Goal: Task Accomplishment & Management: Manage account settings

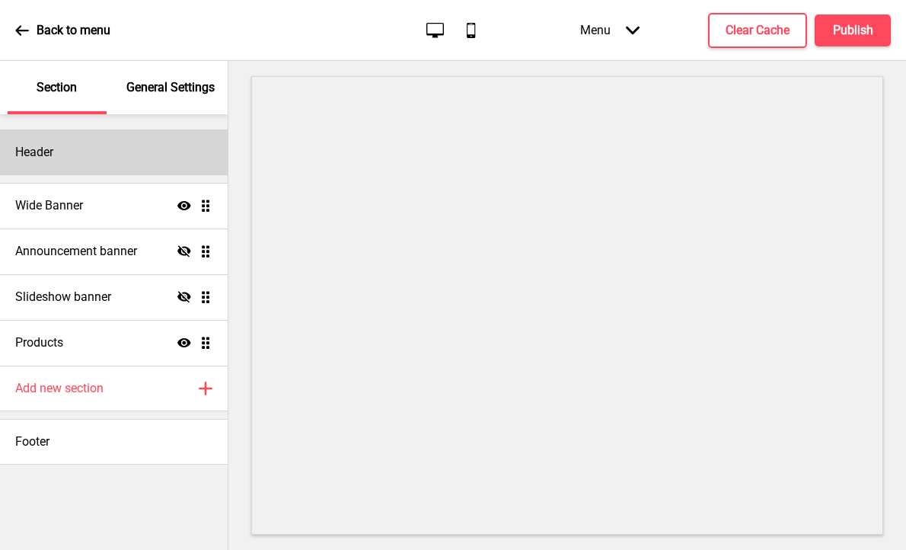
click at [125, 133] on div "Header" at bounding box center [114, 152] width 228 height 46
select select "Oswald"
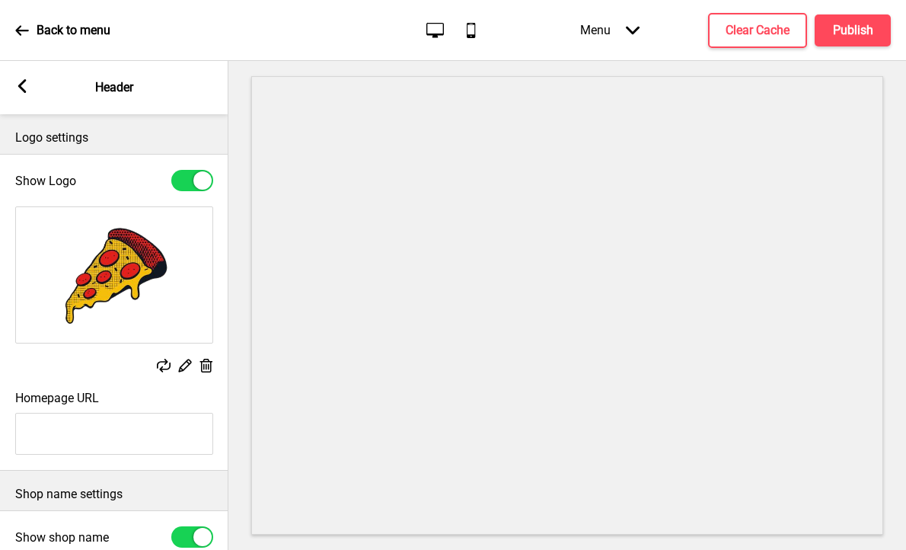
click at [158, 363] on icon at bounding box center [164, 365] width 14 height 14
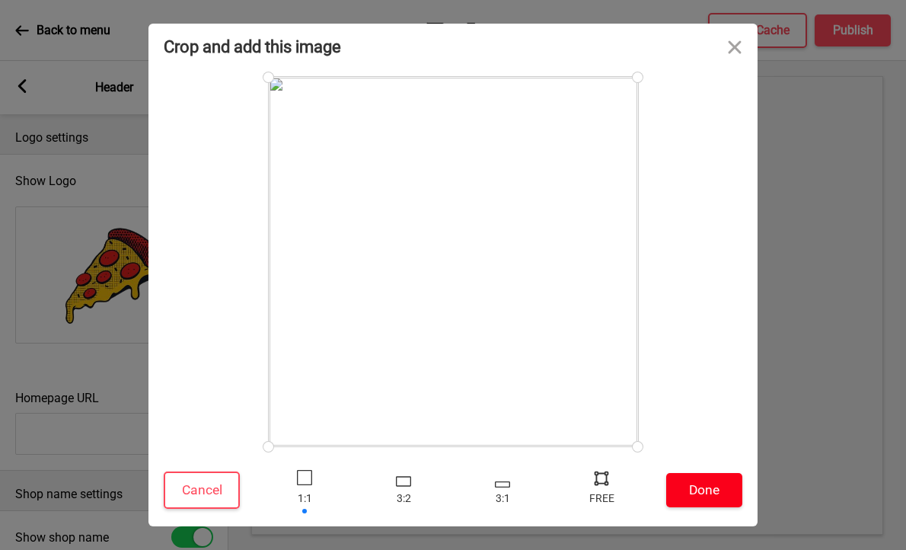
click at [710, 492] on button "Done" at bounding box center [704, 490] width 76 height 34
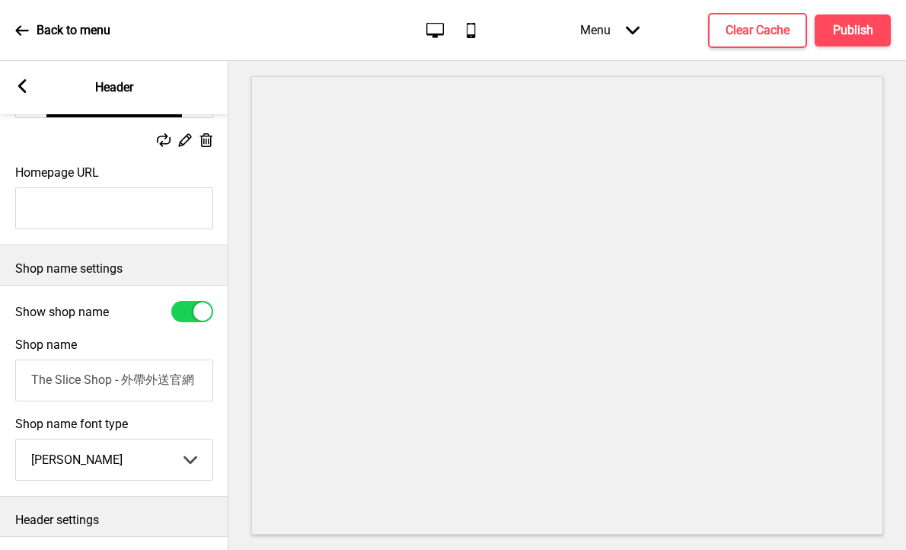
scroll to position [242, 0]
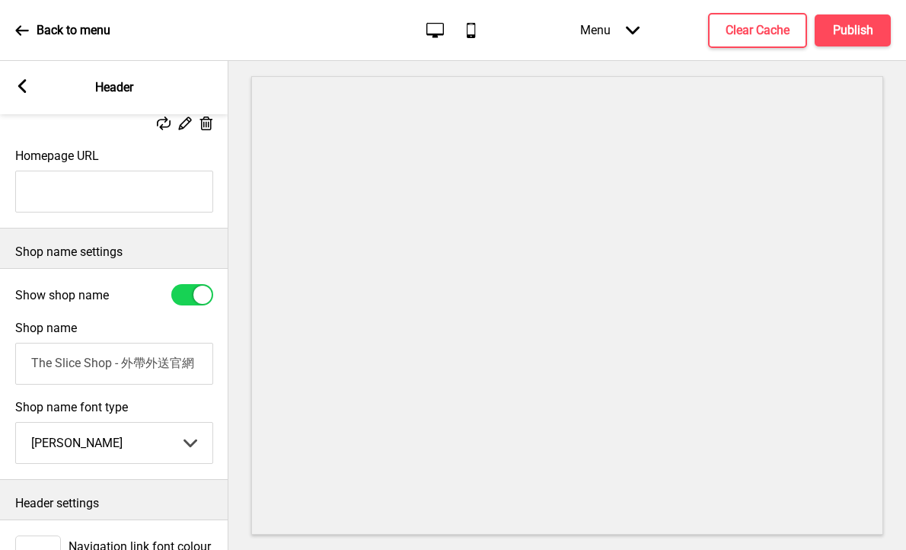
click at [197, 295] on div at bounding box center [202, 294] width 18 height 18
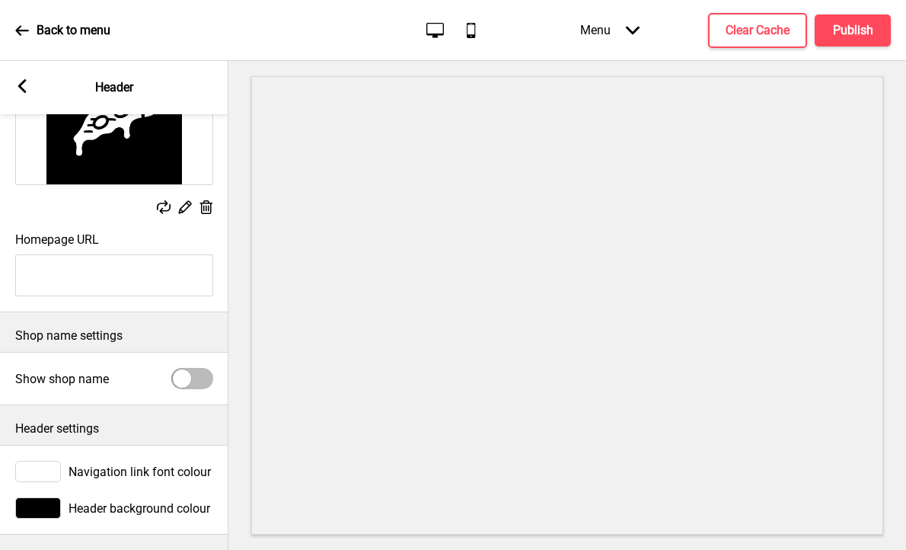
scroll to position [158, 0]
click at [187, 378] on div at bounding box center [182, 378] width 18 height 18
checkbox input "true"
select select "Oswald"
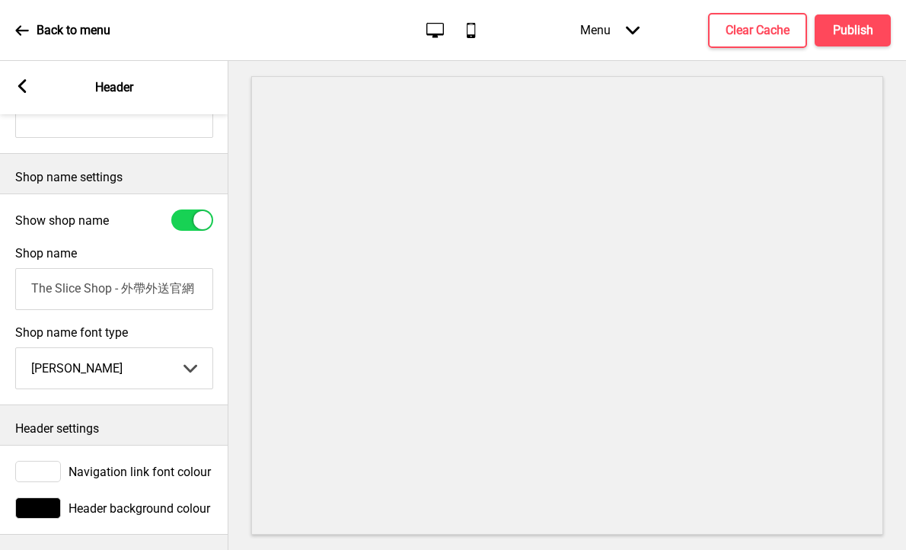
scroll to position [0, 0]
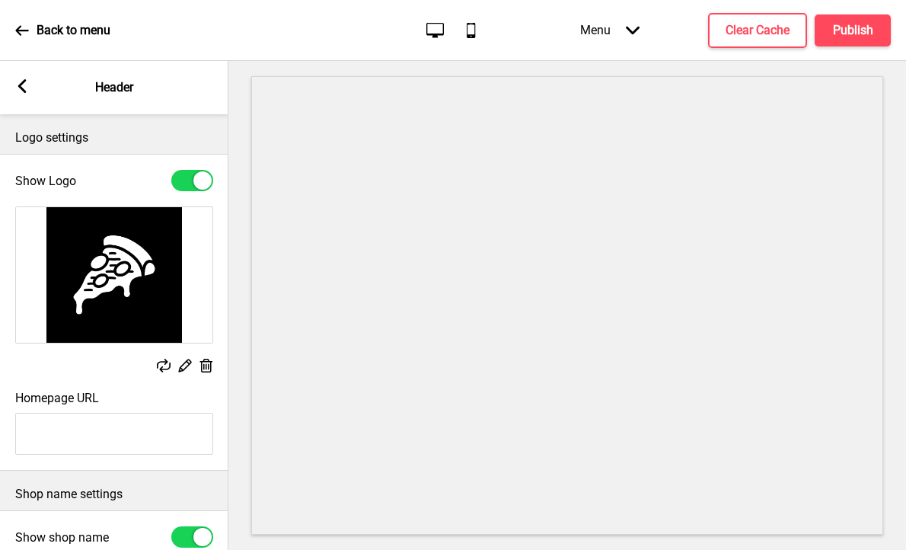
click at [25, 84] on rect at bounding box center [22, 86] width 14 height 14
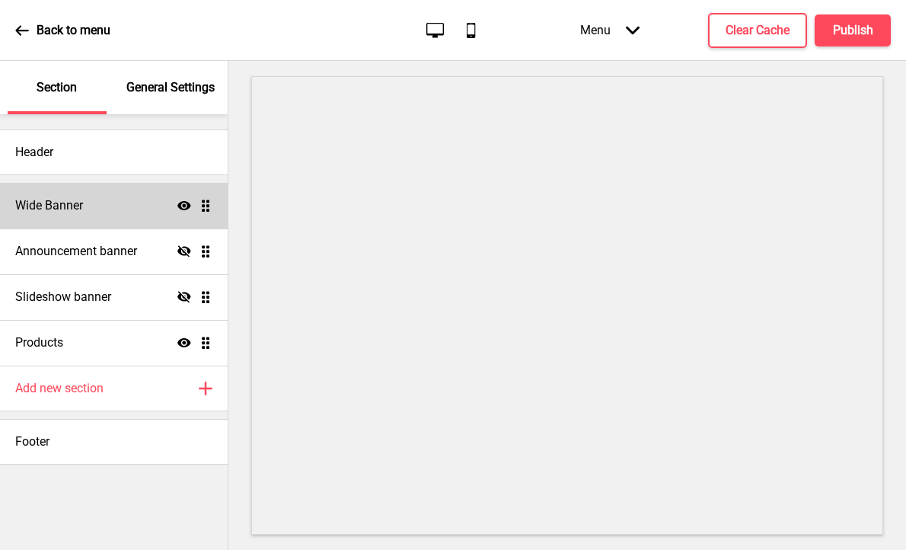
click at [135, 202] on div "Wide Banner Show Drag" at bounding box center [114, 206] width 228 height 46
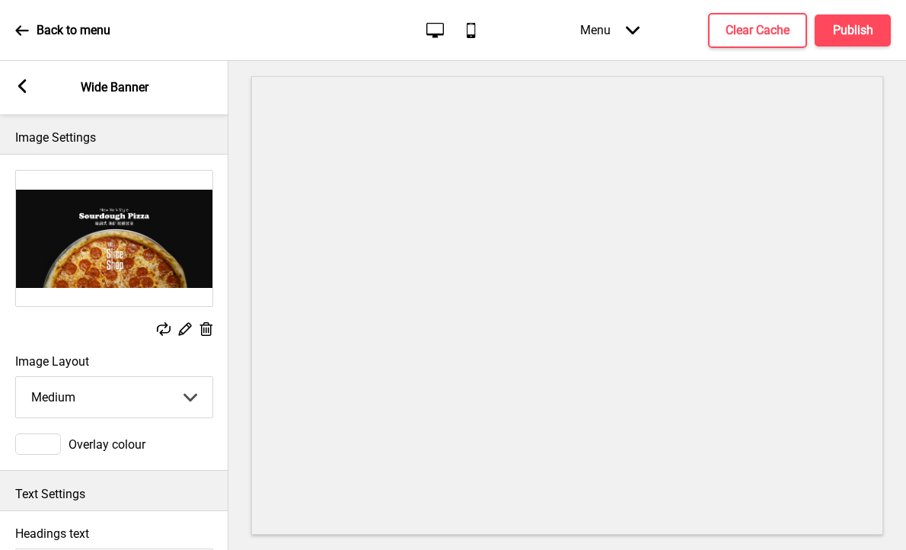
click at [160, 330] on rect at bounding box center [164, 329] width 14 height 14
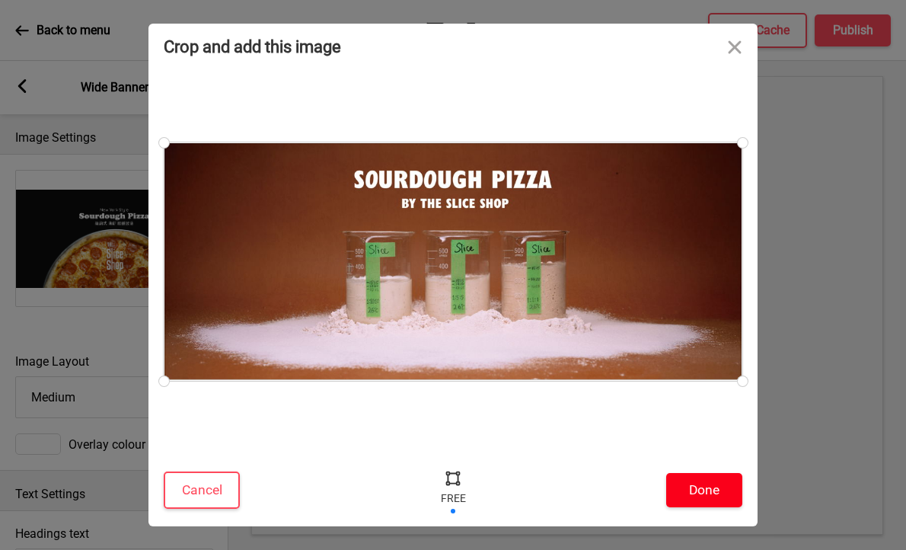
click at [710, 485] on button "Done" at bounding box center [704, 490] width 76 height 34
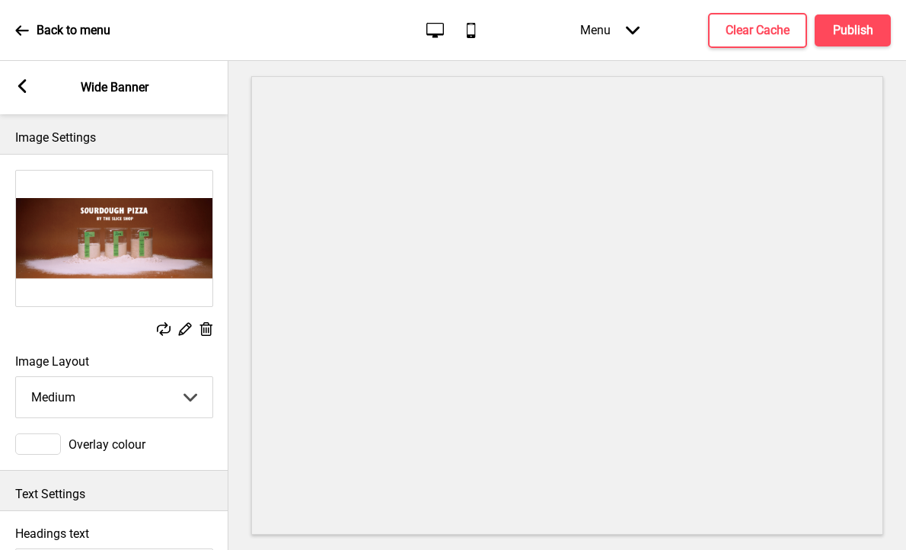
click at [157, 322] on icon "Replace" at bounding box center [164, 329] width 14 height 14
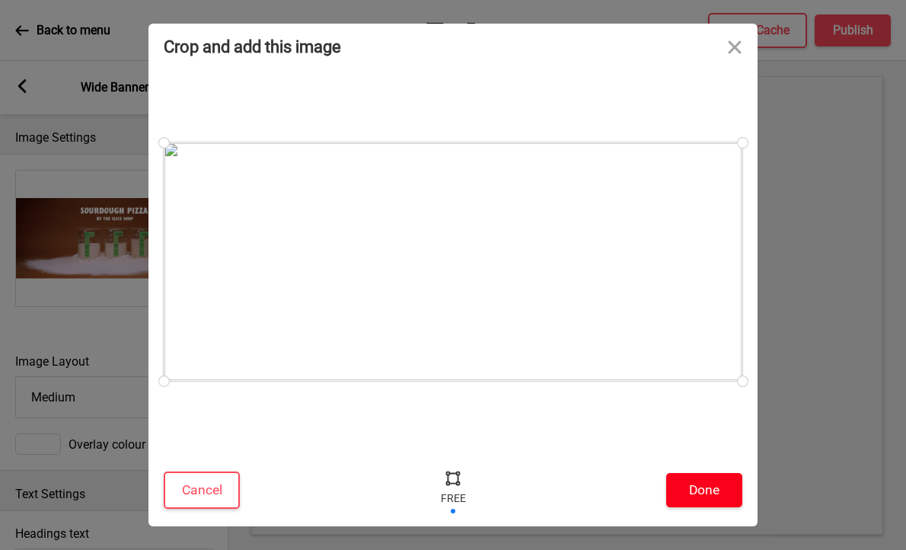
click at [717, 488] on button "Done" at bounding box center [704, 490] width 76 height 34
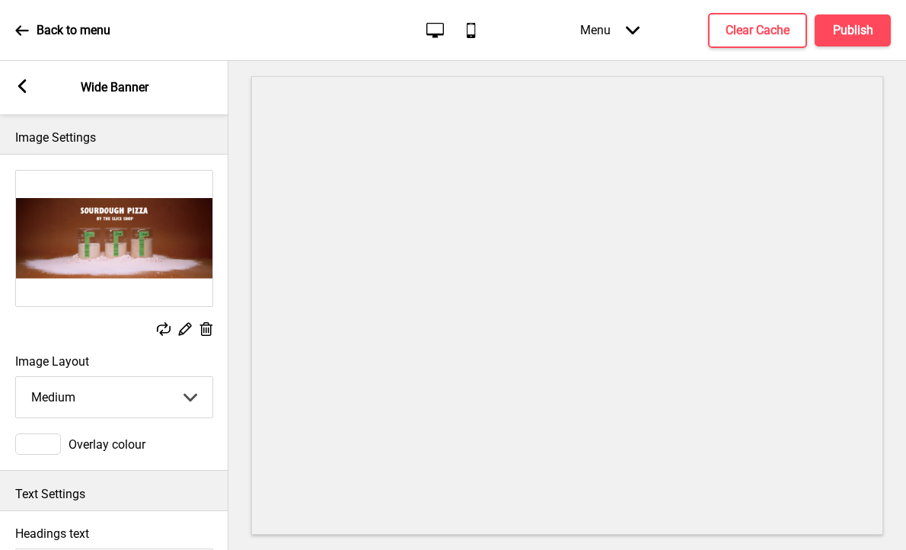
click at [74, 397] on select "Small Medium Large" at bounding box center [114, 397] width 196 height 40
click at [16, 377] on select "Small Medium Large" at bounding box center [114, 397] width 196 height 40
click at [88, 383] on select "Small Medium Large" at bounding box center [114, 397] width 196 height 40
click at [16, 377] on select "Small Medium Large" at bounding box center [114, 397] width 196 height 40
click at [91, 392] on select "Small Medium Large" at bounding box center [114, 397] width 196 height 40
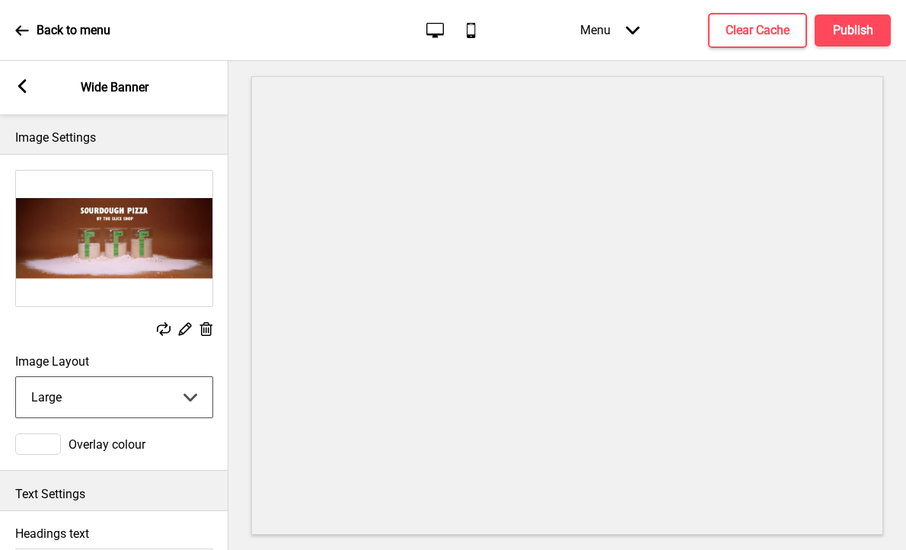
select select "medium"
click at [16, 377] on select "Small Medium Large" at bounding box center [114, 397] width 196 height 40
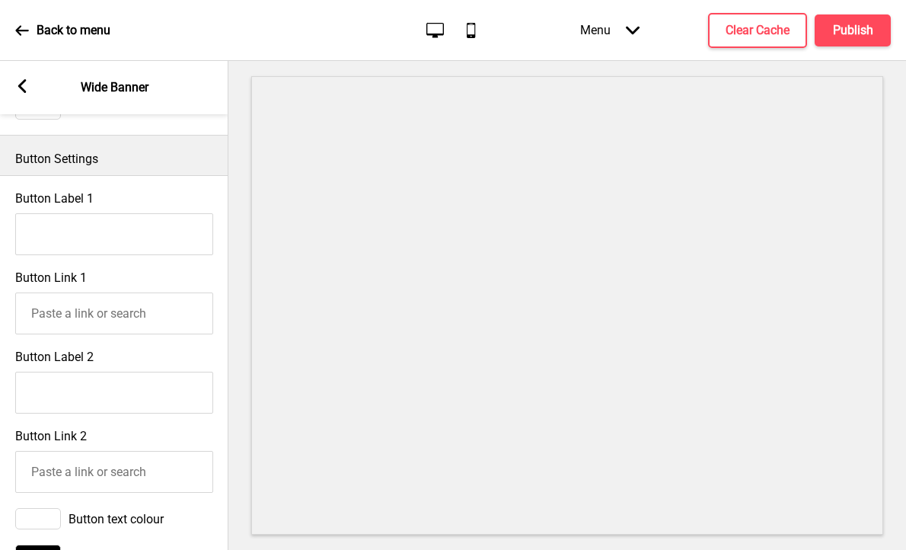
scroll to position [829, 0]
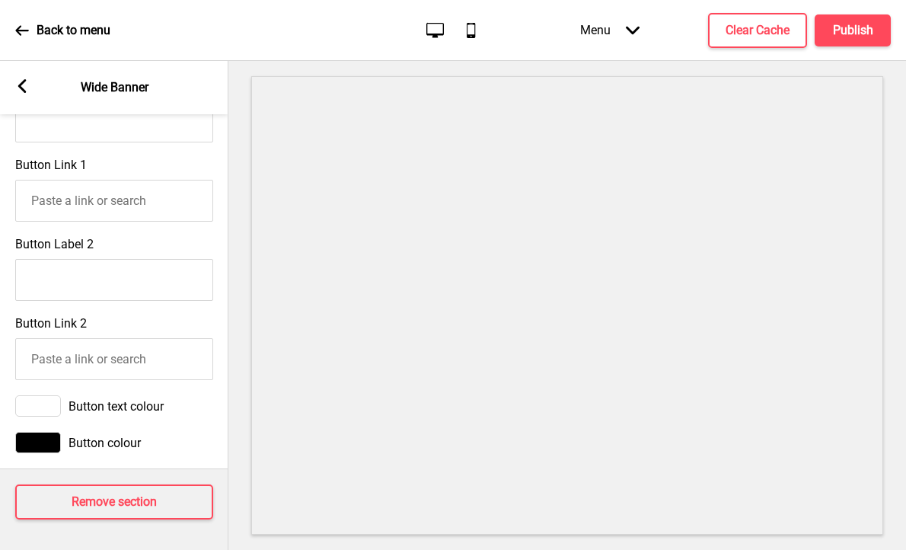
click at [24, 85] on rect at bounding box center [22, 86] width 14 height 14
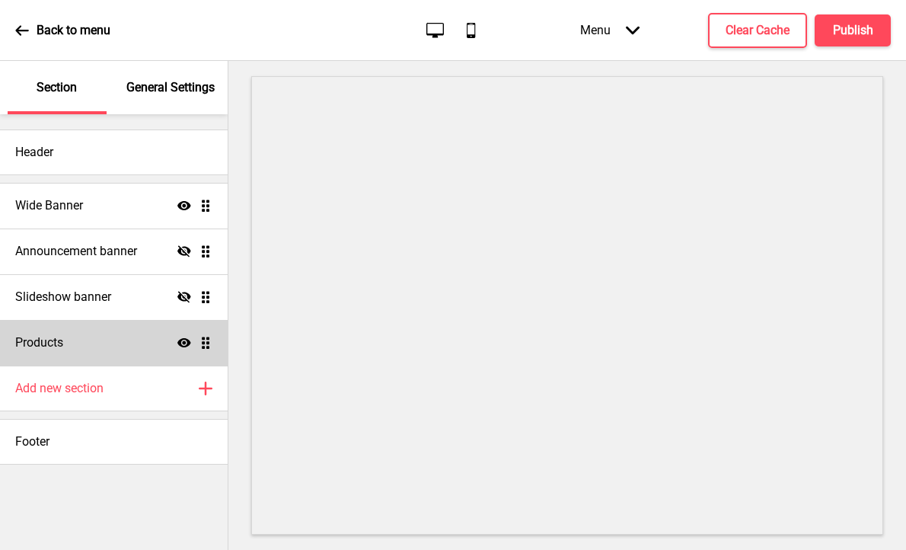
click at [125, 343] on div "Products Show Drag" at bounding box center [114, 343] width 228 height 46
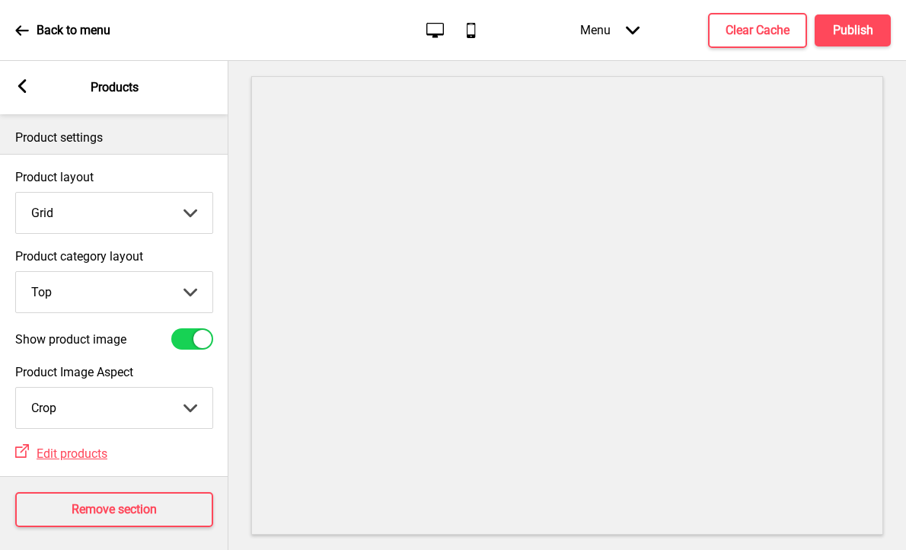
scroll to position [8, 0]
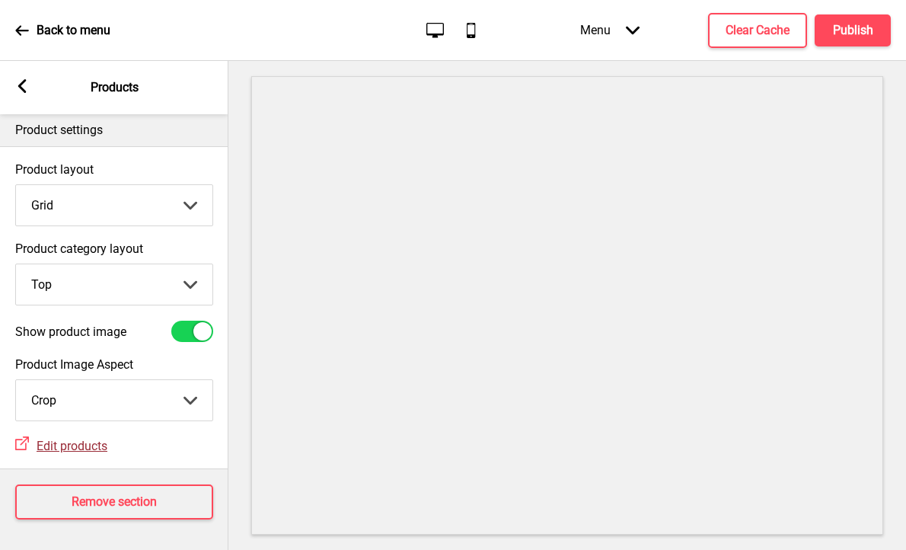
click at [75, 444] on span "Edit products" at bounding box center [72, 445] width 71 height 14
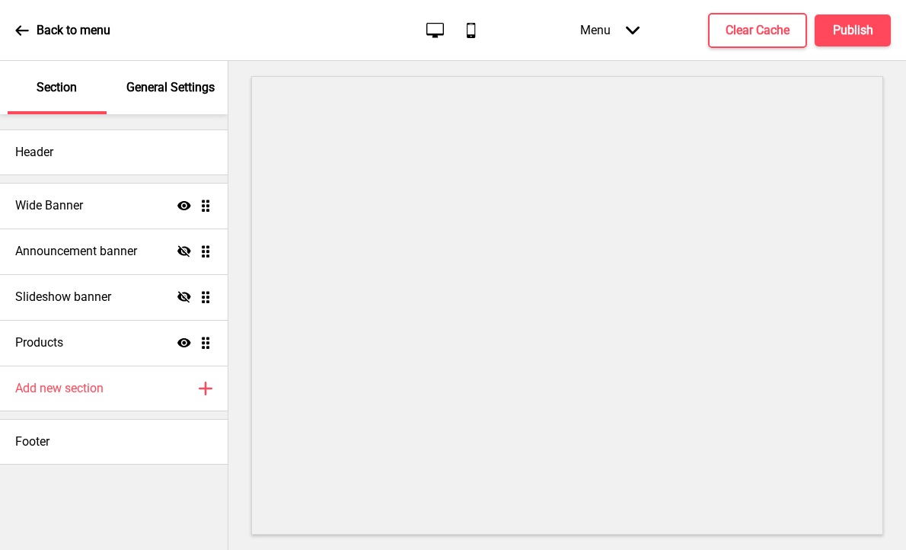
click at [21, 25] on icon at bounding box center [22, 31] width 14 height 14
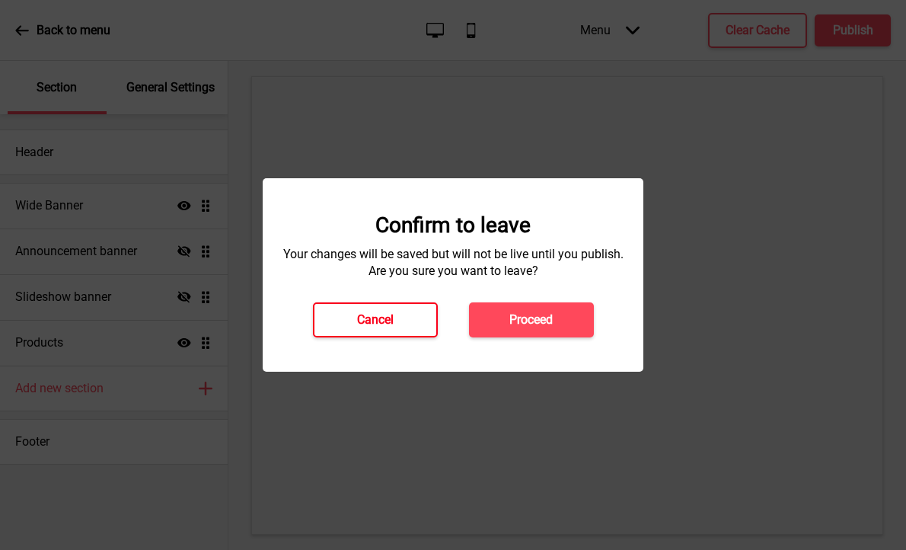
click at [395, 320] on button "Cancel" at bounding box center [375, 319] width 125 height 35
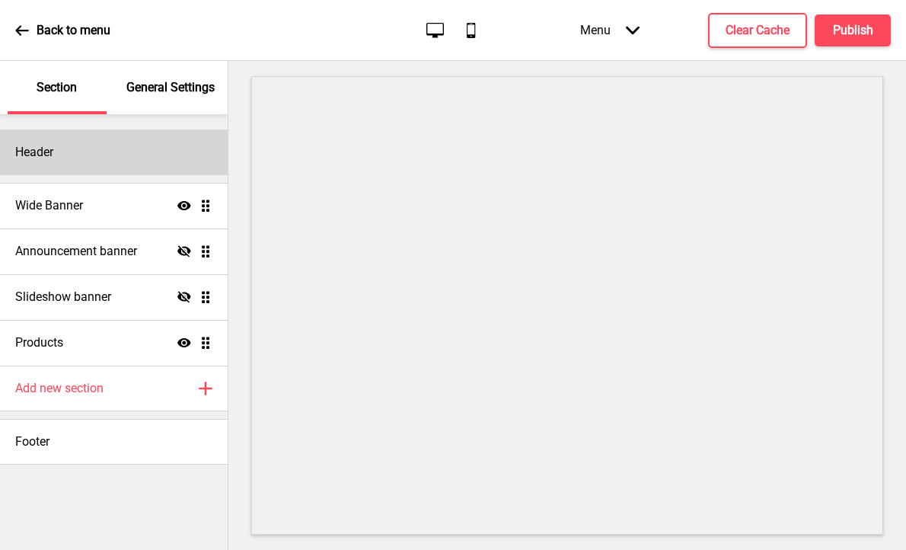
click at [119, 142] on div "Header" at bounding box center [114, 152] width 228 height 46
select select "Oswald"
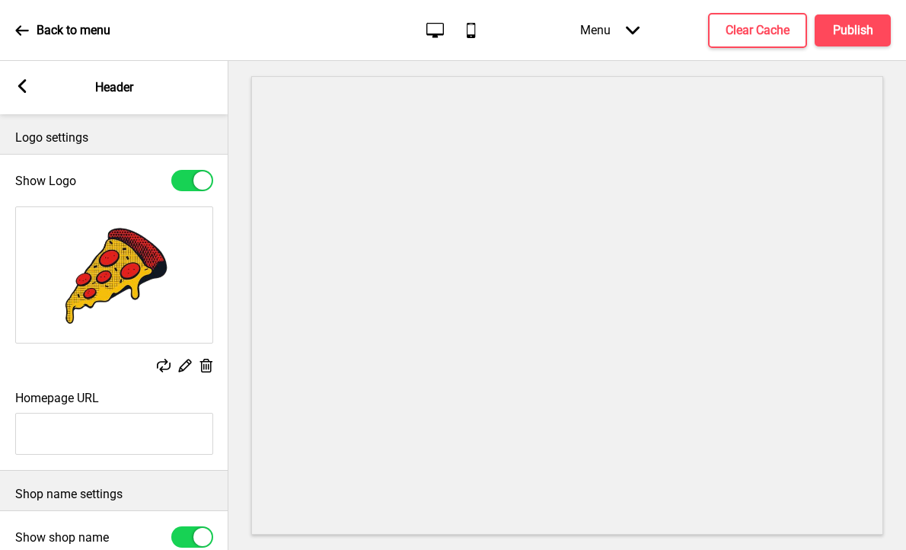
click at [158, 363] on icon at bounding box center [164, 365] width 14 height 14
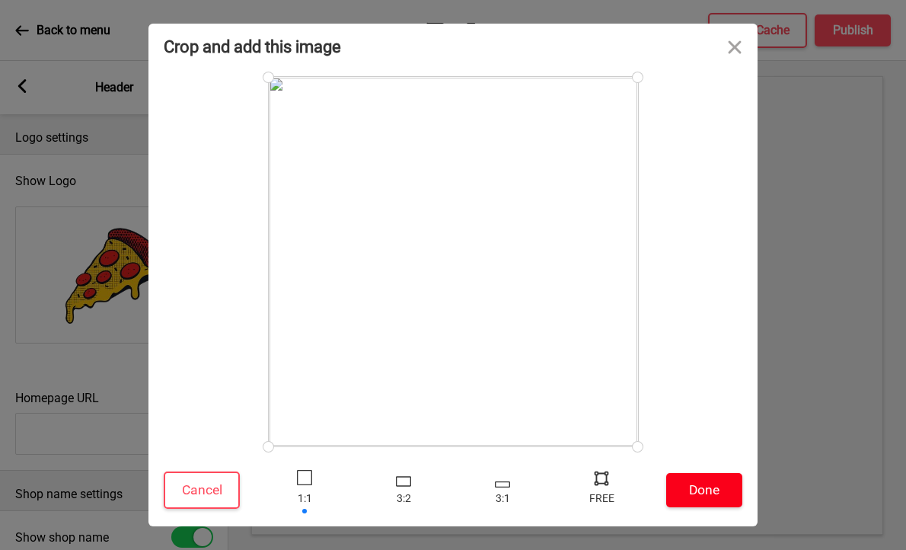
click at [722, 488] on button "Done" at bounding box center [704, 490] width 76 height 34
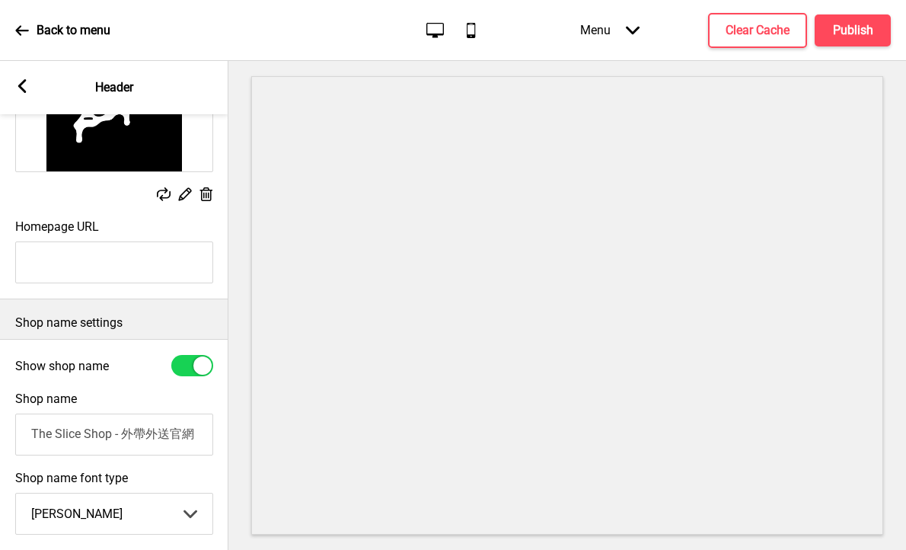
scroll to position [317, 0]
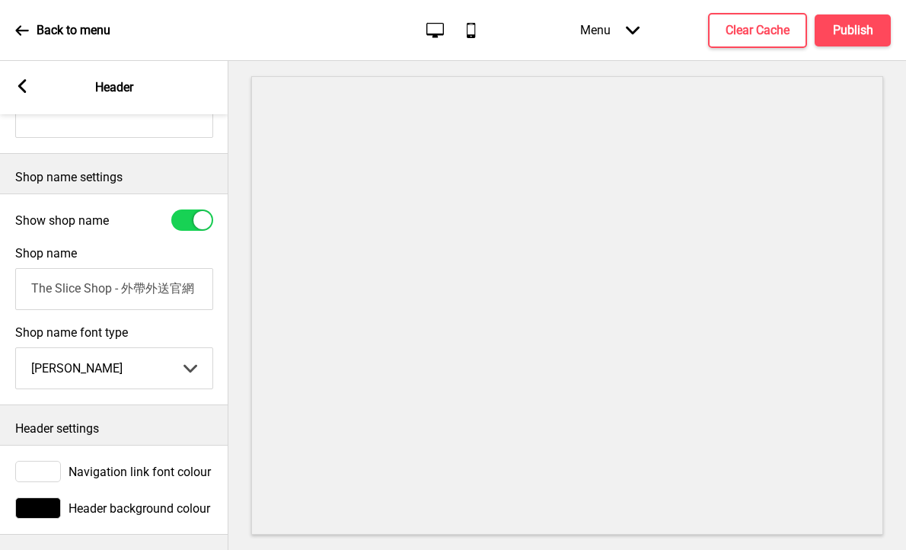
click at [18, 88] on rect at bounding box center [22, 86] width 14 height 14
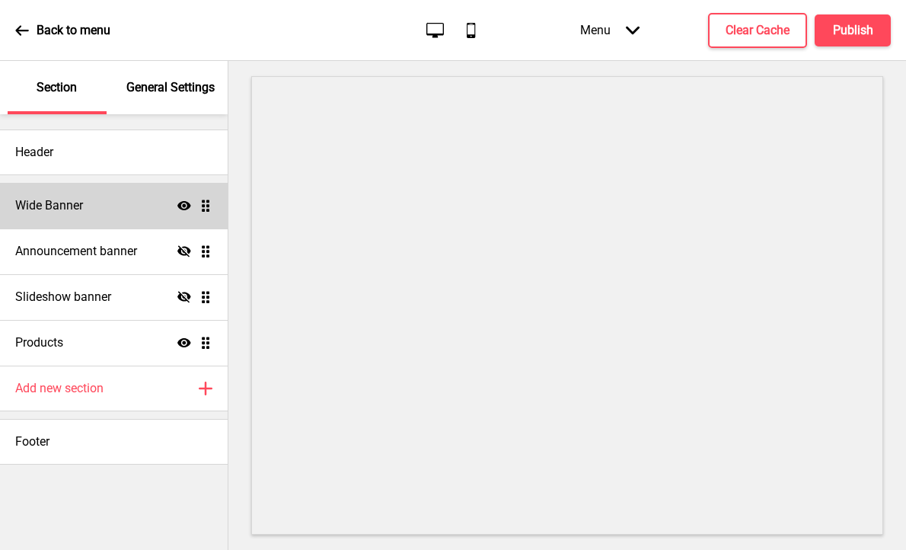
click at [123, 215] on div "Wide Banner Show Drag" at bounding box center [114, 206] width 228 height 46
select select "medium"
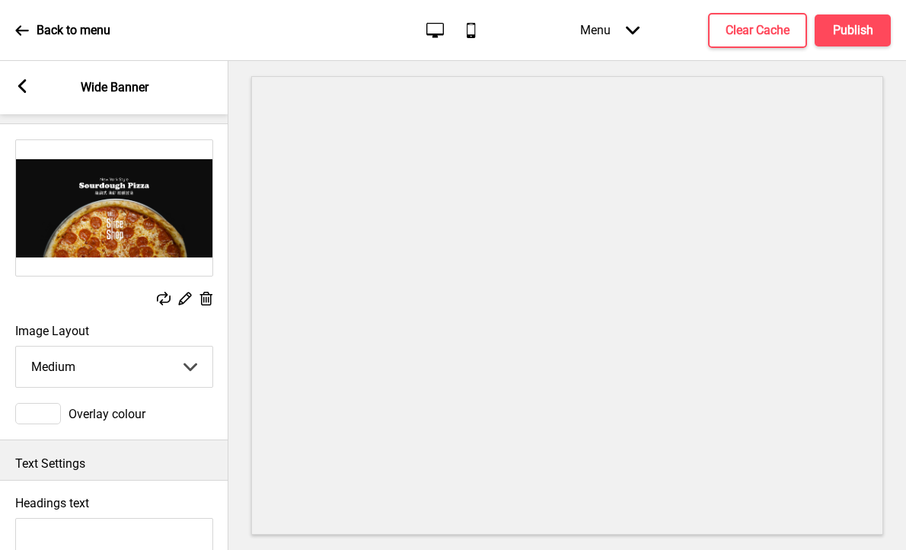
scroll to position [0, 0]
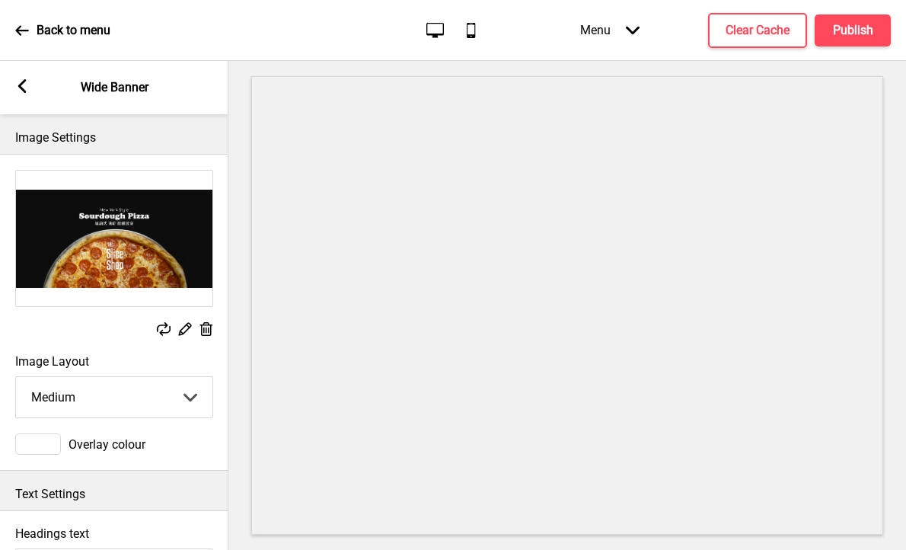
click at [157, 332] on rect at bounding box center [164, 329] width 14 height 14
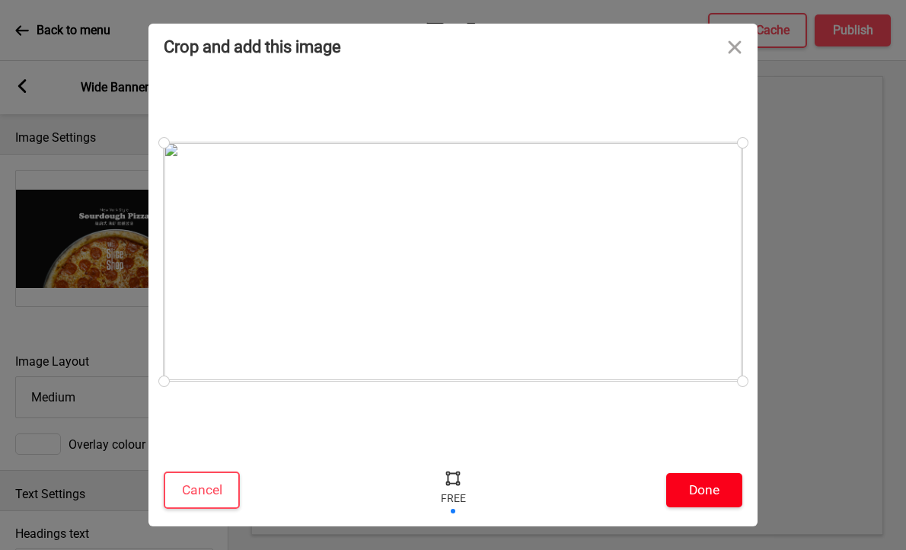
click at [693, 487] on button "Done" at bounding box center [704, 490] width 76 height 34
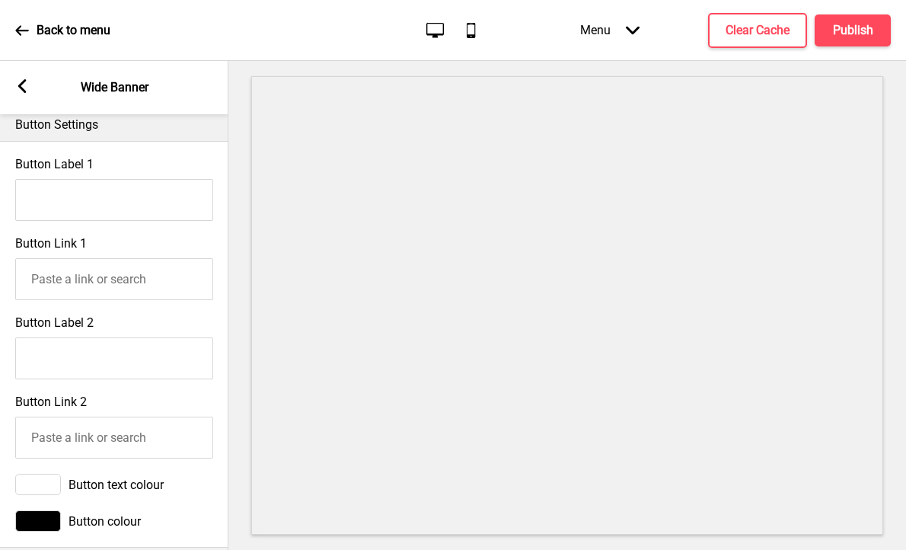
scroll to position [829, 0]
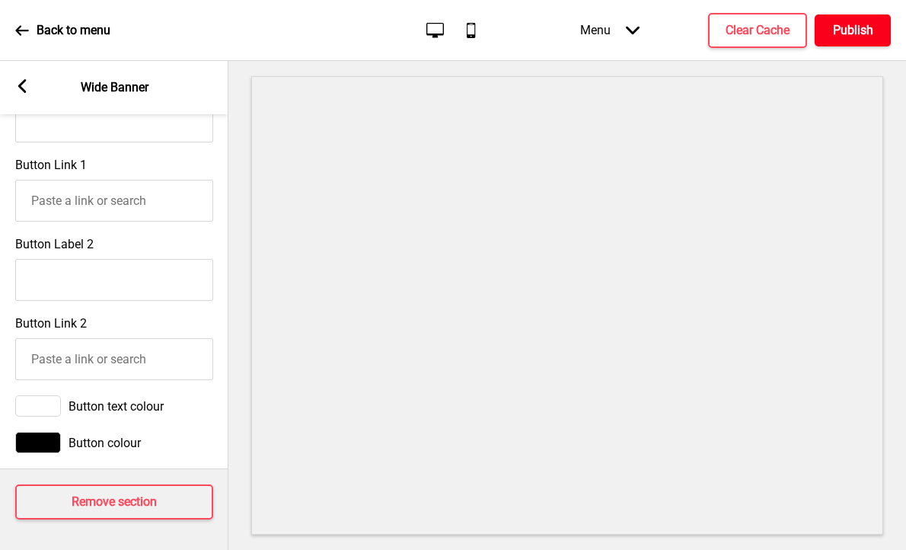
click at [849, 24] on h4 "Publish" at bounding box center [853, 30] width 40 height 17
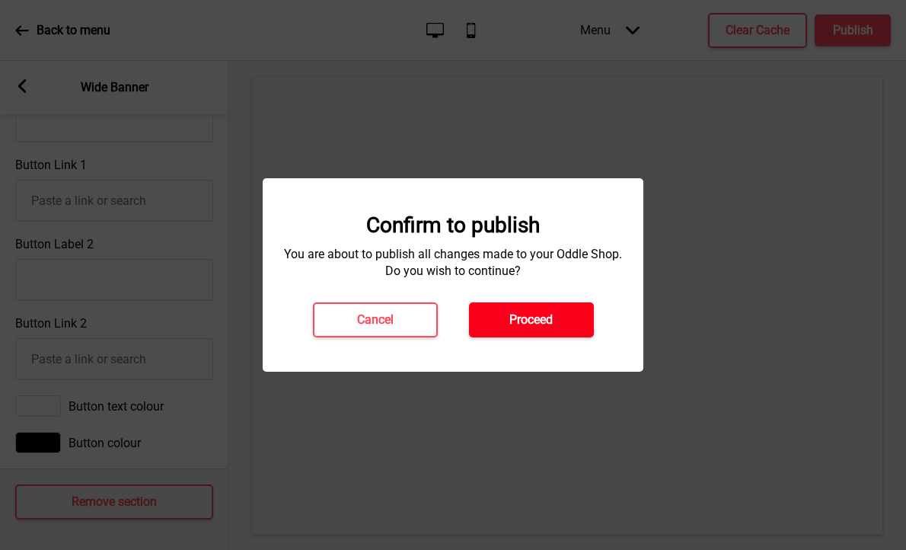
click at [518, 314] on h4 "Proceed" at bounding box center [530, 319] width 43 height 17
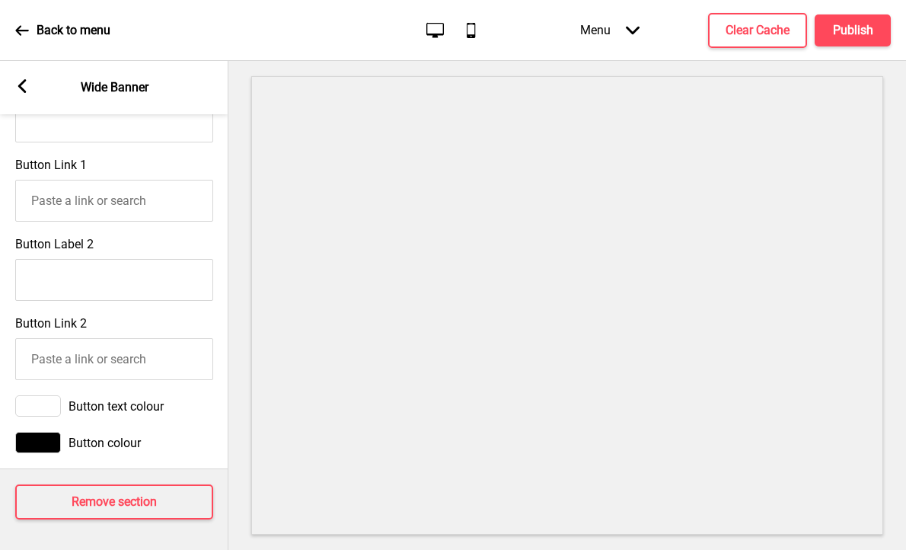
click at [27, 31] on icon at bounding box center [22, 31] width 14 height 14
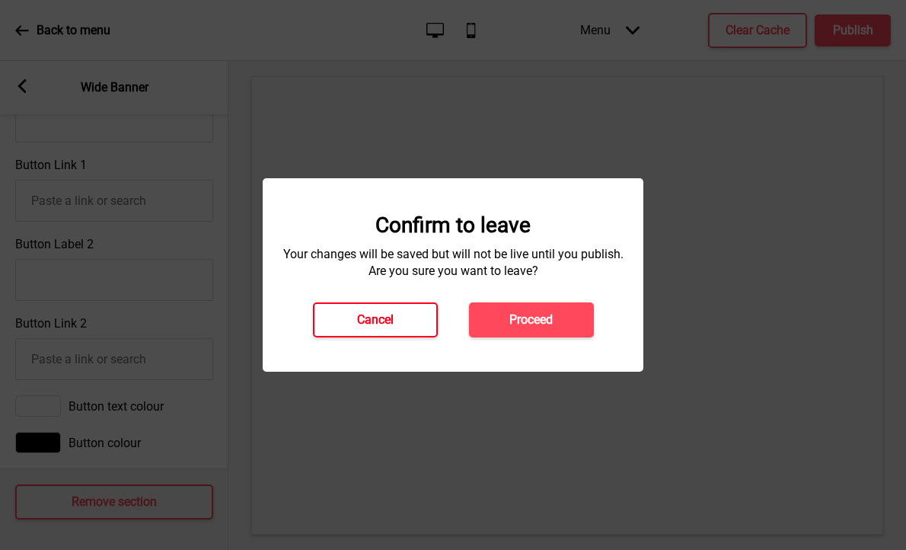
click at [385, 322] on h4 "Cancel" at bounding box center [375, 319] width 37 height 17
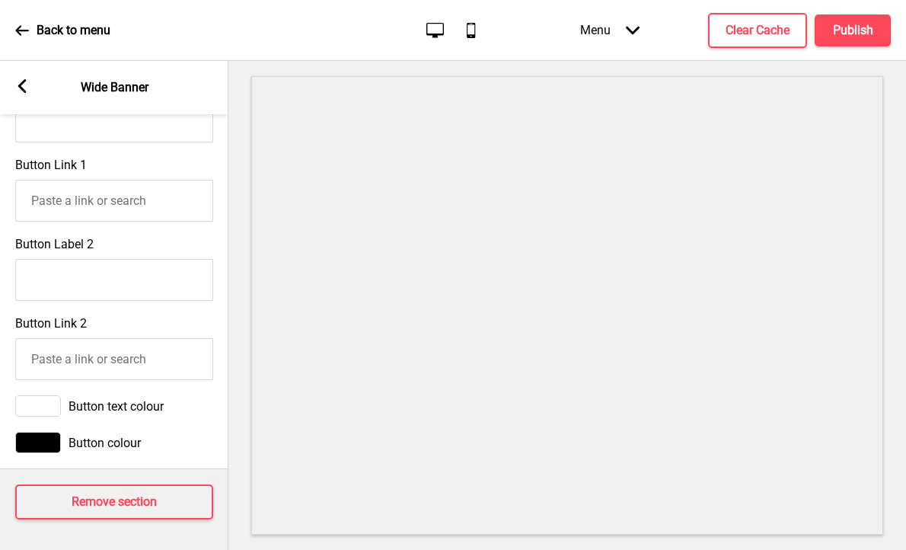
click at [23, 85] on rect at bounding box center [22, 86] width 14 height 14
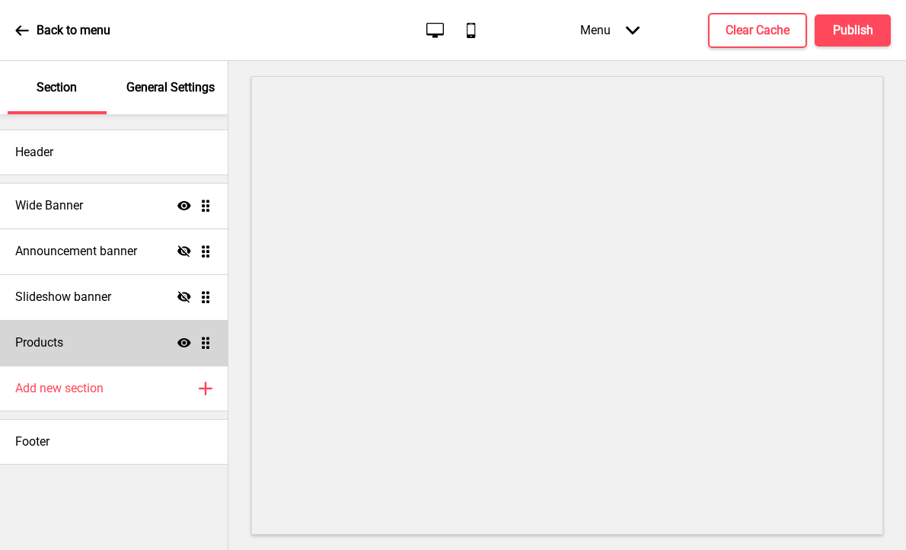
click at [206, 346] on ul "Wide Banner Show Drag Announcement banner Hide Drag Slideshow banner Hide Drag …" at bounding box center [114, 274] width 228 height 183
click at [203, 349] on ul "Wide Banner Show Drag Announcement banner Hide Drag Slideshow banner Hide Drag …" at bounding box center [114, 274] width 228 height 183
click at [53, 346] on h4 "Products" at bounding box center [39, 342] width 48 height 17
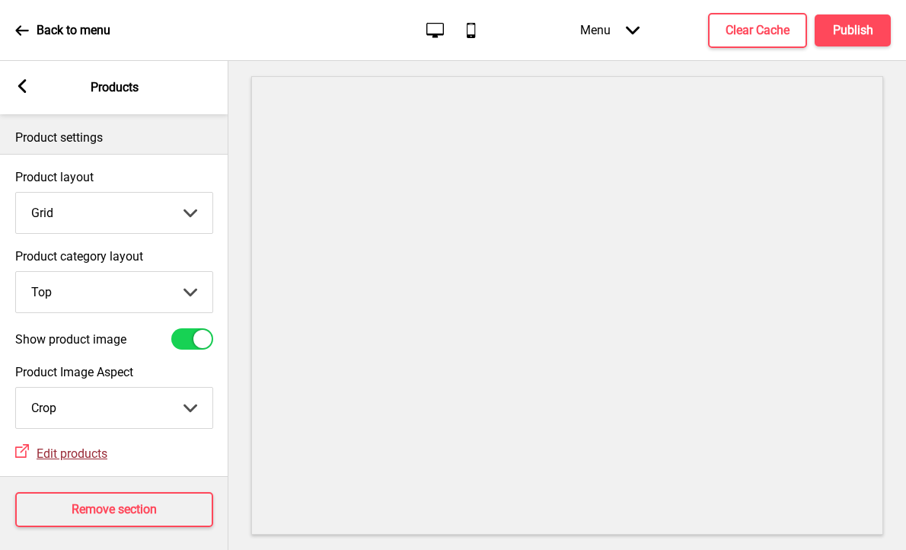
click at [78, 454] on span "Edit products" at bounding box center [72, 453] width 71 height 14
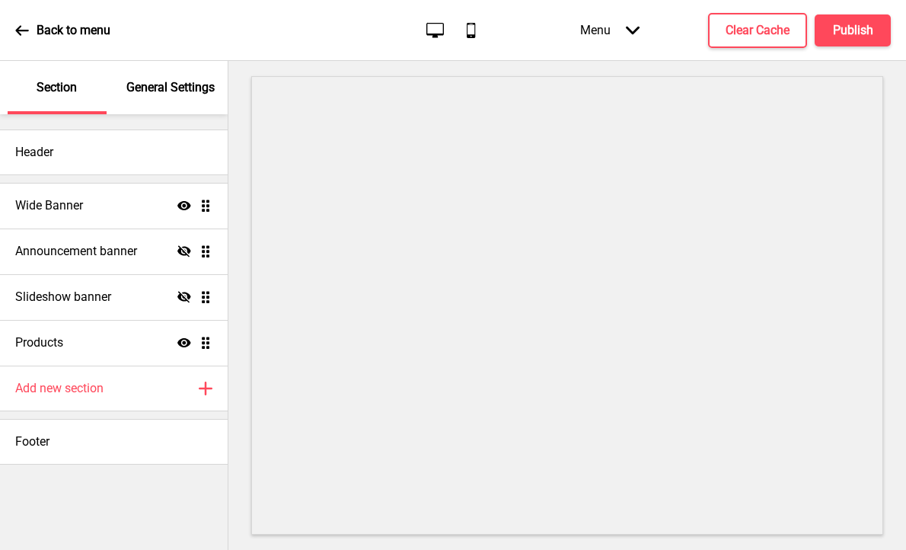
click at [33, 21] on div "Back to menu" at bounding box center [62, 30] width 95 height 41
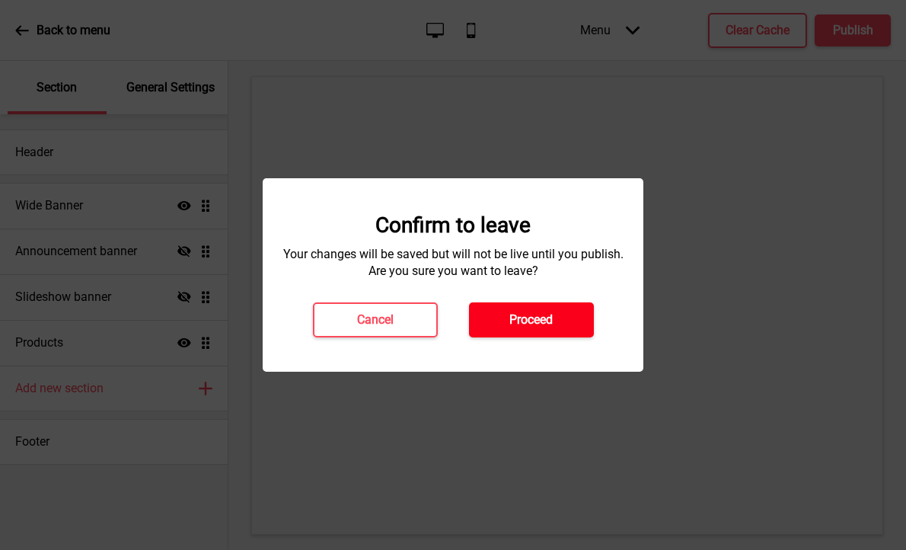
click at [511, 330] on button "Proceed" at bounding box center [531, 319] width 125 height 35
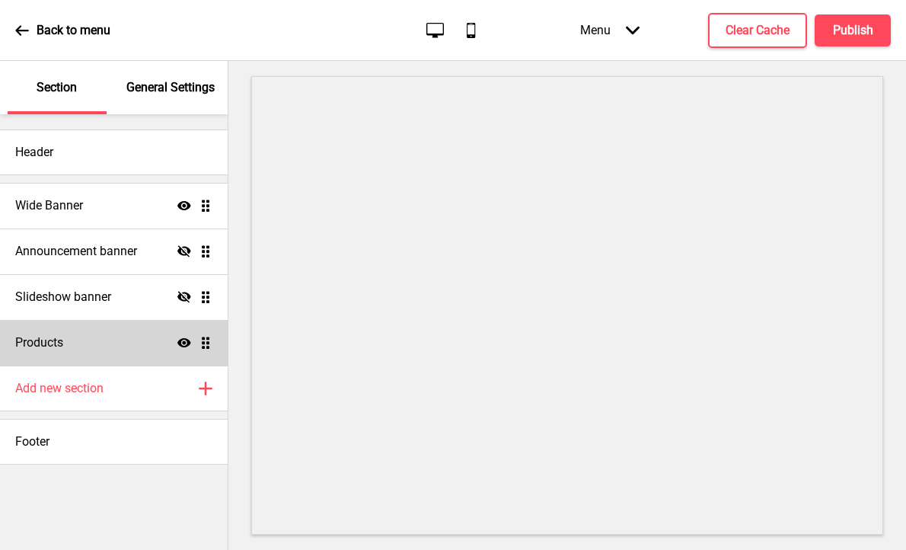
click at [120, 339] on div "Products Show Drag" at bounding box center [114, 343] width 228 height 46
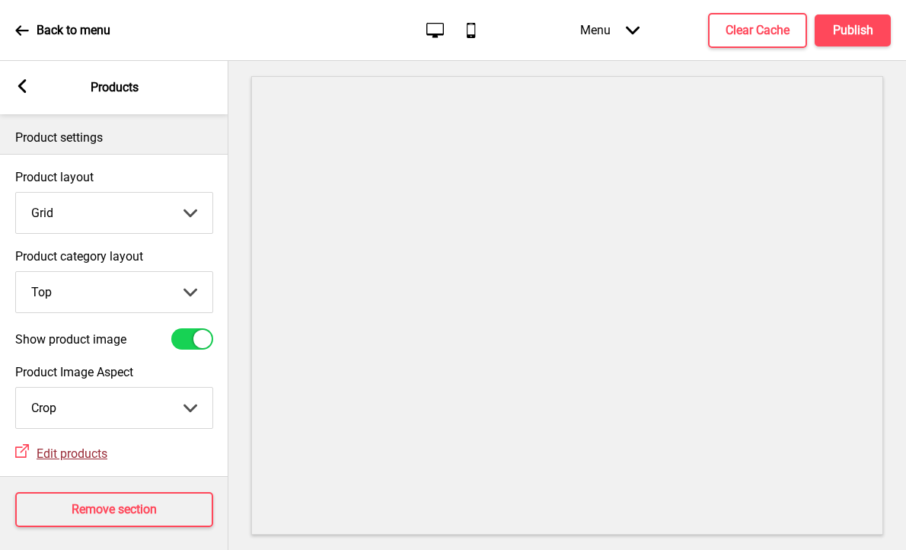
click at [88, 451] on span "Edit products" at bounding box center [72, 453] width 71 height 14
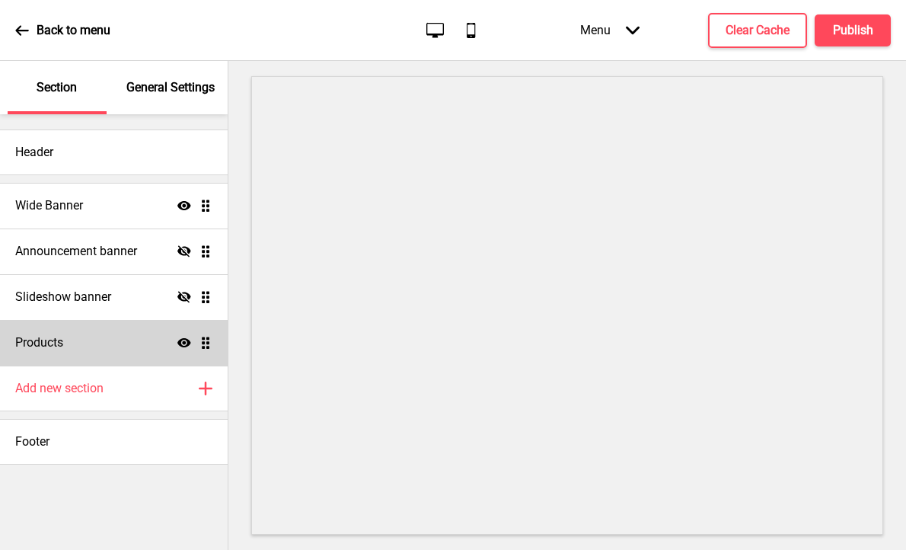
click at [65, 348] on div "Products Show Drag" at bounding box center [114, 343] width 228 height 46
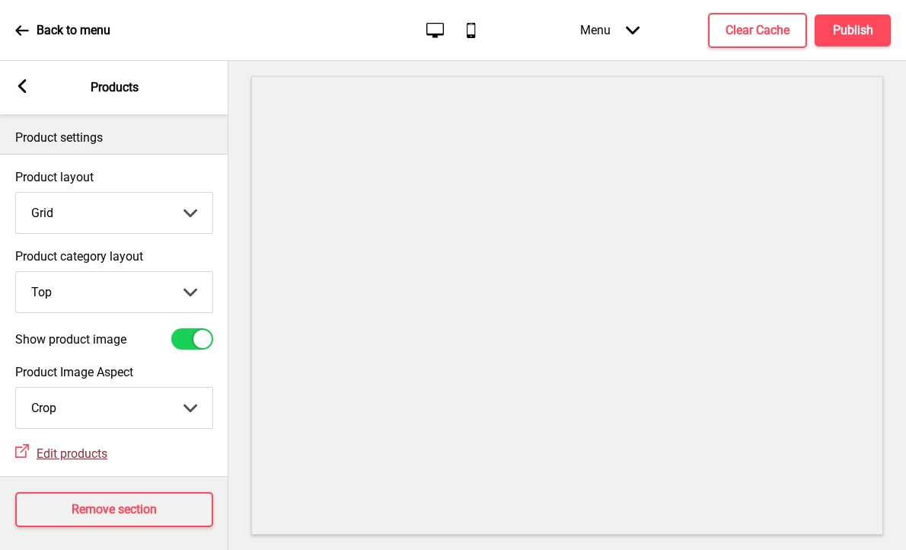
click at [88, 454] on span "Edit products" at bounding box center [72, 453] width 71 height 14
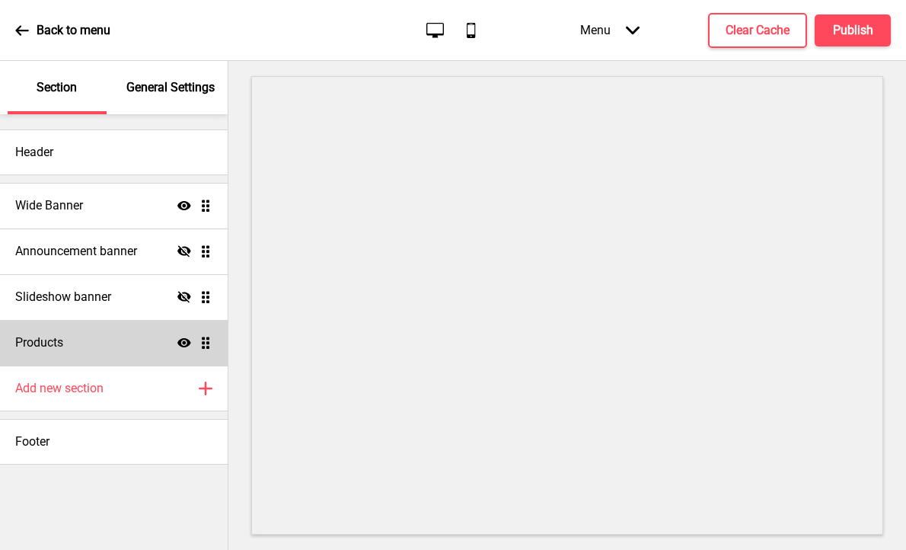
click at [124, 342] on div "Products Show Drag" at bounding box center [114, 343] width 228 height 46
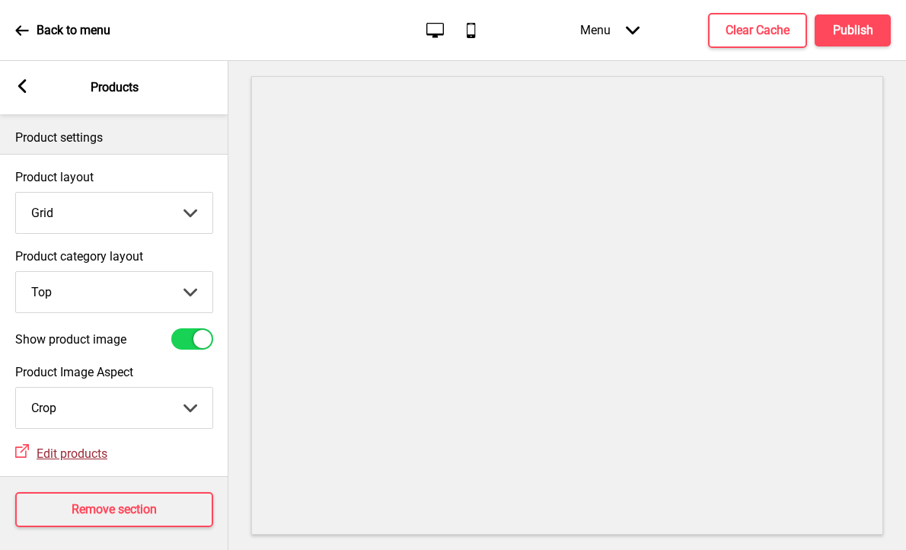
click at [95, 454] on span "Edit products" at bounding box center [72, 453] width 71 height 14
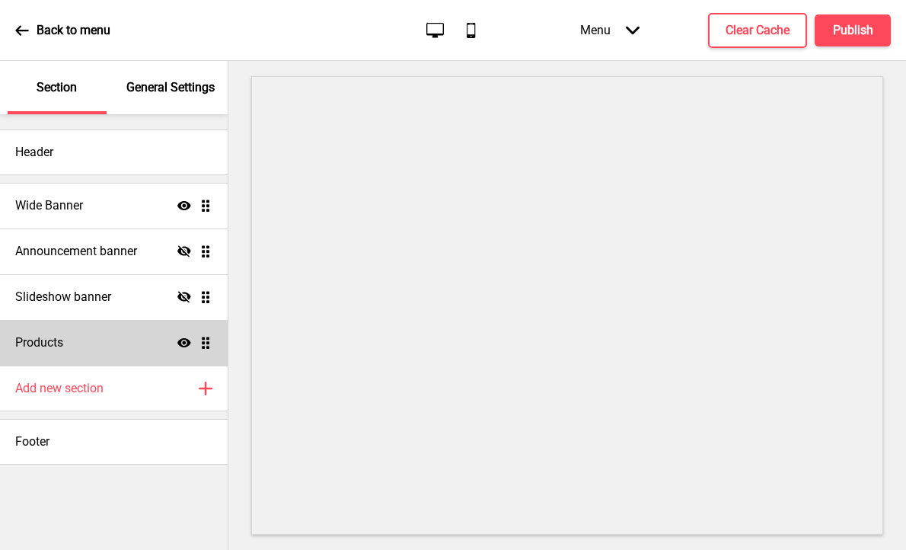
click at [100, 336] on div "Products Show Drag" at bounding box center [114, 343] width 228 height 46
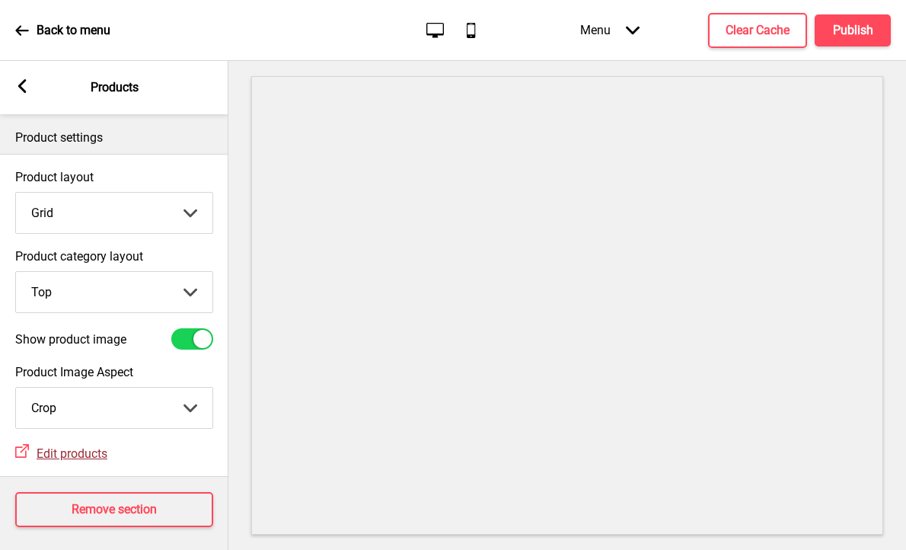
click at [73, 460] on span "Edit products" at bounding box center [72, 453] width 71 height 14
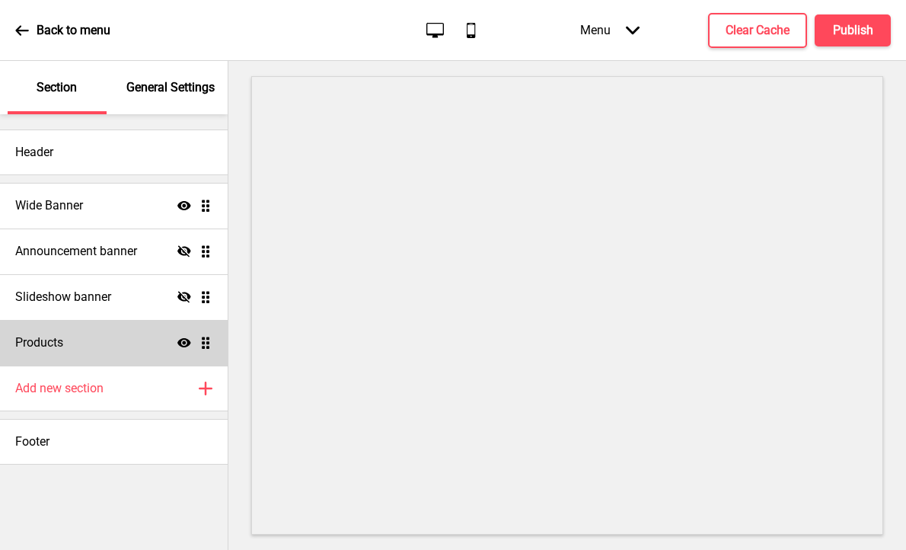
click at [110, 340] on div "Products Show Drag" at bounding box center [114, 343] width 228 height 46
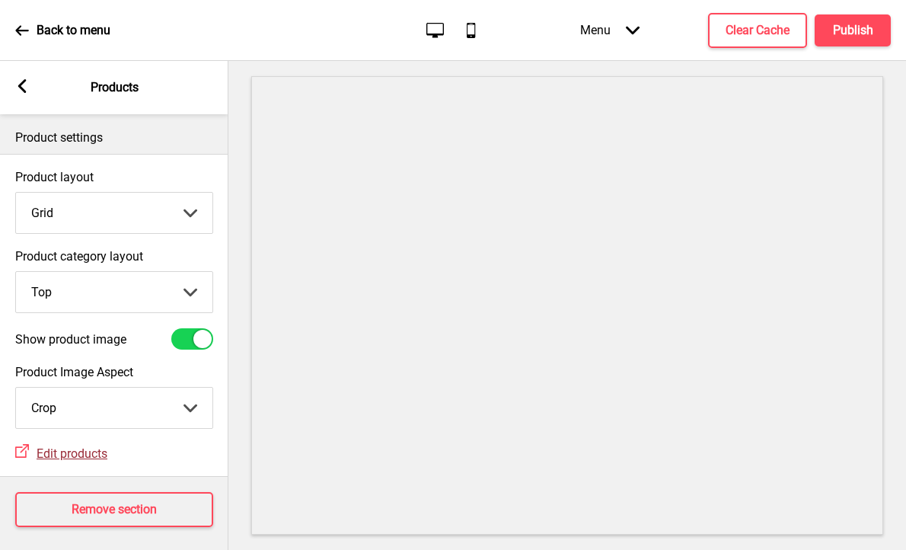
click at [69, 455] on span "Edit products" at bounding box center [72, 453] width 71 height 14
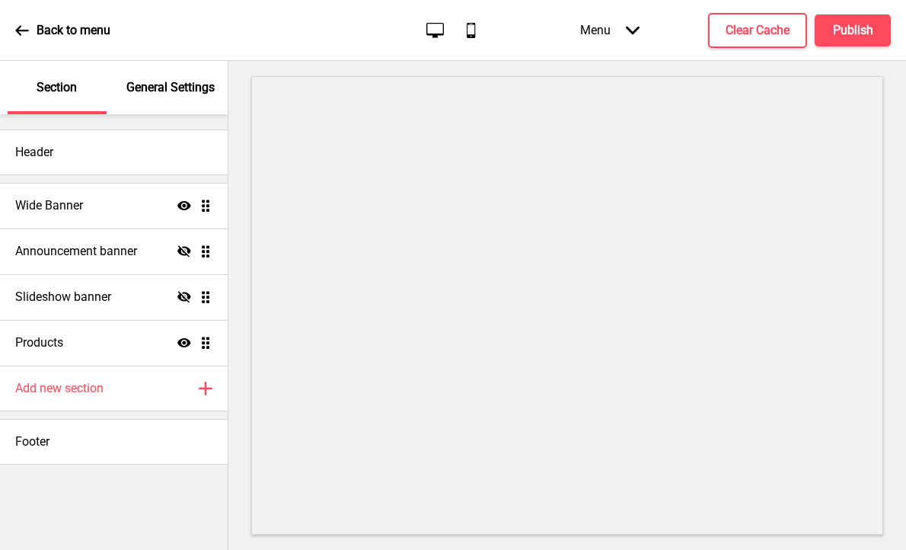
click at [203, 91] on p "General Settings" at bounding box center [170, 87] width 88 height 17
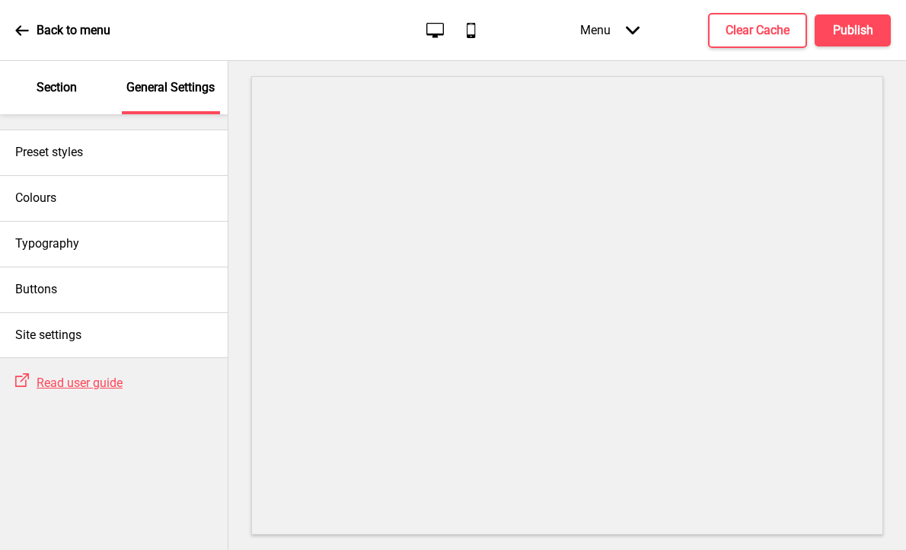
click at [81, 87] on div "Section" at bounding box center [57, 87] width 99 height 53
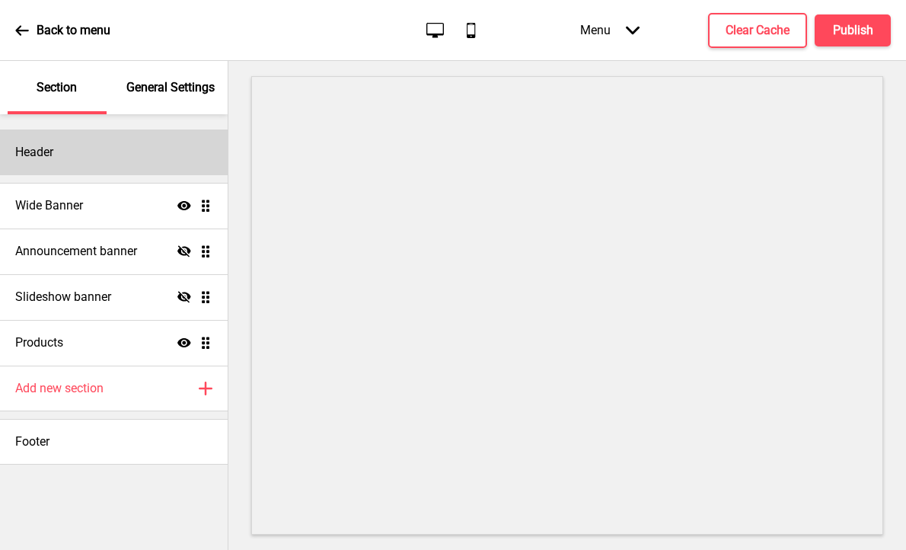
click at [122, 147] on div "Header" at bounding box center [114, 152] width 228 height 46
select select "[PERSON_NAME]"
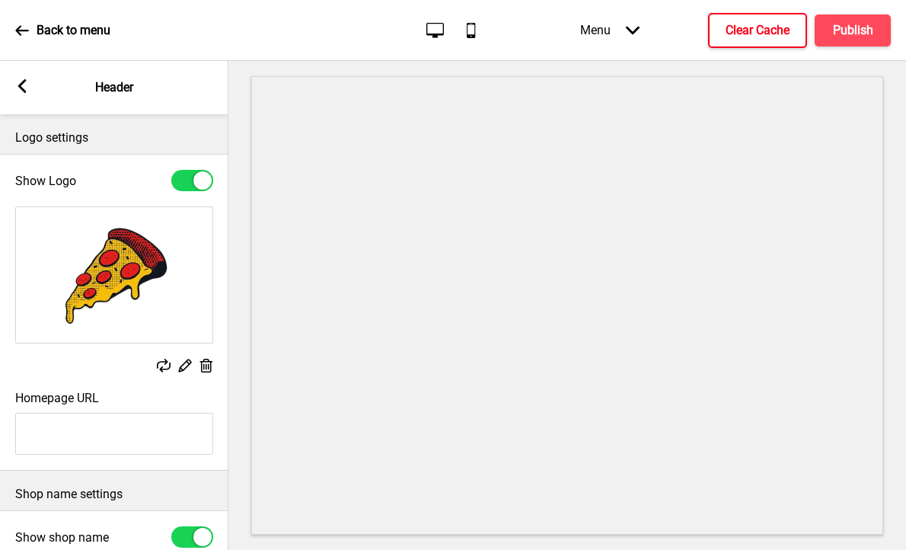
click at [747, 23] on h4 "Clear Cache" at bounding box center [757, 30] width 64 height 17
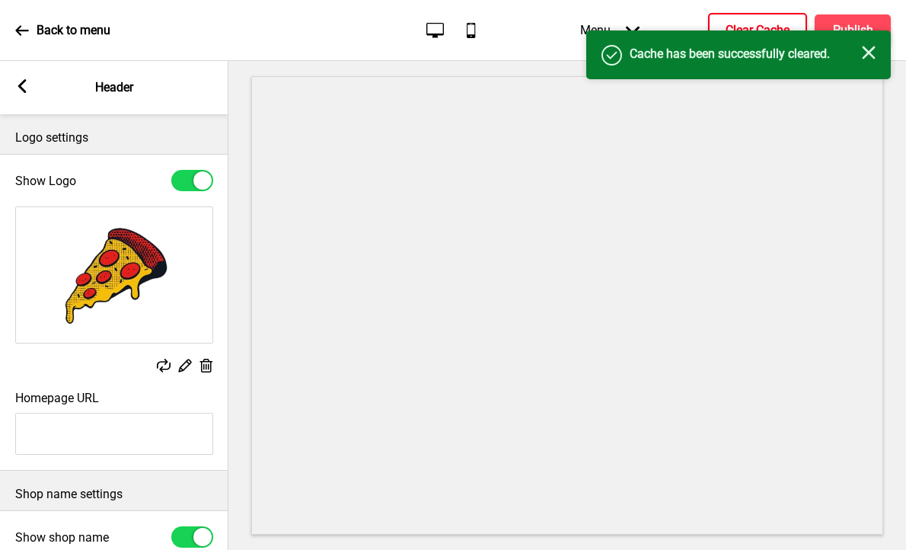
click at [869, 48] on icon "Close" at bounding box center [869, 53] width 14 height 14
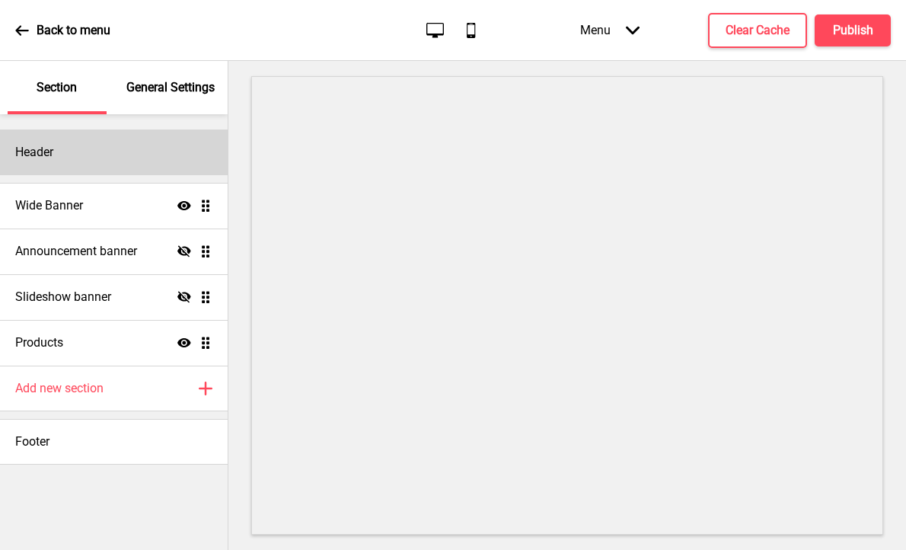
click at [93, 142] on div "Header" at bounding box center [114, 152] width 228 height 46
select select "[PERSON_NAME]"
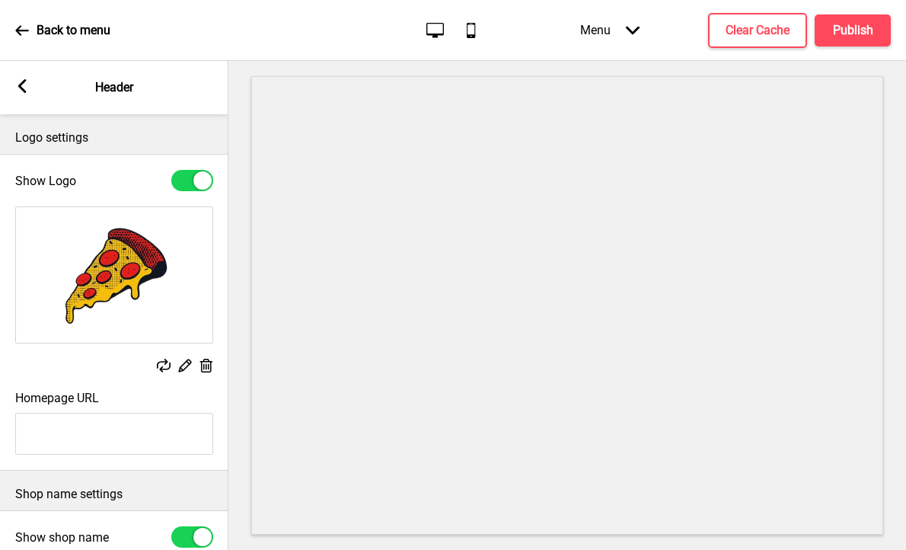
click at [21, 89] on icon at bounding box center [22, 86] width 8 height 14
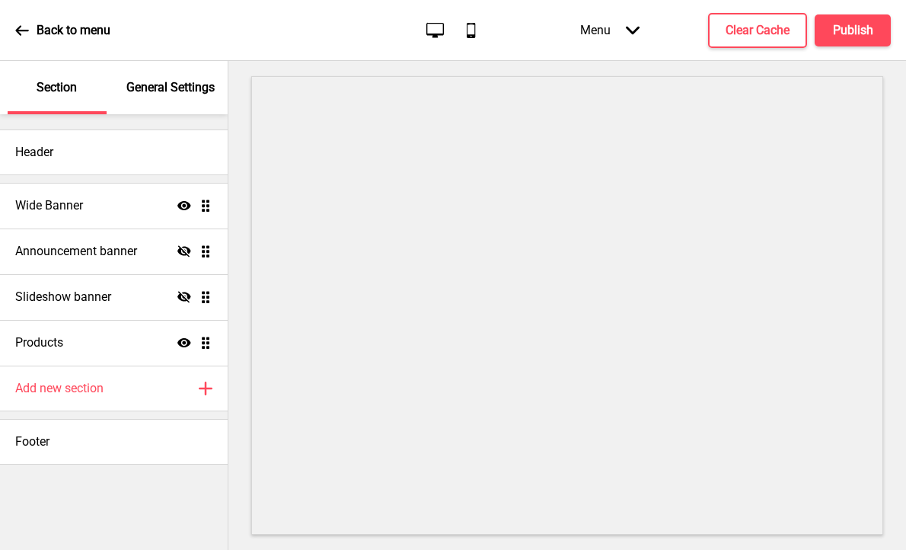
click at [62, 30] on p "Back to menu" at bounding box center [74, 30] width 74 height 17
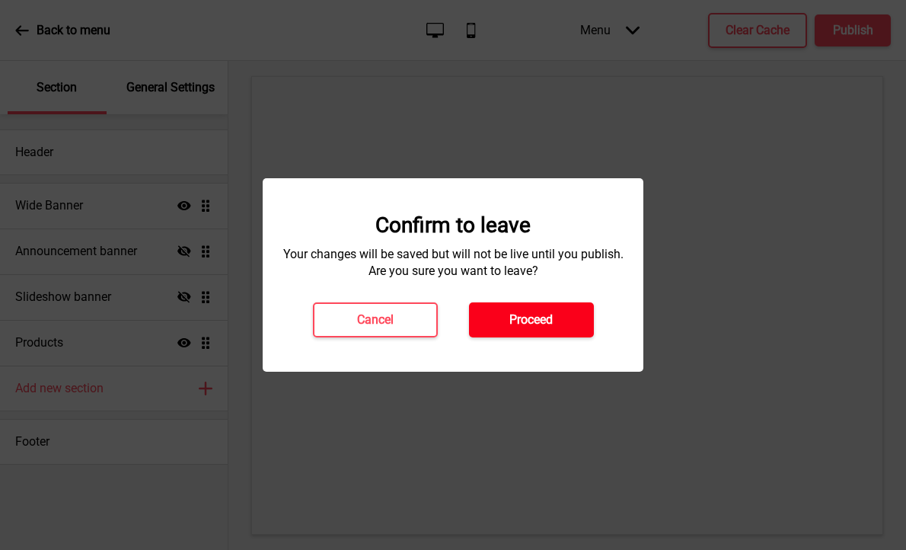
click at [509, 329] on button "Proceed" at bounding box center [531, 319] width 125 height 35
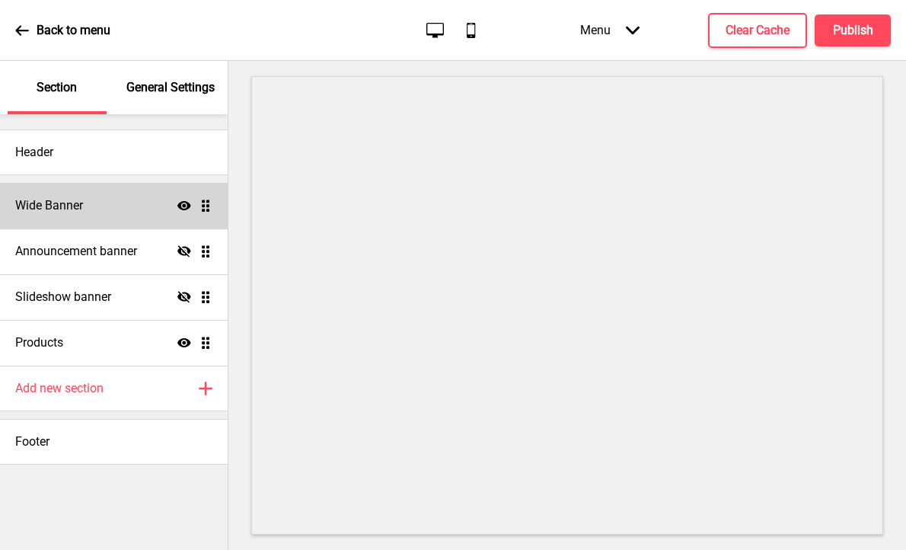
click at [126, 223] on div "Wide Banner Show Drag" at bounding box center [114, 206] width 228 height 46
select select "medium"
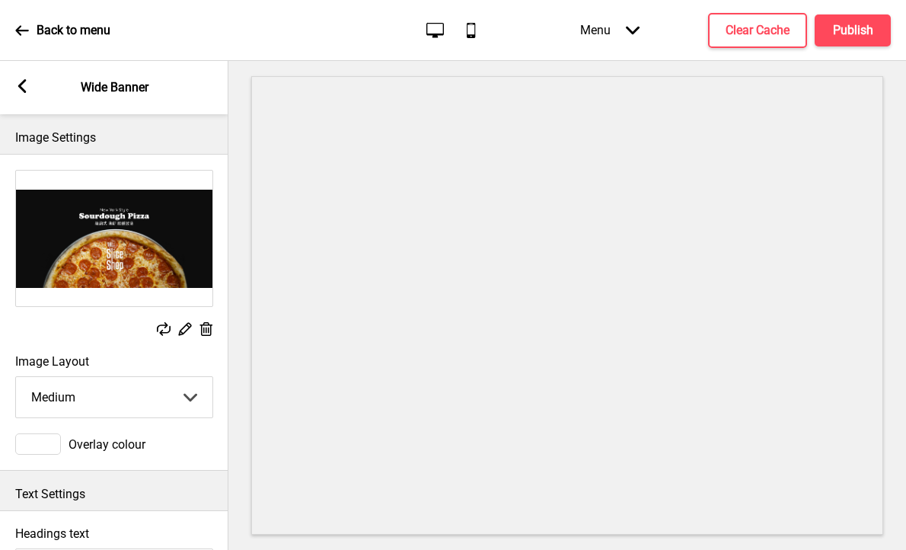
click at [21, 87] on icon at bounding box center [22, 86] width 8 height 14
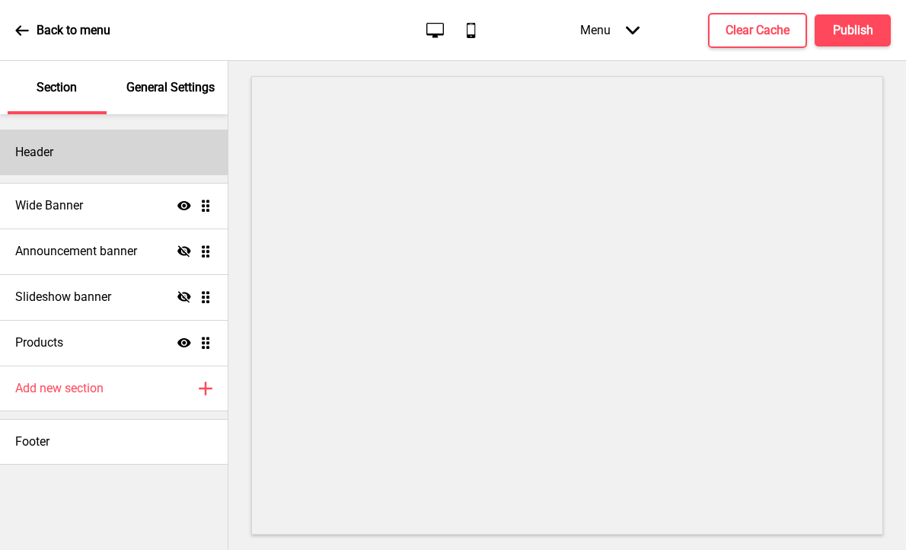
click at [111, 156] on div "Header" at bounding box center [114, 152] width 228 height 46
select select "[PERSON_NAME]"
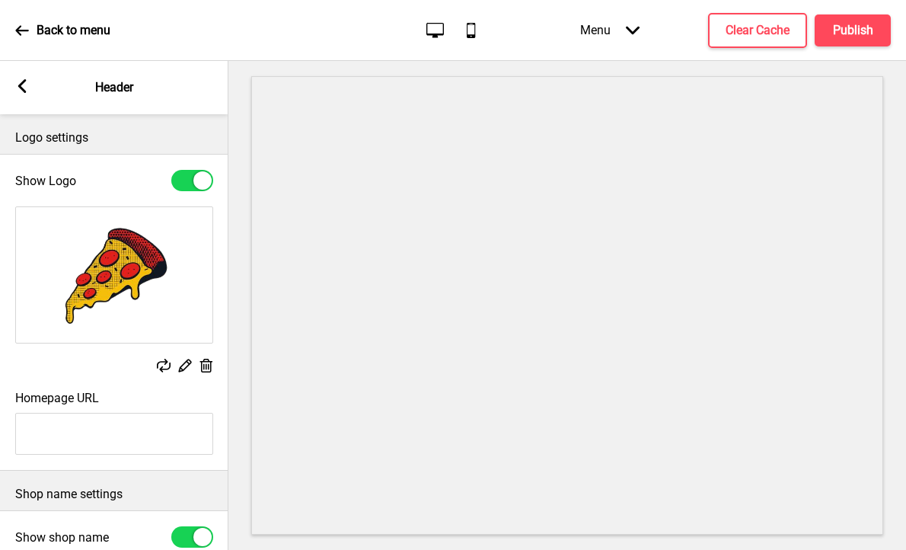
click at [18, 84] on rect at bounding box center [22, 86] width 14 height 14
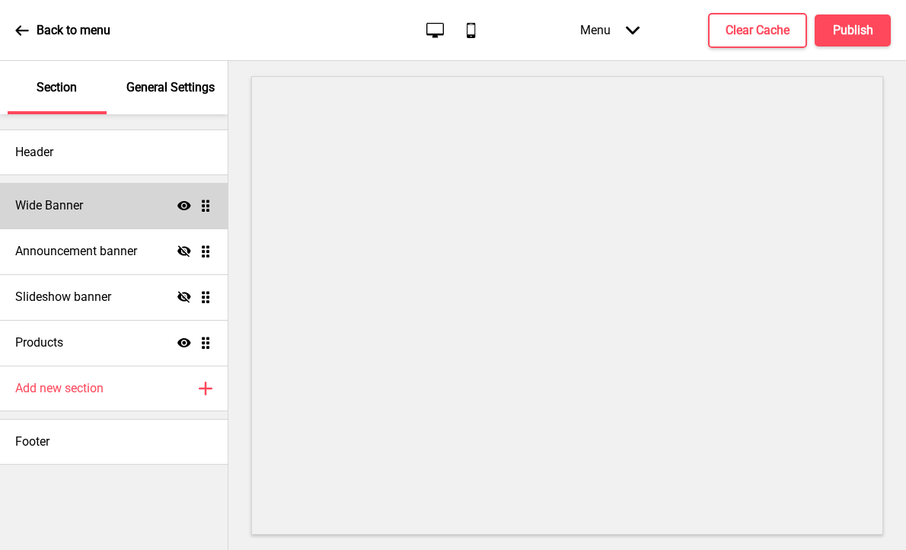
click at [110, 202] on div "Wide Banner Show Drag" at bounding box center [114, 206] width 228 height 46
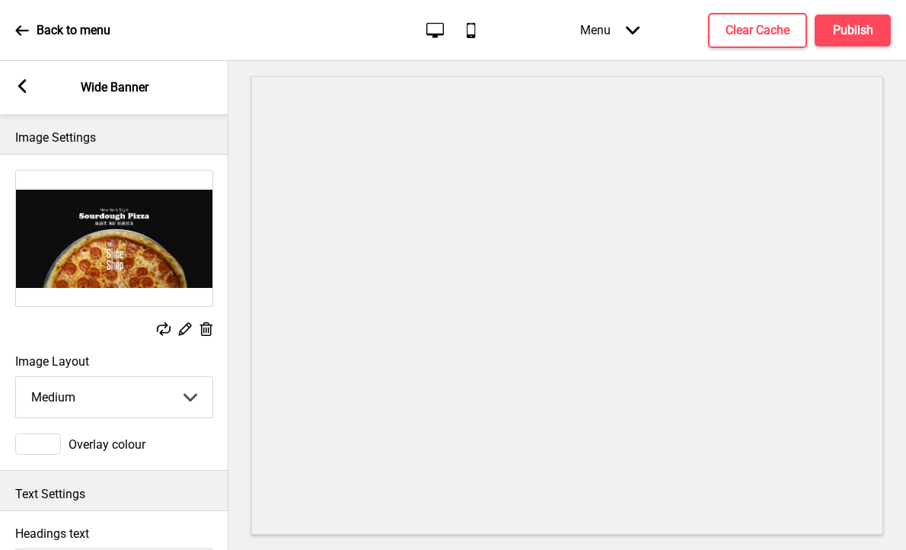
click at [161, 328] on rect at bounding box center [164, 329] width 14 height 14
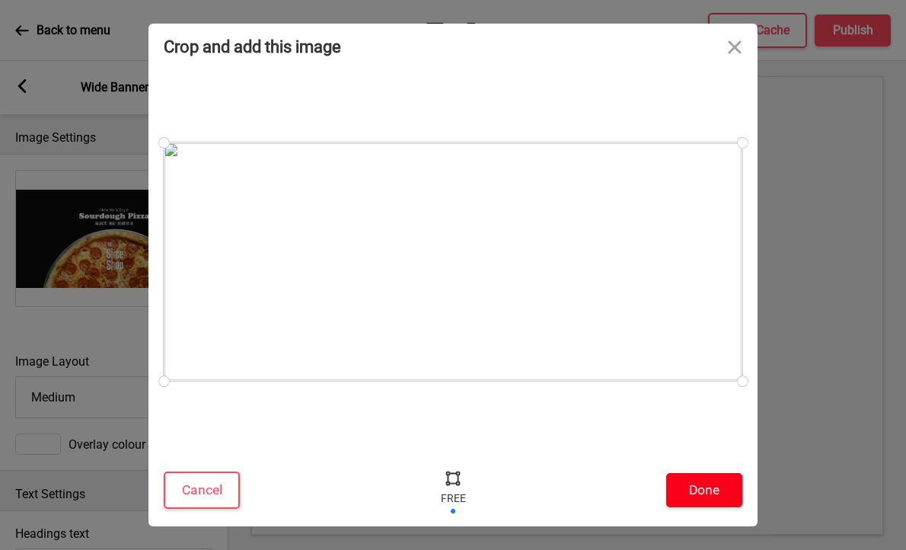
click at [697, 495] on button "Done" at bounding box center [704, 490] width 76 height 34
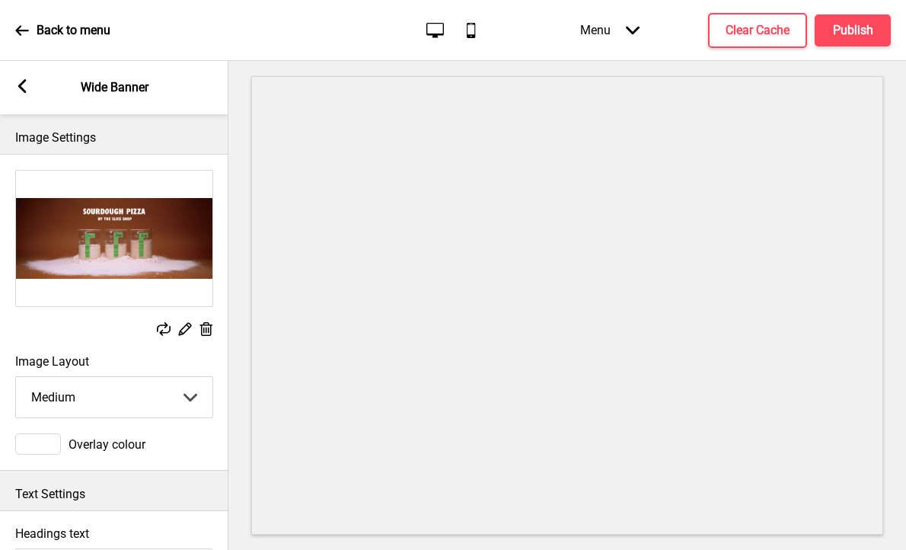
scroll to position [0, 1]
click at [102, 398] on select "Small Medium Large" at bounding box center [113, 397] width 196 height 40
click at [15, 377] on select "Small Medium Large" at bounding box center [113, 397] width 196 height 40
click at [105, 409] on select "Small Medium Large" at bounding box center [113, 397] width 196 height 40
select select "medium"
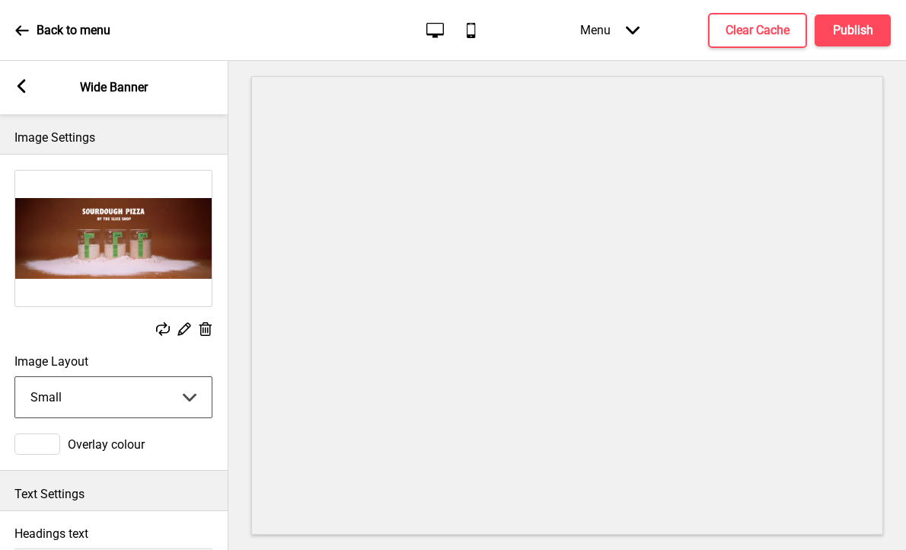
click at [15, 377] on select "Small Medium Large" at bounding box center [113, 397] width 196 height 40
click at [24, 89] on rect at bounding box center [21, 86] width 14 height 14
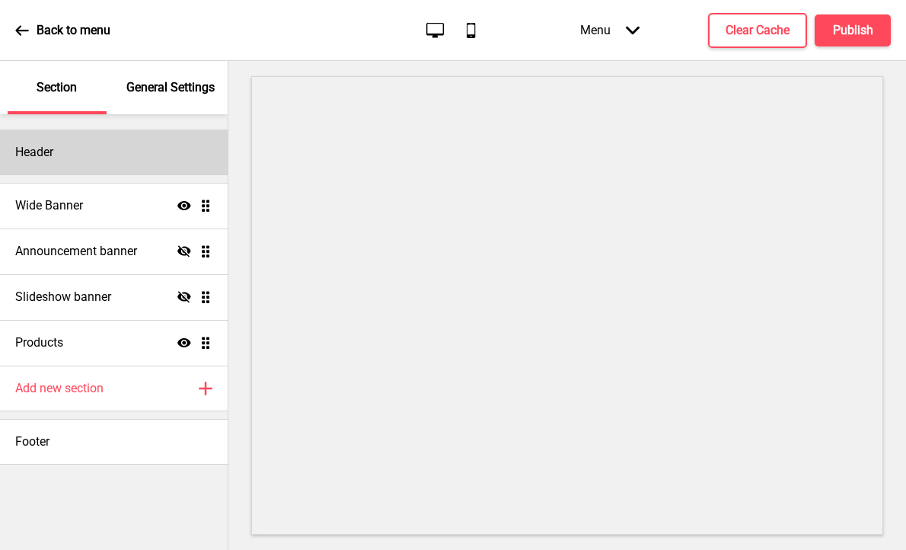
click at [103, 158] on div "Header" at bounding box center [114, 152] width 228 height 46
select select "Oswald"
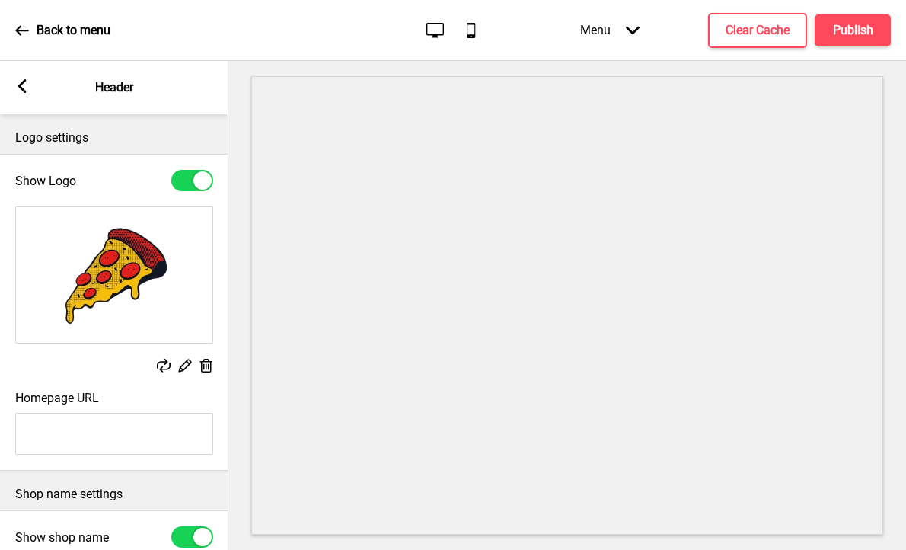
click at [164, 363] on icon at bounding box center [164, 365] width 14 height 14
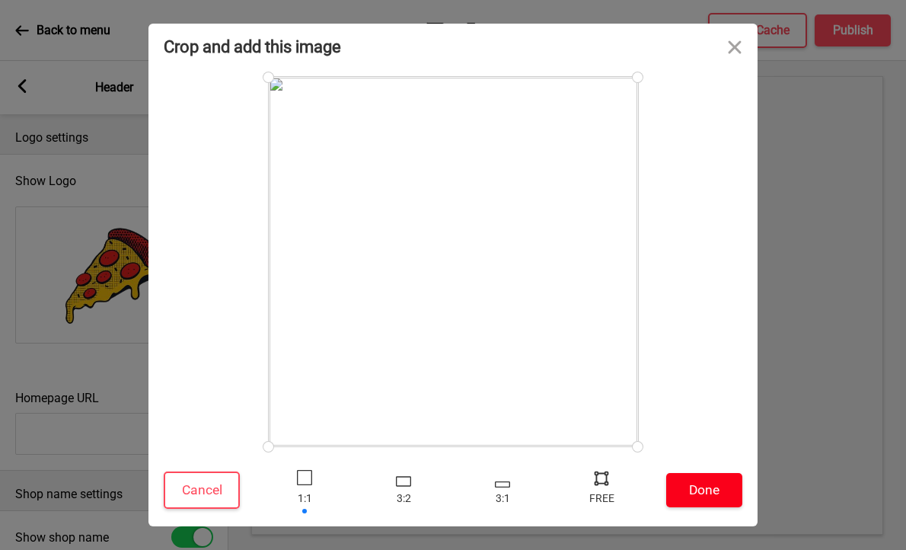
click at [710, 491] on button "Done" at bounding box center [704, 490] width 76 height 34
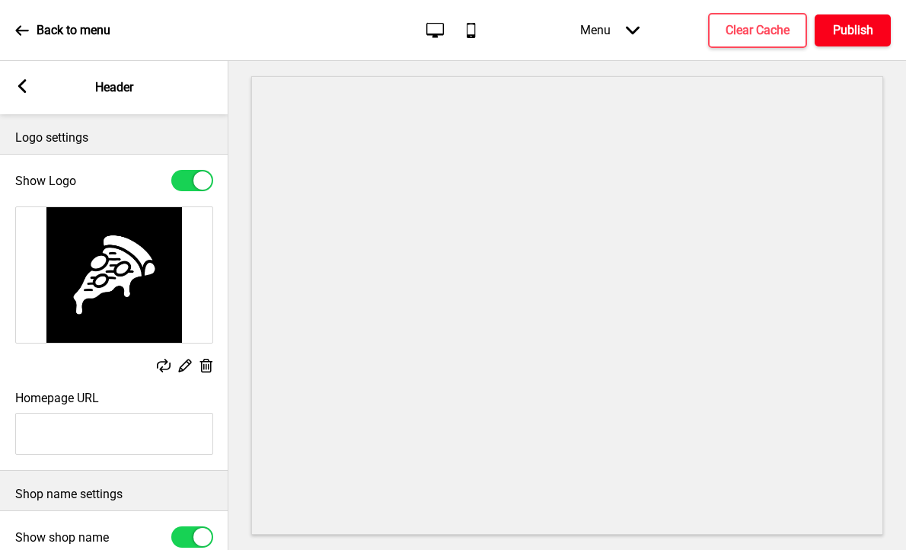
click at [852, 27] on h4 "Publish" at bounding box center [853, 30] width 40 height 17
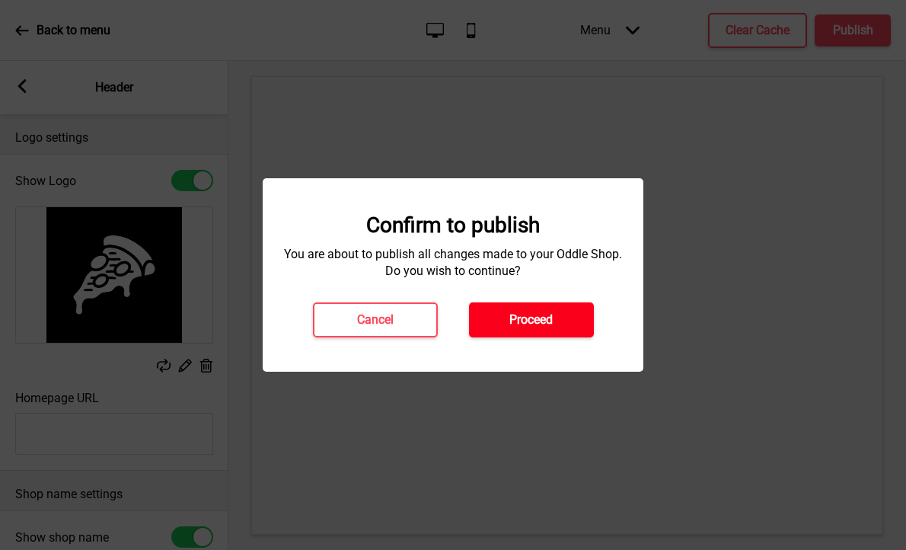
click at [539, 313] on h4 "Proceed" at bounding box center [530, 319] width 43 height 17
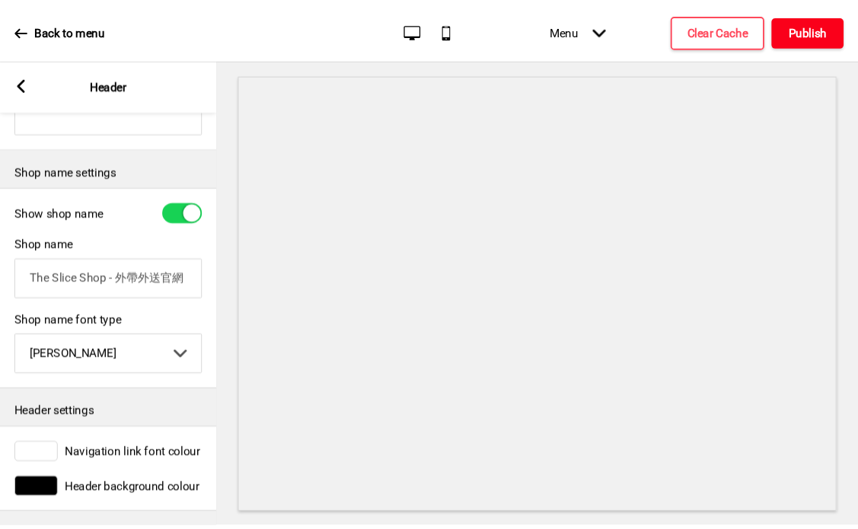
scroll to position [0, 0]
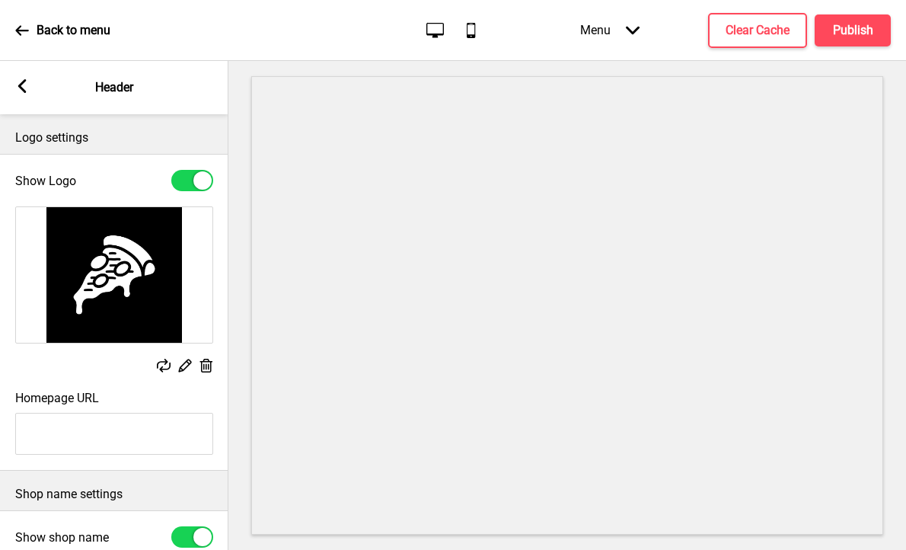
click at [19, 93] on div "Arrow left" at bounding box center [22, 87] width 14 height 17
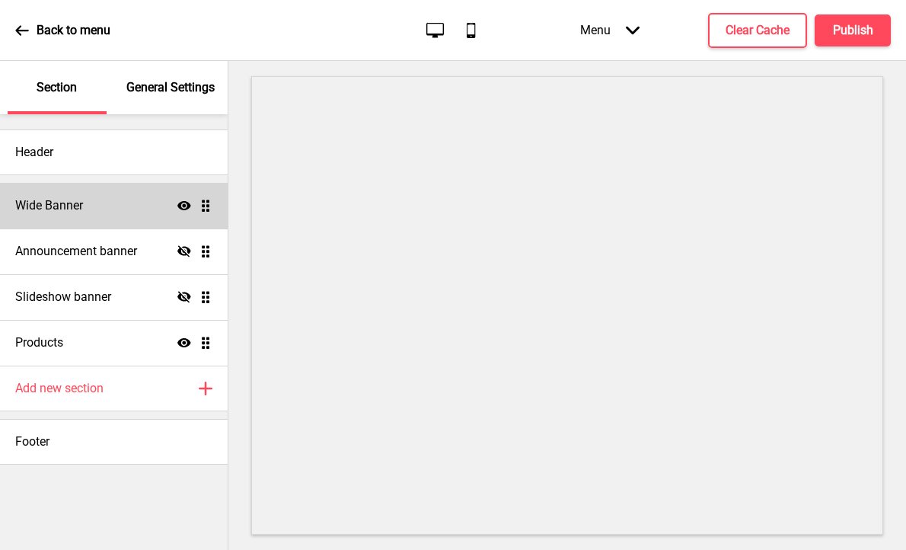
click at [97, 215] on div "Wide Banner Show Drag" at bounding box center [114, 206] width 228 height 46
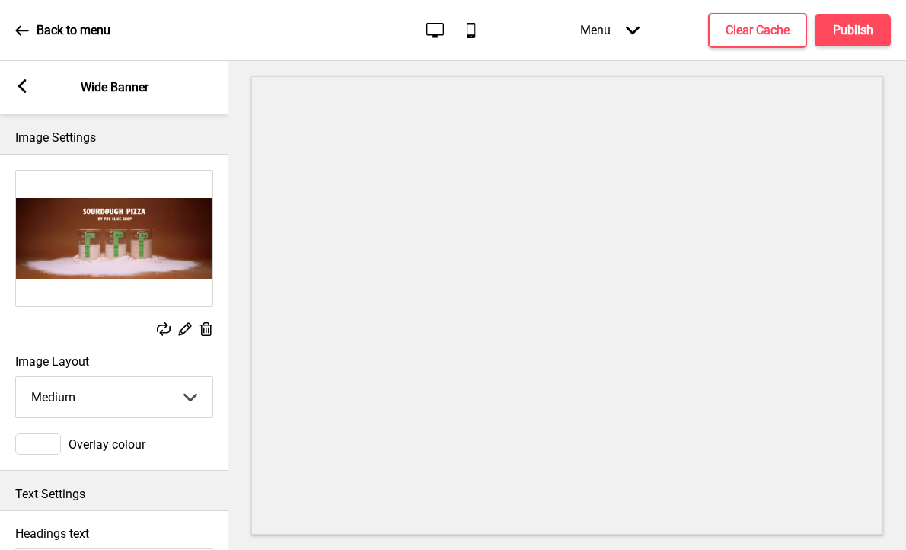
click at [122, 398] on select "Small Medium Large" at bounding box center [114, 397] width 196 height 40
click at [16, 377] on select "Small Medium Large" at bounding box center [114, 397] width 196 height 40
click at [122, 384] on select "Small Medium Large" at bounding box center [114, 397] width 196 height 40
click at [16, 377] on select "Small Medium Large" at bounding box center [114, 397] width 196 height 40
click at [166, 331] on icon at bounding box center [164, 329] width 14 height 14
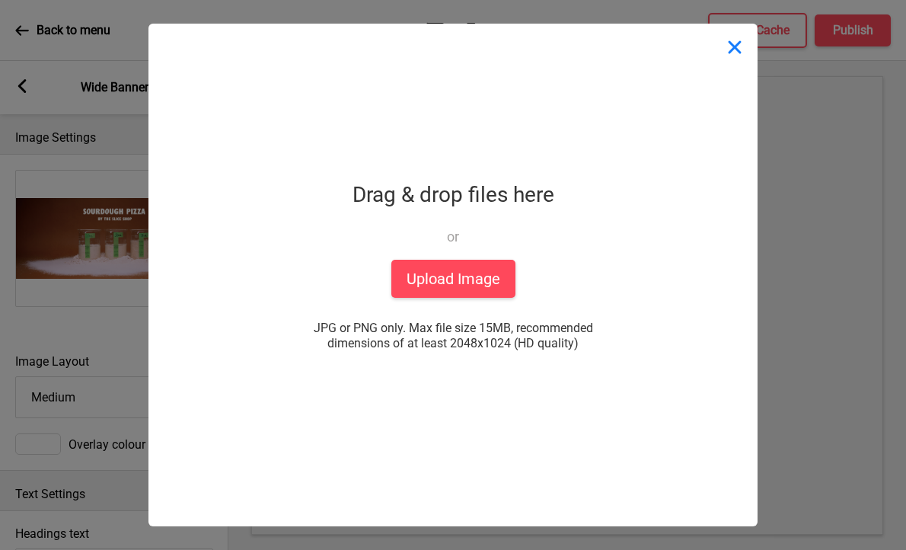
click at [735, 55] on button "Close" at bounding box center [735, 47] width 46 height 46
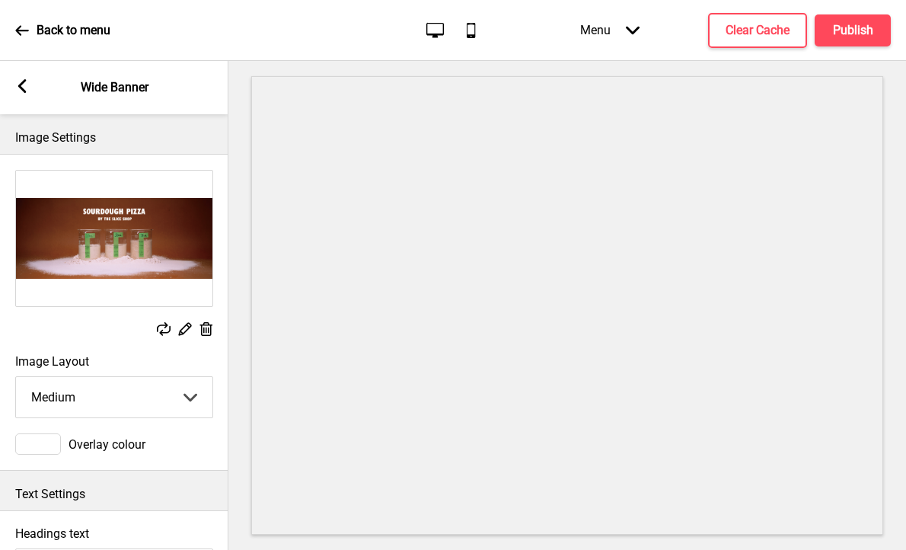
click at [134, 403] on select "Small Medium Large" at bounding box center [114, 397] width 196 height 40
click at [16, 377] on select "Small Medium Large" at bounding box center [114, 397] width 196 height 40
click at [863, 31] on h4 "Publish" at bounding box center [853, 30] width 40 height 17
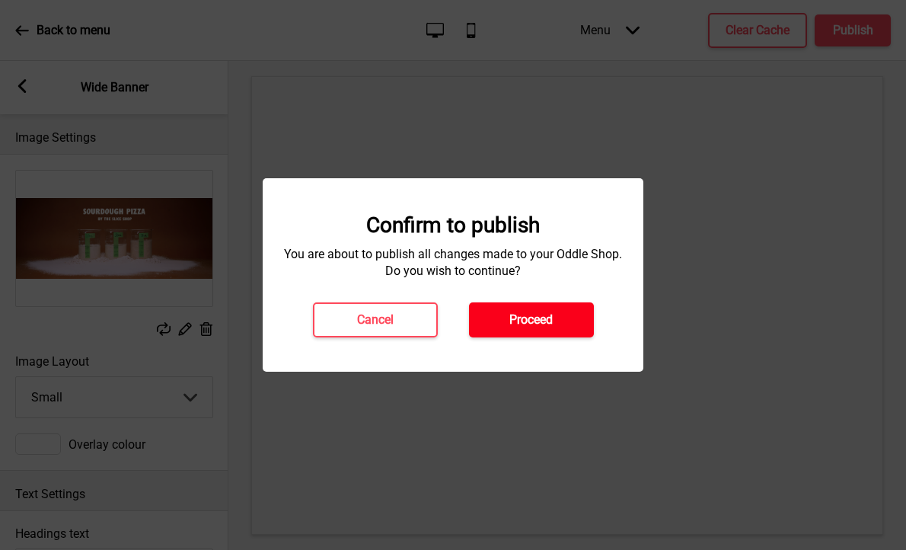
click at [573, 324] on button "Proceed" at bounding box center [531, 319] width 125 height 35
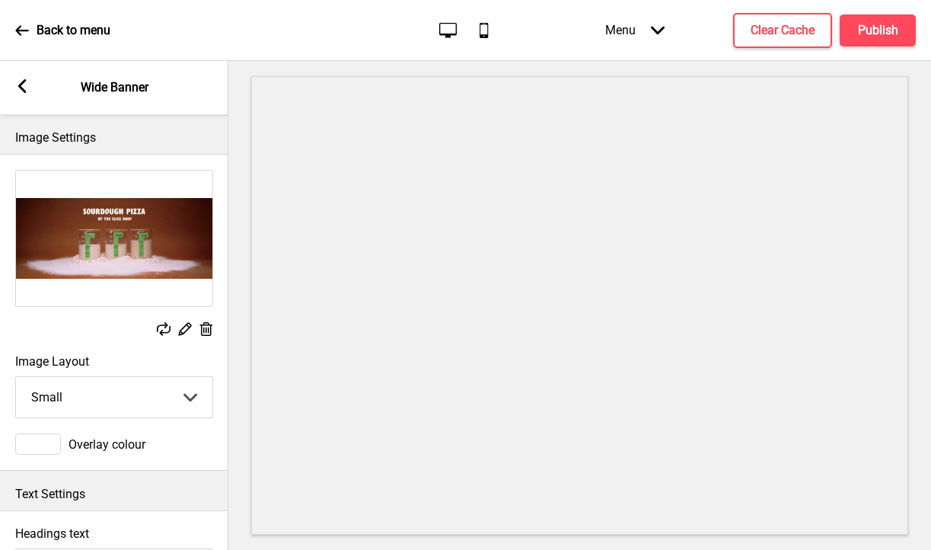
click at [149, 396] on select "Small Medium Large" at bounding box center [114, 397] width 196 height 40
click at [16, 377] on select "Small Medium Large" at bounding box center [114, 397] width 196 height 40
click at [881, 27] on h4 "Publish" at bounding box center [878, 30] width 40 height 17
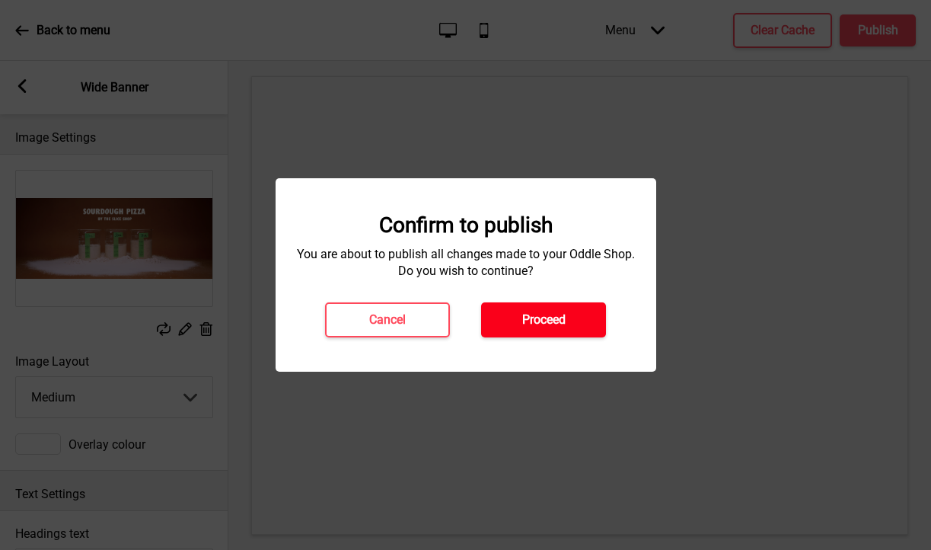
click at [542, 312] on h4 "Proceed" at bounding box center [543, 319] width 43 height 17
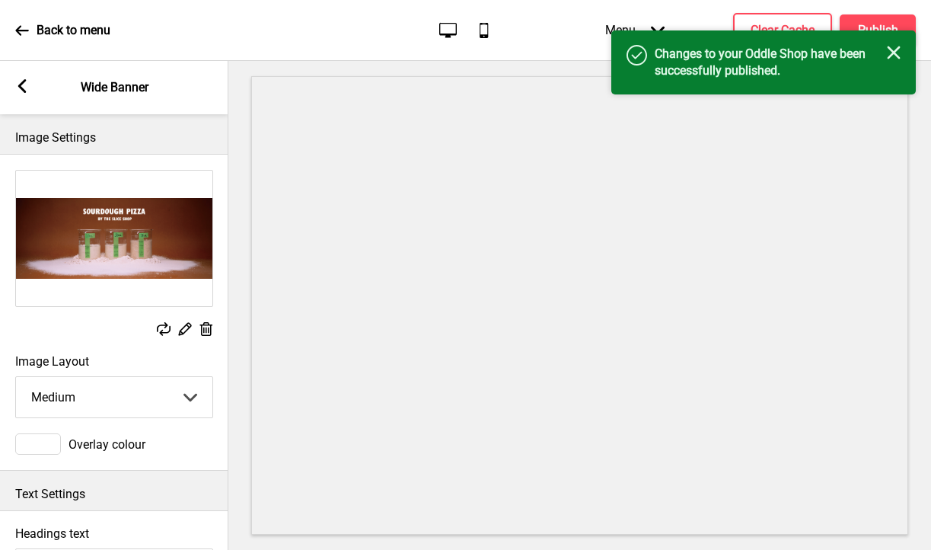
click at [895, 54] on rect at bounding box center [894, 53] width 14 height 14
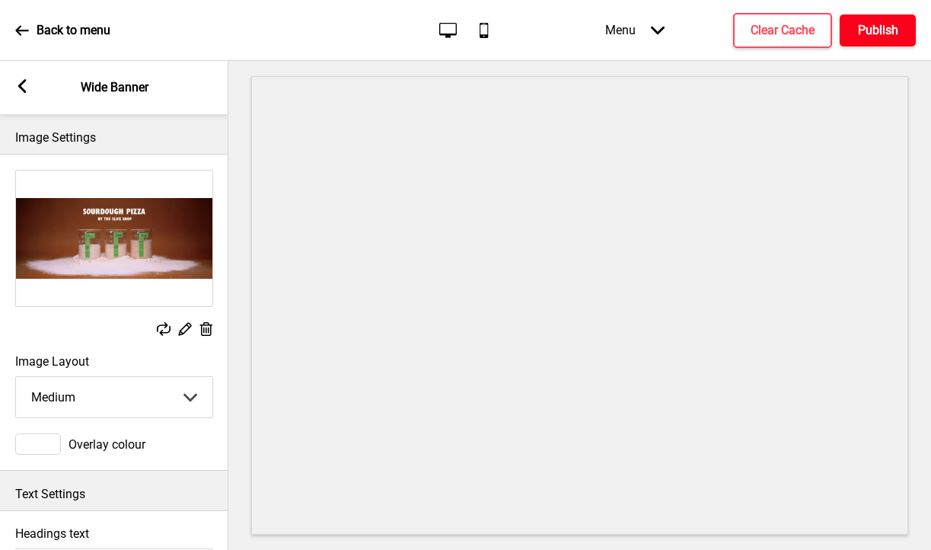
click at [892, 37] on h4 "Publish" at bounding box center [878, 30] width 40 height 17
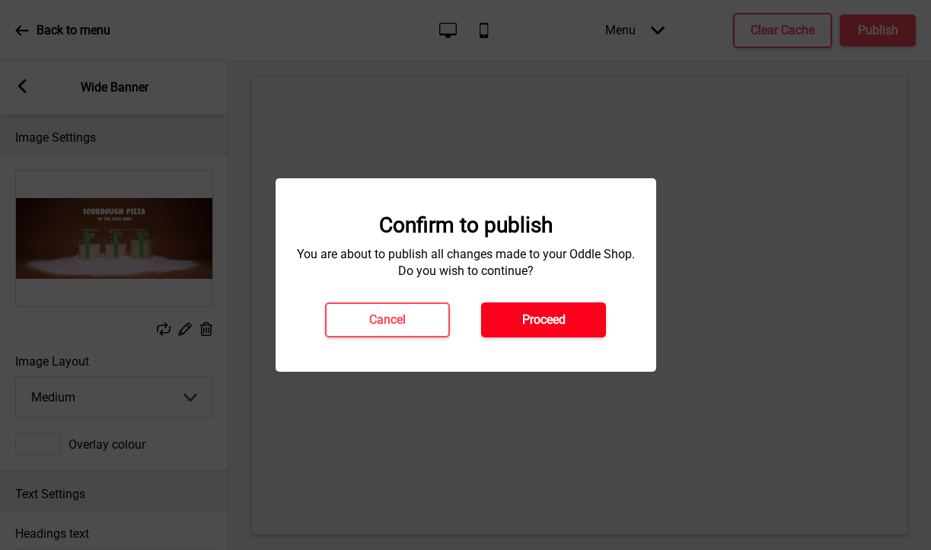
click at [584, 313] on button "Proceed" at bounding box center [543, 319] width 125 height 35
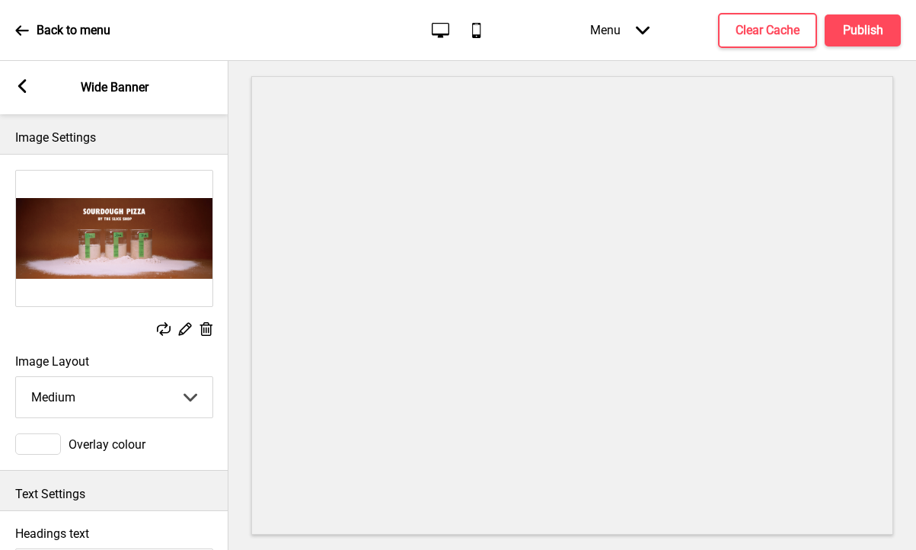
click at [115, 397] on select "Small Medium Large" at bounding box center [114, 397] width 196 height 40
click at [16, 377] on select "Small Medium Large" at bounding box center [114, 397] width 196 height 40
click at [868, 36] on h4 "Publish" at bounding box center [863, 30] width 40 height 17
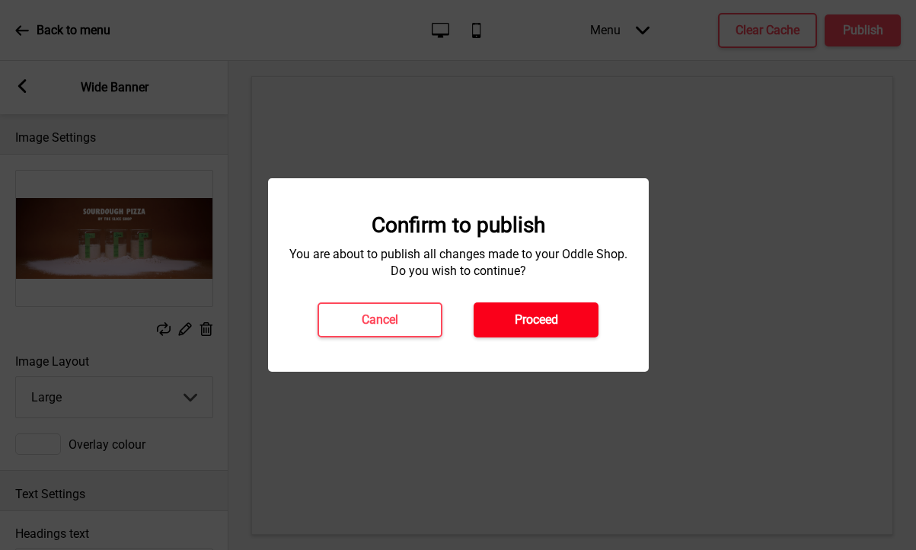
click at [506, 307] on button "Proceed" at bounding box center [535, 319] width 125 height 35
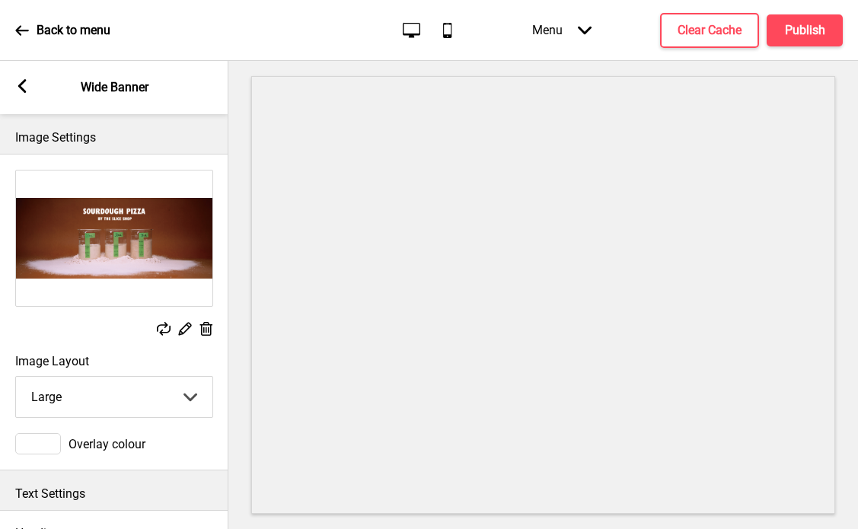
click at [108, 391] on select "Small Medium Large" at bounding box center [114, 397] width 196 height 40
click at [16, 377] on select "Small Medium Large" at bounding box center [114, 397] width 196 height 40
click at [784, 27] on button "Publish" at bounding box center [804, 30] width 76 height 32
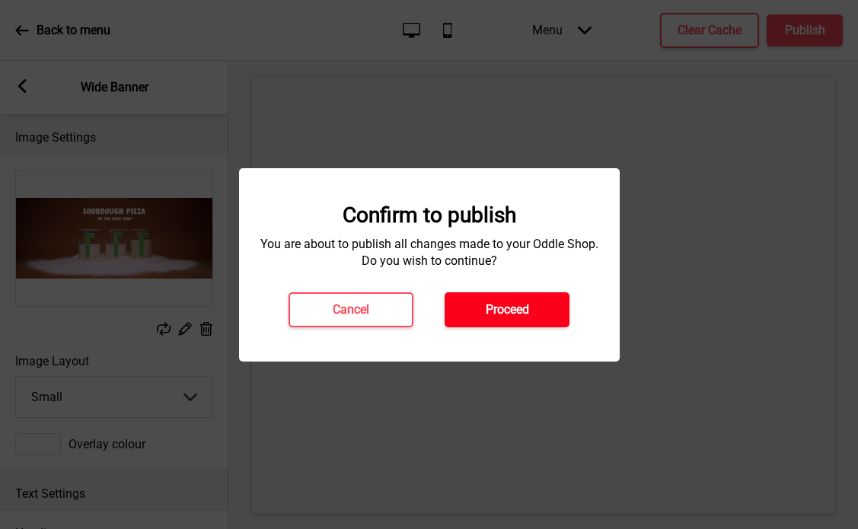
click at [538, 307] on button "Proceed" at bounding box center [506, 309] width 125 height 35
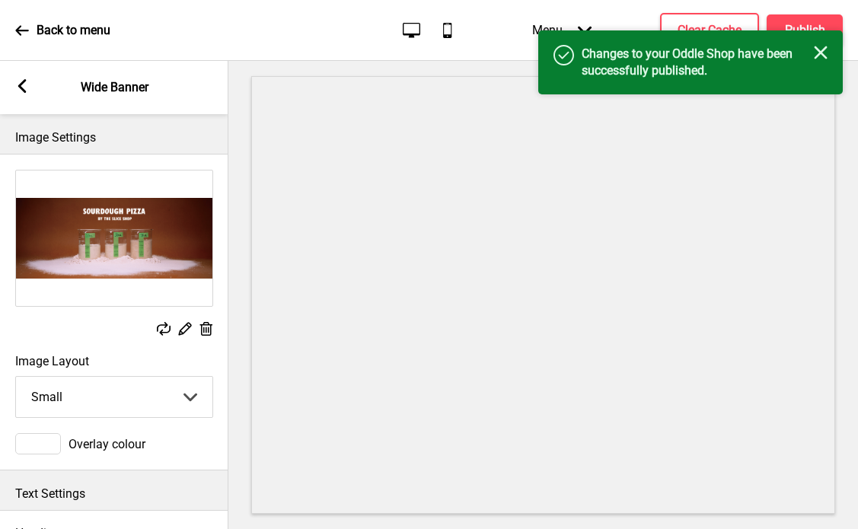
click at [817, 53] on icon "Close" at bounding box center [821, 53] width 14 height 14
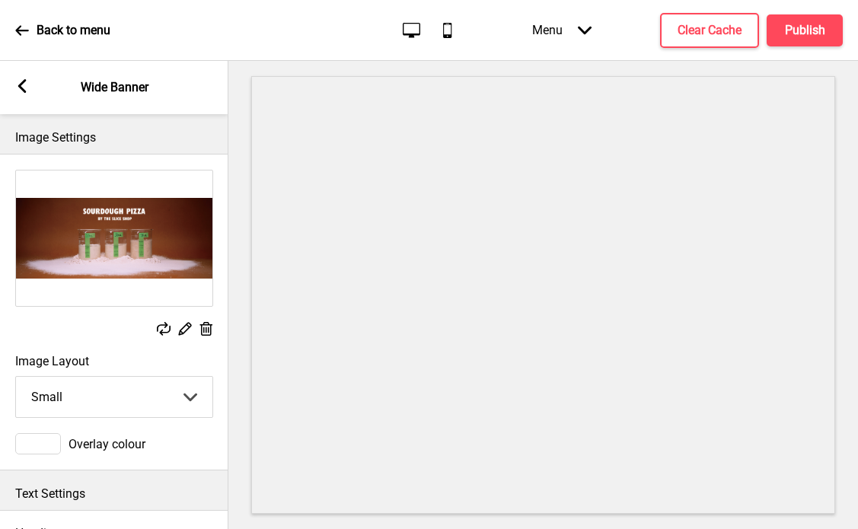
click at [190, 402] on select "Small Medium Large" at bounding box center [114, 397] width 196 height 40
select select "medium"
click at [16, 377] on select "Small Medium Large" at bounding box center [114, 397] width 196 height 40
click at [791, 30] on h4 "Publish" at bounding box center [805, 30] width 40 height 17
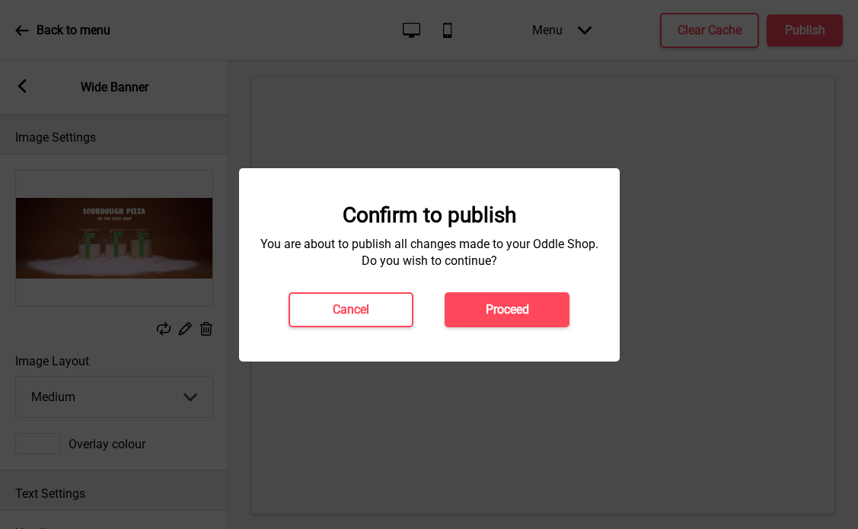
drag, startPoint x: 511, startPoint y: 315, endPoint x: 623, endPoint y: 154, distance: 195.9
click at [511, 315] on h4 "Proceed" at bounding box center [507, 309] width 43 height 17
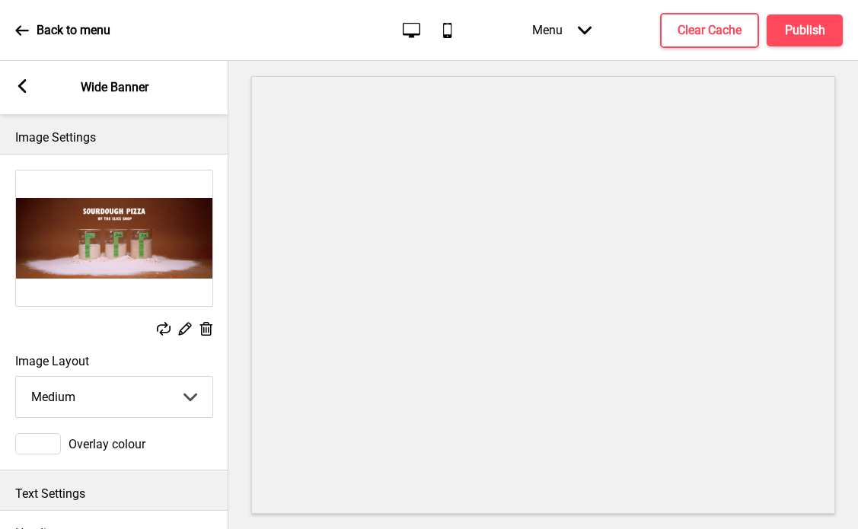
click at [112, 395] on select "Small Medium Large" at bounding box center [114, 397] width 196 height 40
click at [16, 377] on select "Small Medium Large" at bounding box center [114, 397] width 196 height 40
click at [799, 30] on h4 "Publish" at bounding box center [805, 30] width 40 height 17
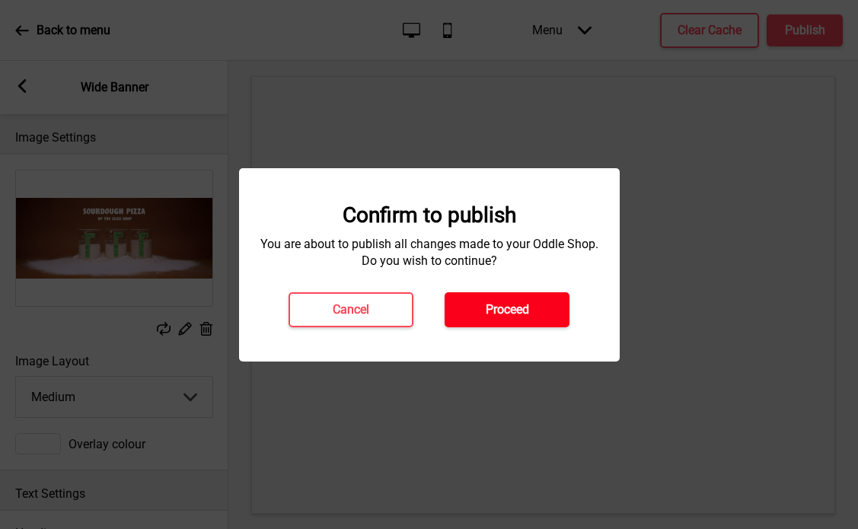
click at [476, 314] on button "Proceed" at bounding box center [506, 309] width 125 height 35
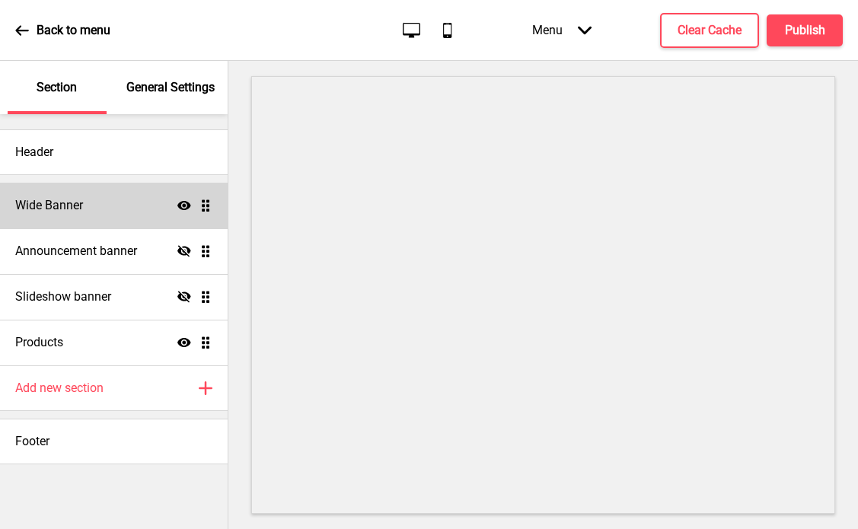
click at [142, 214] on div "Wide Banner Show Drag" at bounding box center [114, 206] width 228 height 46
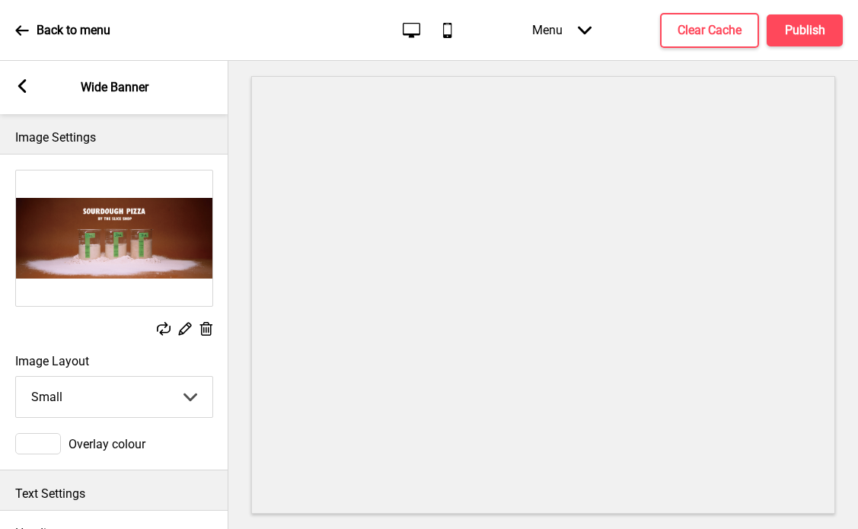
click at [163, 332] on icon at bounding box center [164, 329] width 14 height 14
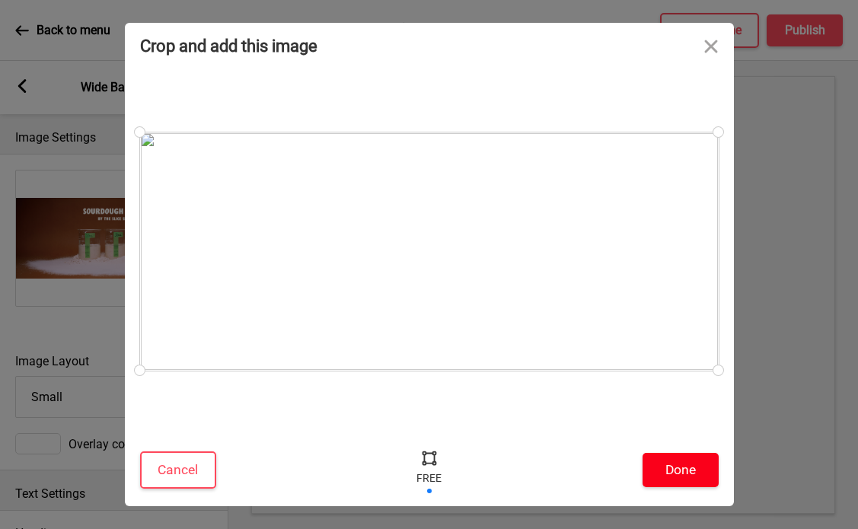
click at [680, 470] on button "Done" at bounding box center [680, 470] width 76 height 34
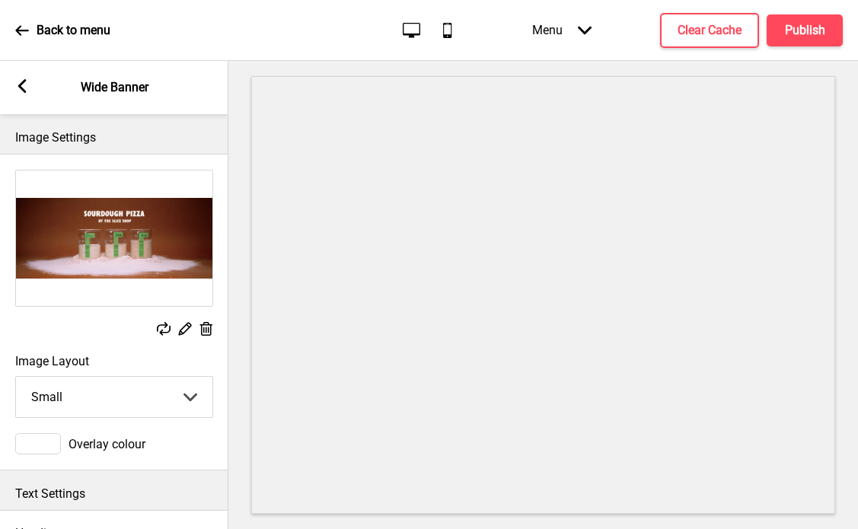
click at [163, 327] on rect at bounding box center [164, 329] width 14 height 14
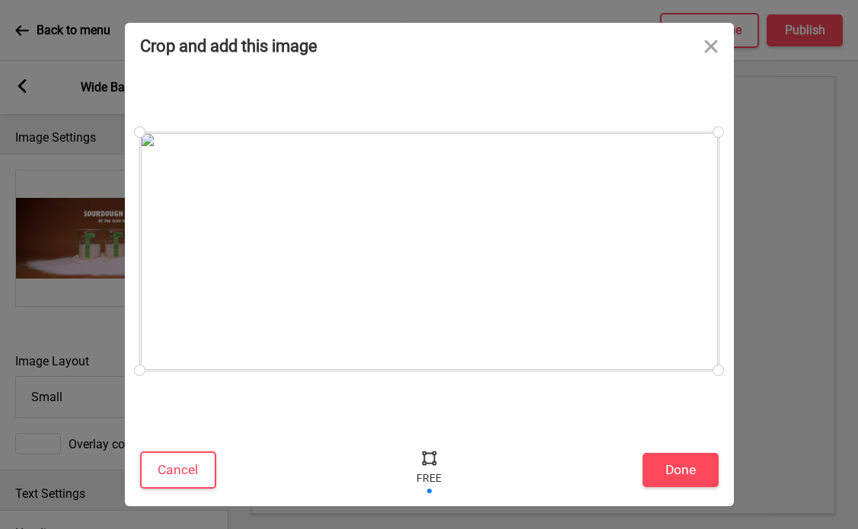
drag, startPoint x: 435, startPoint y: 260, endPoint x: 436, endPoint y: 244, distance: 16.8
click at [436, 244] on div at bounding box center [429, 251] width 578 height 238
drag, startPoint x: 142, startPoint y: 367, endPoint x: 300, endPoint y: 360, distance: 157.7
click at [152, 381] on div at bounding box center [152, 370] width 27 height 27
drag, startPoint x: 717, startPoint y: 369, endPoint x: 701, endPoint y: 396, distance: 31.1
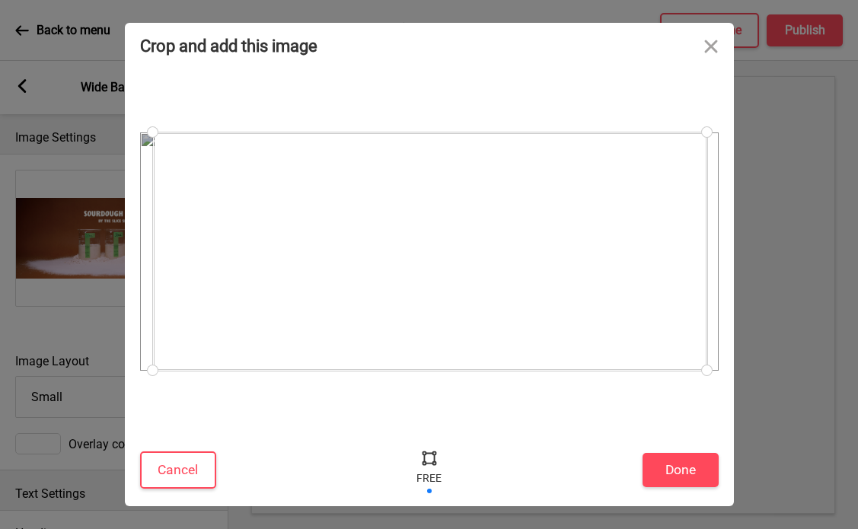
click at [706, 375] on div at bounding box center [706, 370] width 27 height 27
click at [680, 483] on button "Done" at bounding box center [680, 470] width 76 height 34
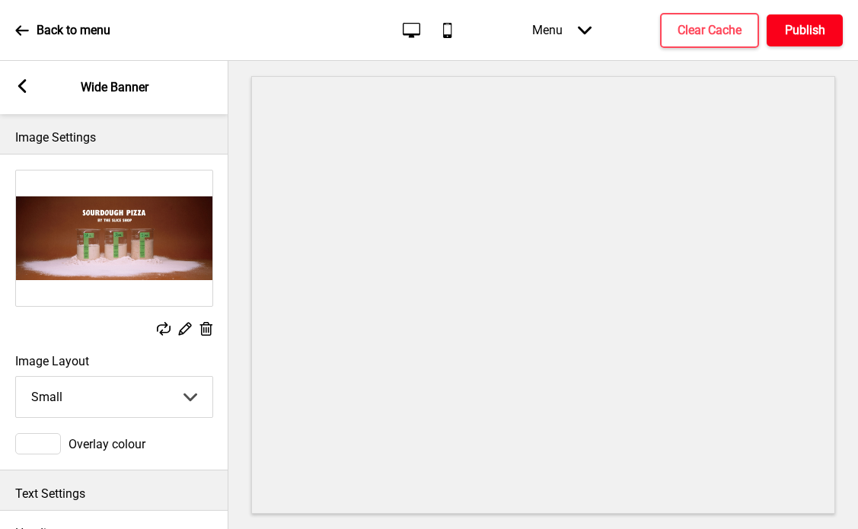
click at [788, 27] on h4 "Publish" at bounding box center [805, 30] width 40 height 17
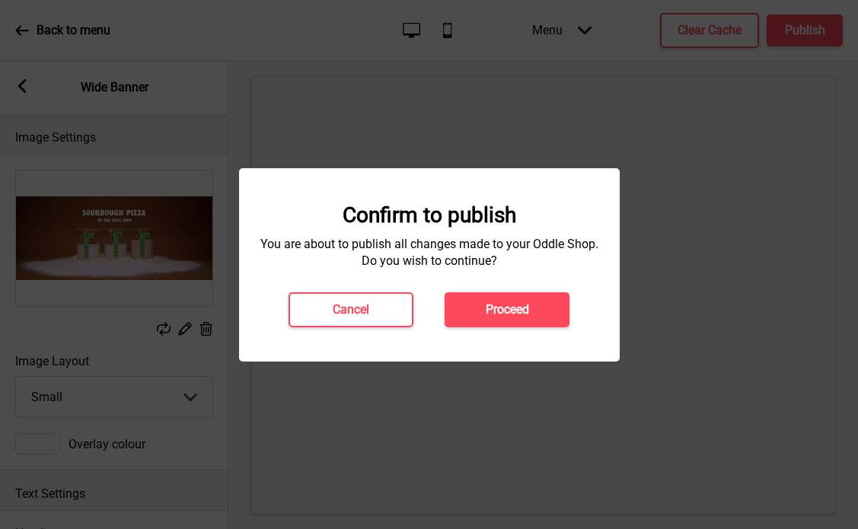
drag, startPoint x: 546, startPoint y: 308, endPoint x: 552, endPoint y: 143, distance: 165.3
click at [546, 308] on button "Proceed" at bounding box center [506, 309] width 125 height 35
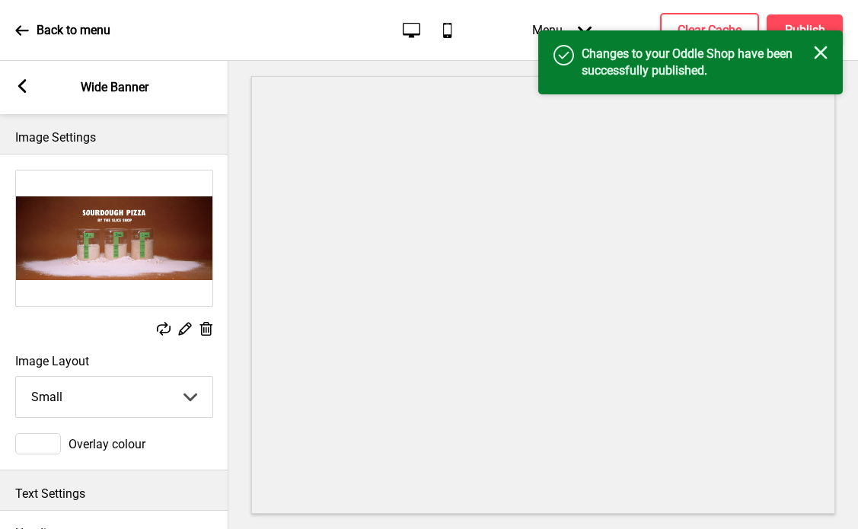
click at [814, 55] on icon "Close" at bounding box center [821, 53] width 14 height 14
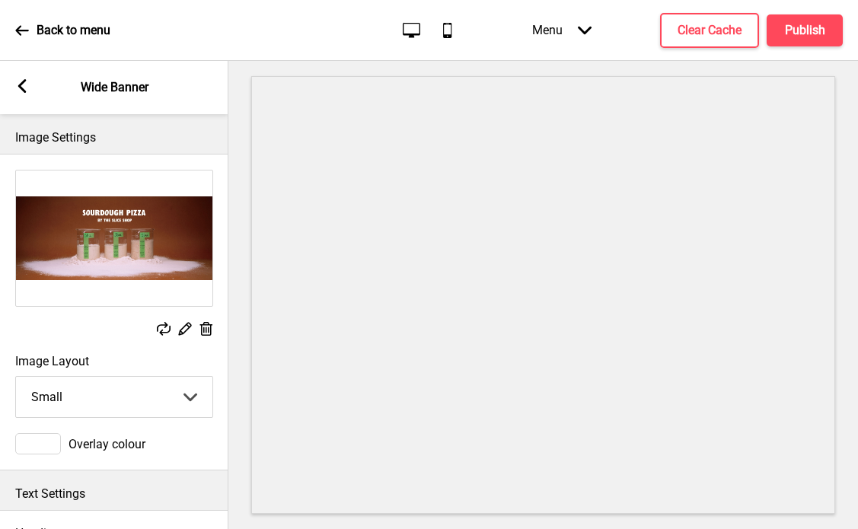
click at [165, 329] on rect at bounding box center [164, 329] width 14 height 14
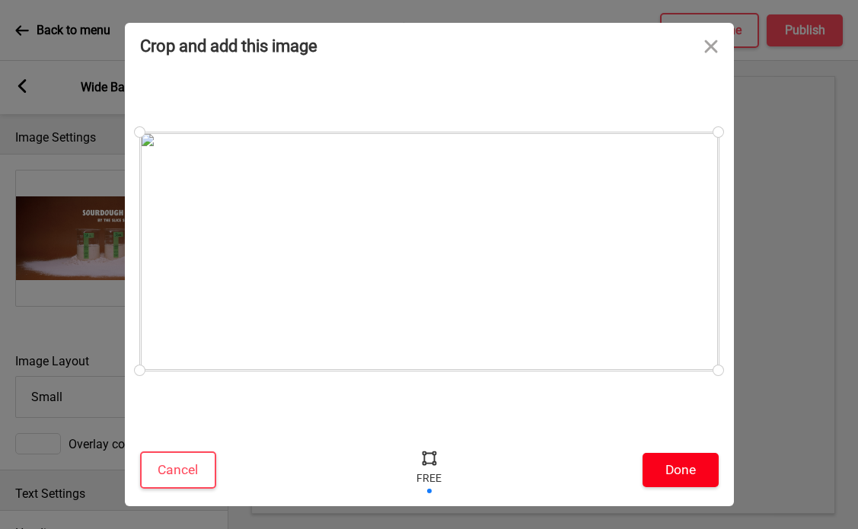
click at [686, 461] on button "Done" at bounding box center [680, 470] width 76 height 34
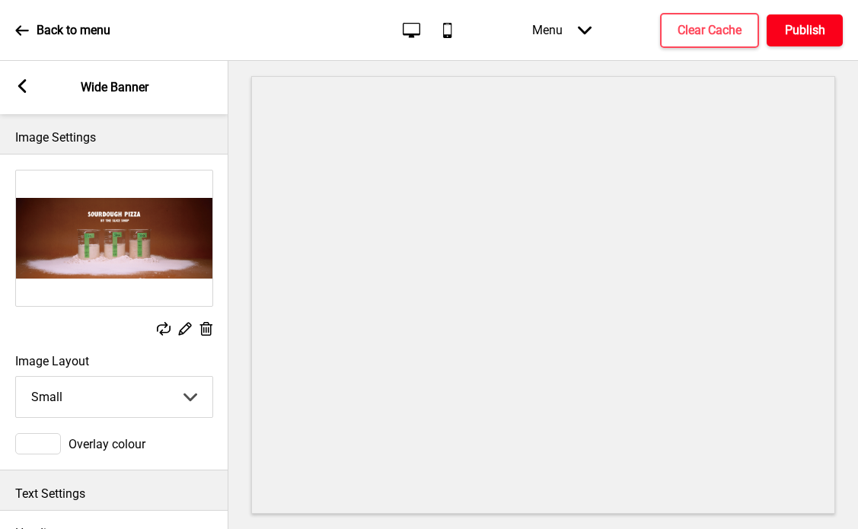
click at [802, 32] on h4 "Publish" at bounding box center [805, 30] width 40 height 17
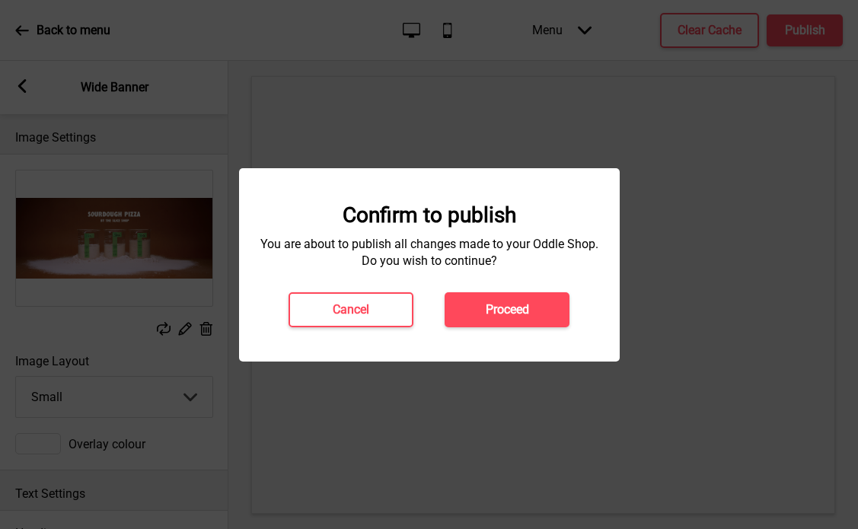
click at [486, 307] on h4 "Proceed" at bounding box center [507, 309] width 43 height 17
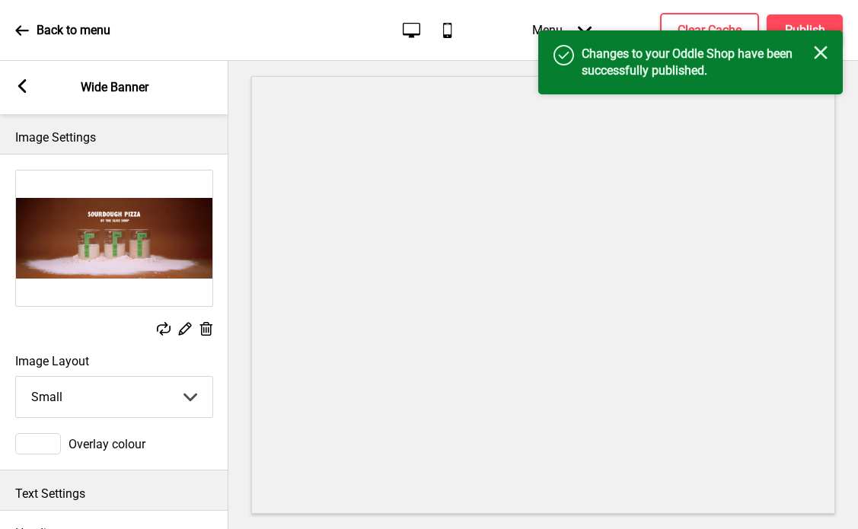
click at [821, 49] on rect at bounding box center [821, 53] width 14 height 14
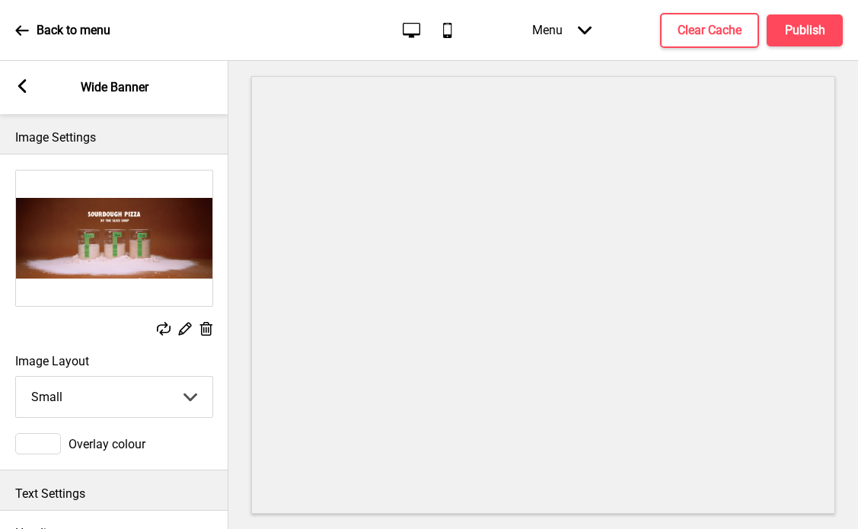
click at [66, 387] on select "Small Medium Large" at bounding box center [114, 397] width 196 height 40
click at [16, 377] on select "Small Medium Large" at bounding box center [114, 397] width 196 height 40
click at [810, 37] on h4 "Publish" at bounding box center [805, 30] width 40 height 17
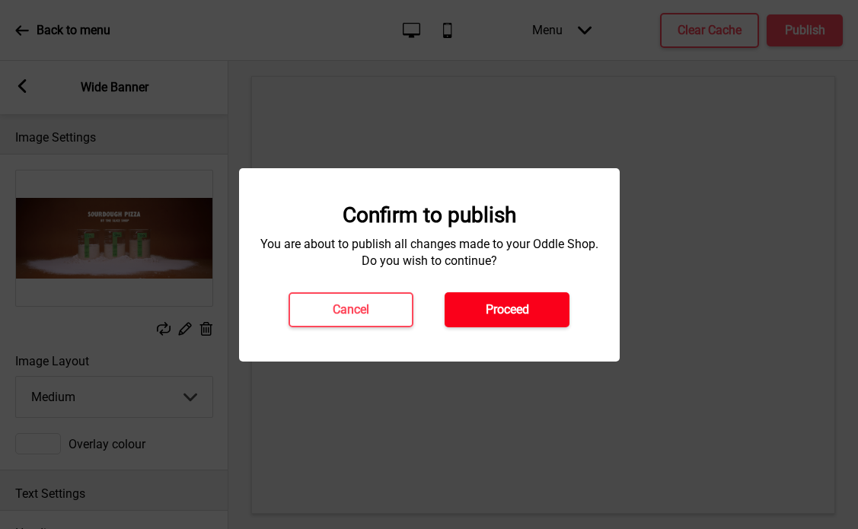
click at [511, 314] on h4 "Proceed" at bounding box center [507, 309] width 43 height 17
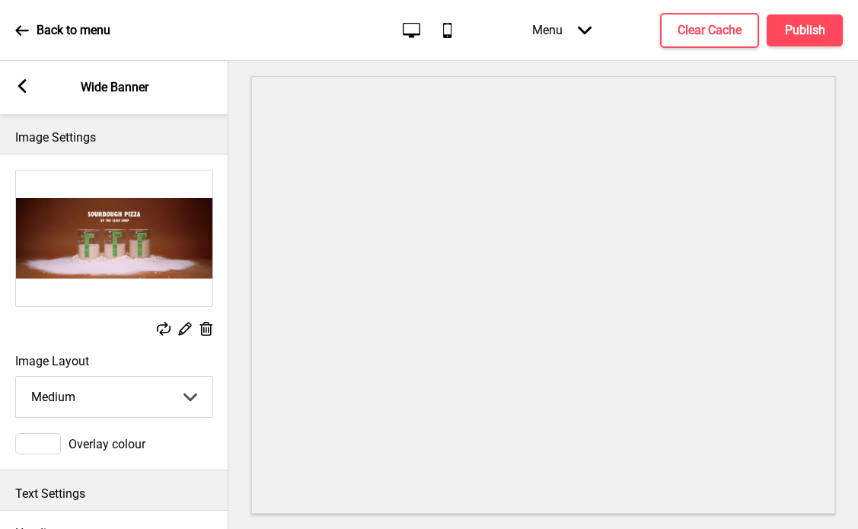
click at [179, 239] on img at bounding box center [114, 237] width 196 height 135
click at [123, 400] on select "Small Medium Large" at bounding box center [114, 397] width 196 height 40
click at [16, 377] on select "Small Medium Large" at bounding box center [114, 397] width 196 height 40
click at [810, 21] on button "Publish" at bounding box center [804, 30] width 76 height 32
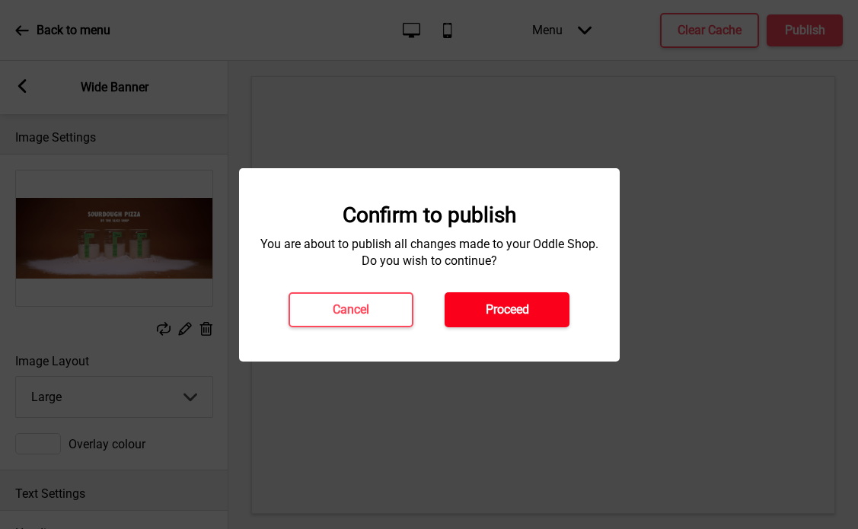
click at [533, 304] on button "Proceed" at bounding box center [506, 309] width 125 height 35
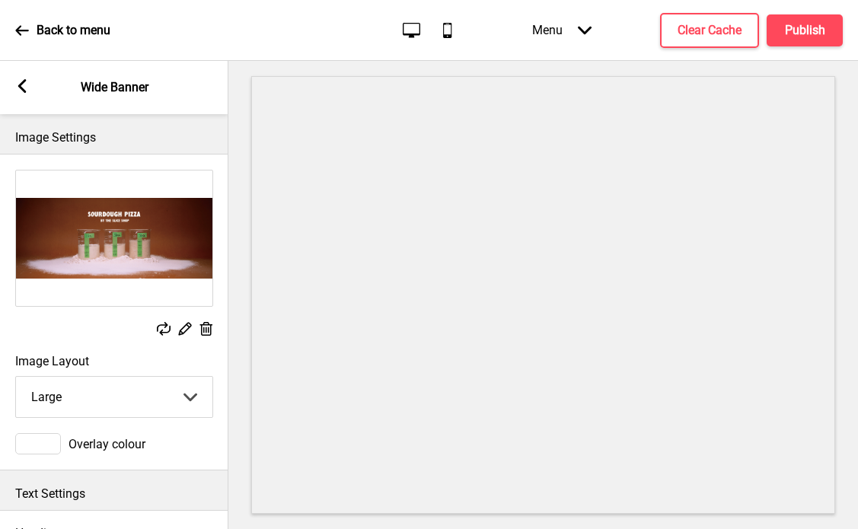
click at [157, 397] on select "Small Medium Large" at bounding box center [114, 397] width 196 height 40
click at [16, 377] on select "Small Medium Large" at bounding box center [114, 397] width 196 height 40
click at [791, 37] on h4 "Publish" at bounding box center [805, 30] width 40 height 17
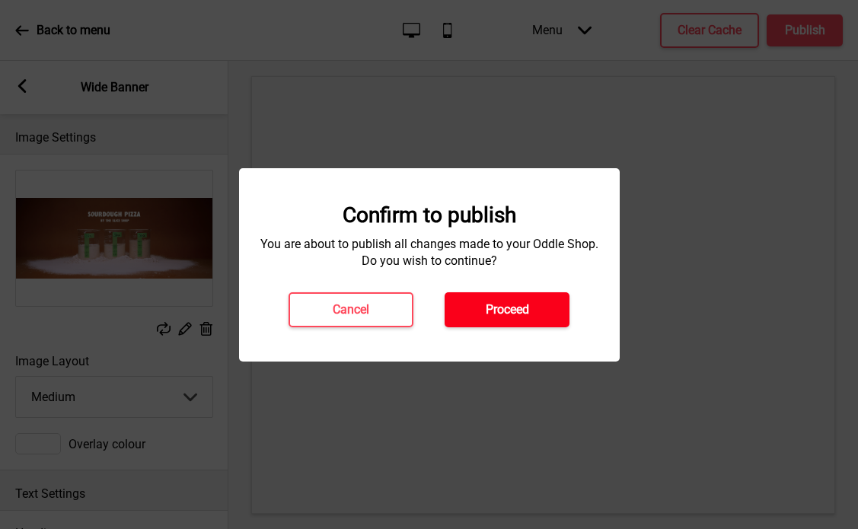
click at [547, 319] on button "Proceed" at bounding box center [506, 309] width 125 height 35
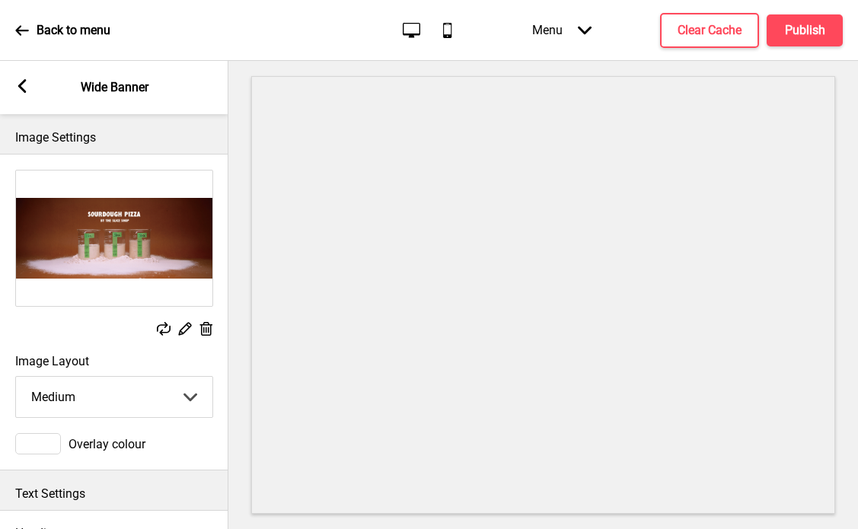
click at [77, 397] on select "Small Medium Large" at bounding box center [114, 397] width 196 height 40
click at [16, 377] on select "Small Medium Large" at bounding box center [114, 397] width 196 height 40
click at [813, 25] on h4 "Publish" at bounding box center [805, 30] width 40 height 17
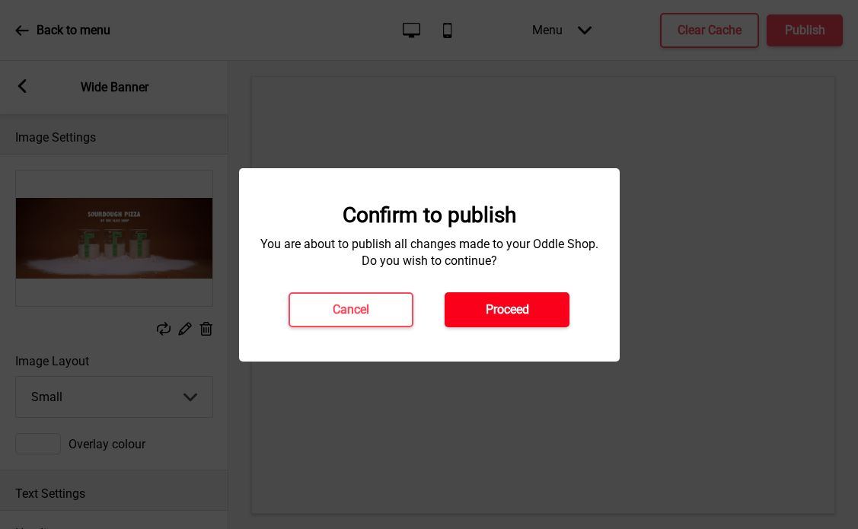
click at [483, 322] on button "Proceed" at bounding box center [506, 309] width 125 height 35
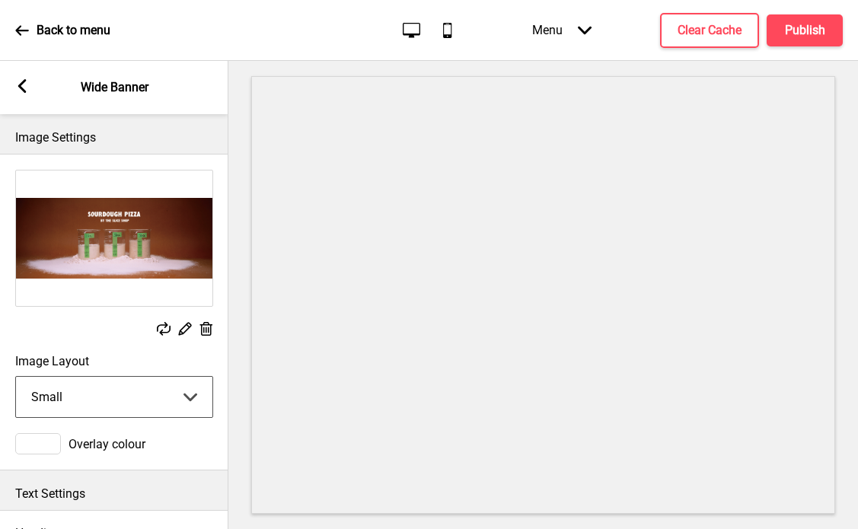
click at [35, 403] on select "Small Medium Large" at bounding box center [114, 397] width 196 height 40
click at [16, 377] on select "Small Medium Large" at bounding box center [114, 397] width 196 height 40
click at [788, 36] on h4 "Publish" at bounding box center [805, 30] width 40 height 17
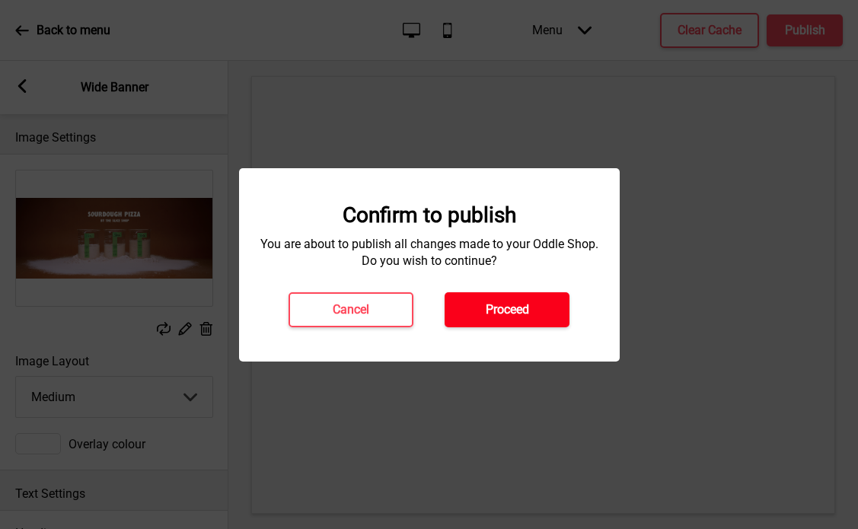
click at [496, 314] on h4 "Proceed" at bounding box center [507, 309] width 43 height 17
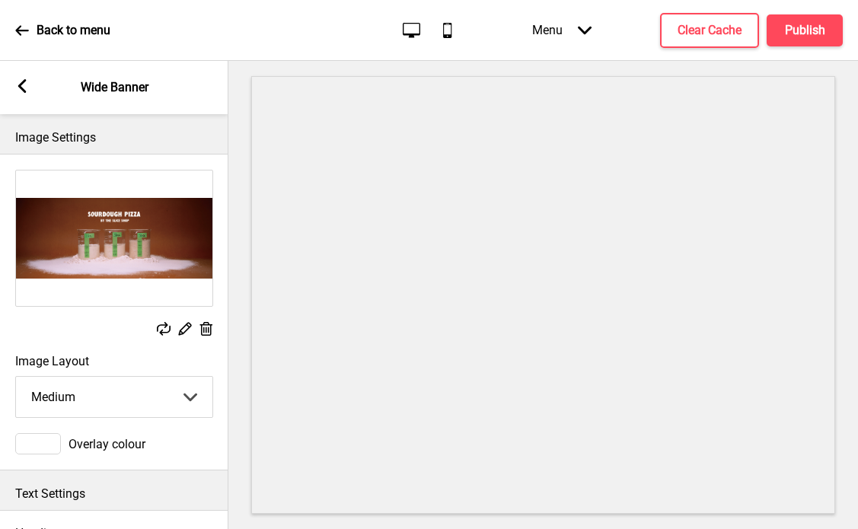
click at [79, 392] on select "Small Medium Large" at bounding box center [114, 397] width 196 height 40
click at [16, 377] on select "Small Medium Large" at bounding box center [114, 397] width 196 height 40
click at [806, 29] on h4 "Publish" at bounding box center [805, 30] width 40 height 17
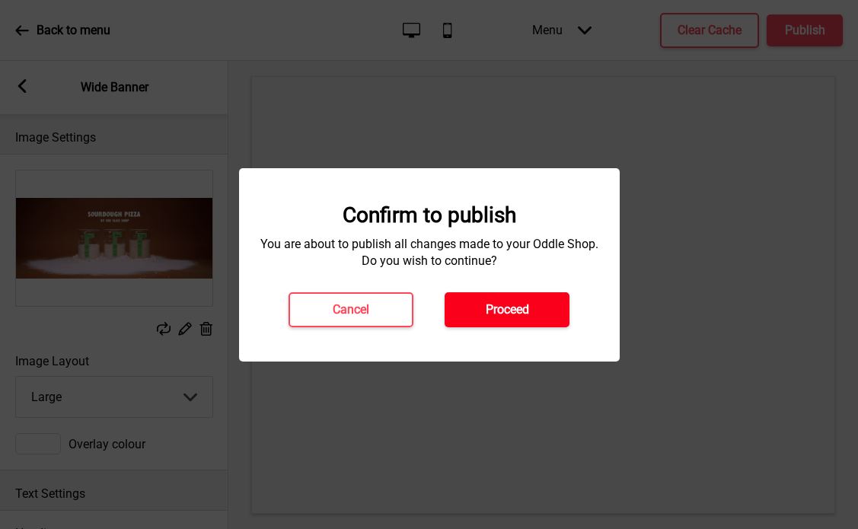
click at [481, 301] on button "Proceed" at bounding box center [506, 309] width 125 height 35
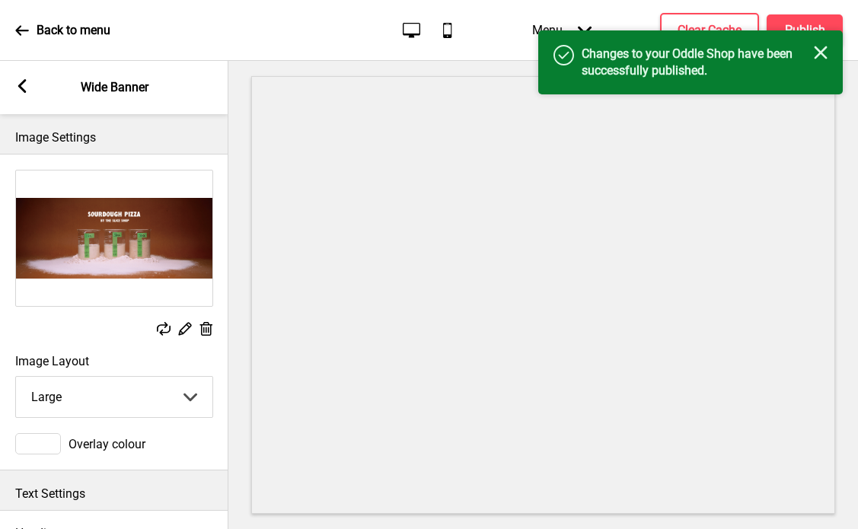
click at [812, 54] on h4 "Changes to your Oddle Shop have been successfully published." at bounding box center [697, 62] width 232 height 33
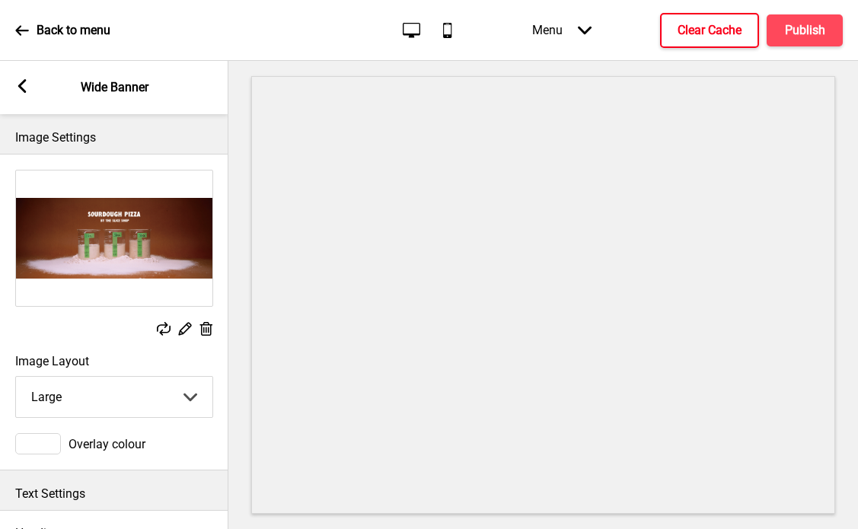
click at [722, 34] on h4 "Clear Cache" at bounding box center [709, 30] width 64 height 17
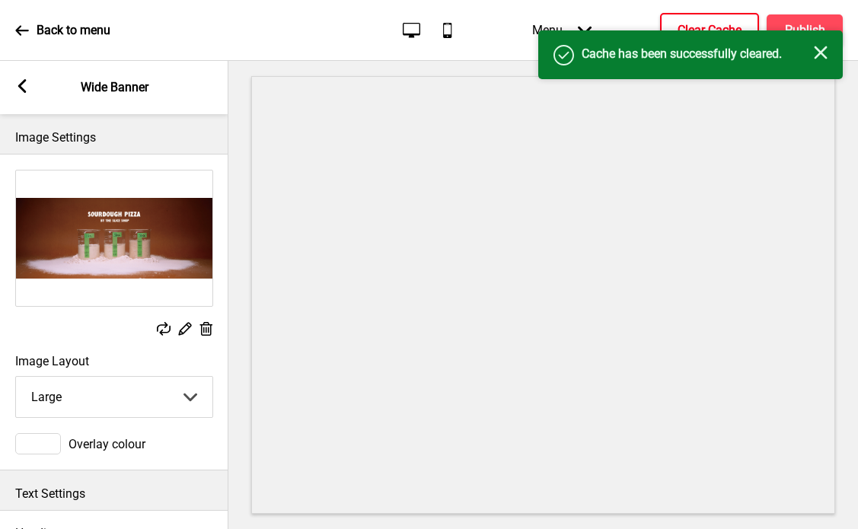
click at [820, 53] on rect at bounding box center [821, 53] width 14 height 14
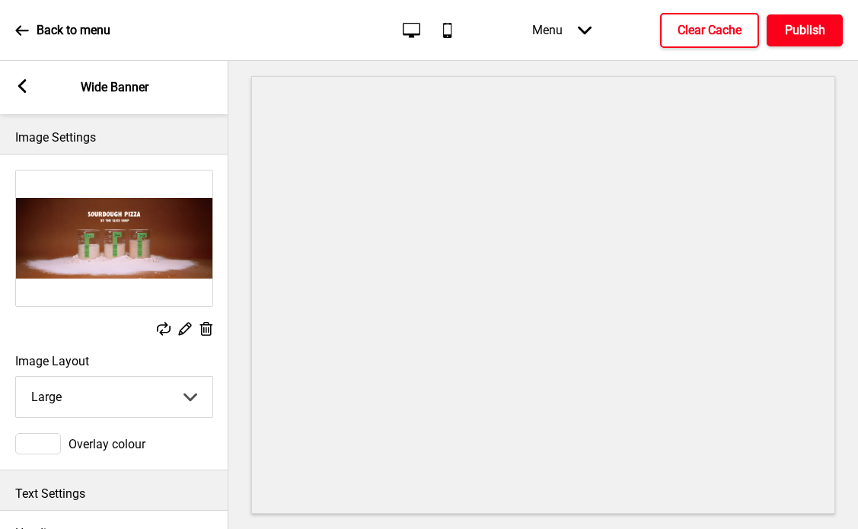
click at [803, 37] on h4 "Publish" at bounding box center [805, 30] width 40 height 17
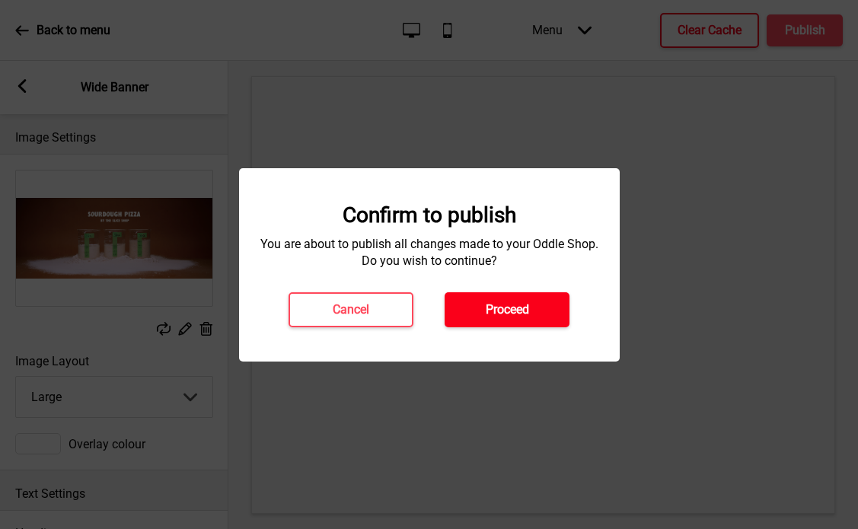
click at [497, 315] on h4 "Proceed" at bounding box center [507, 309] width 43 height 17
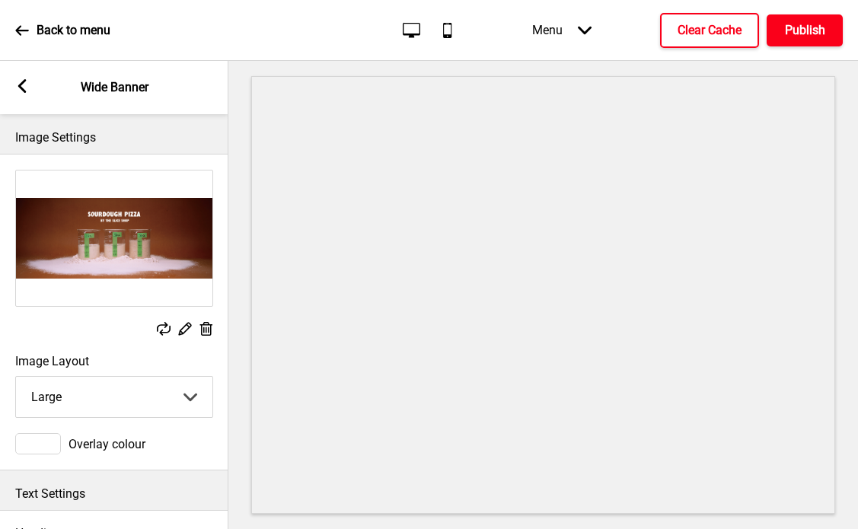
click at [813, 35] on h4 "Publish" at bounding box center [805, 30] width 40 height 17
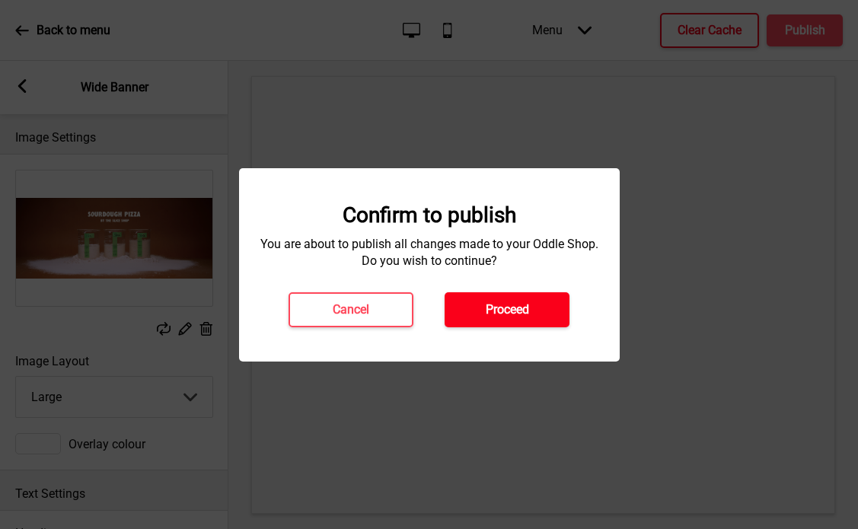
click at [540, 309] on button "Proceed" at bounding box center [506, 309] width 125 height 35
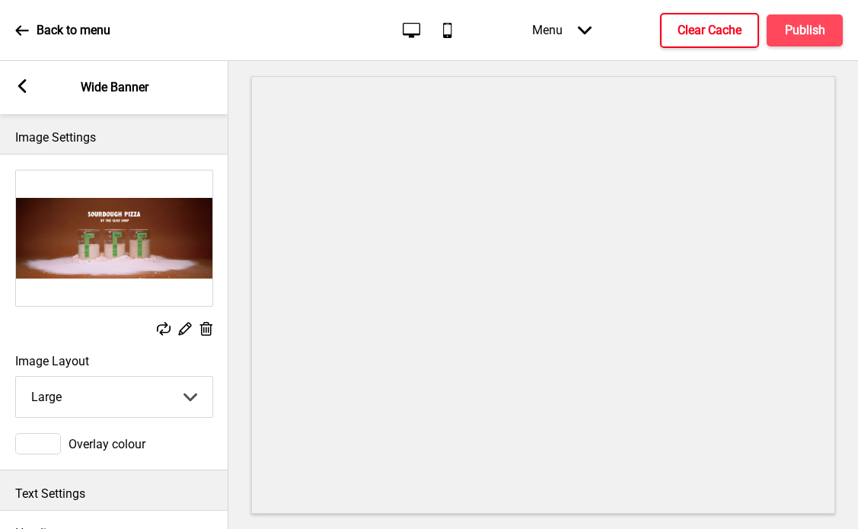
click at [139, 377] on select "Small Medium Large" at bounding box center [114, 397] width 196 height 40
select select "medium"
click at [16, 377] on select "Small Medium Large" at bounding box center [114, 397] width 196 height 40
click at [696, 31] on h4 "Clear Cache" at bounding box center [709, 30] width 64 height 17
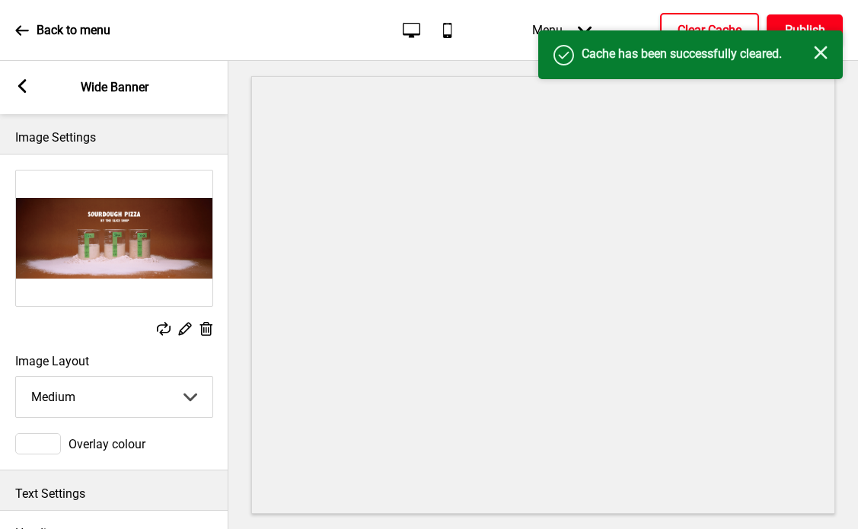
click at [801, 24] on h4 "Publish" at bounding box center [805, 30] width 40 height 17
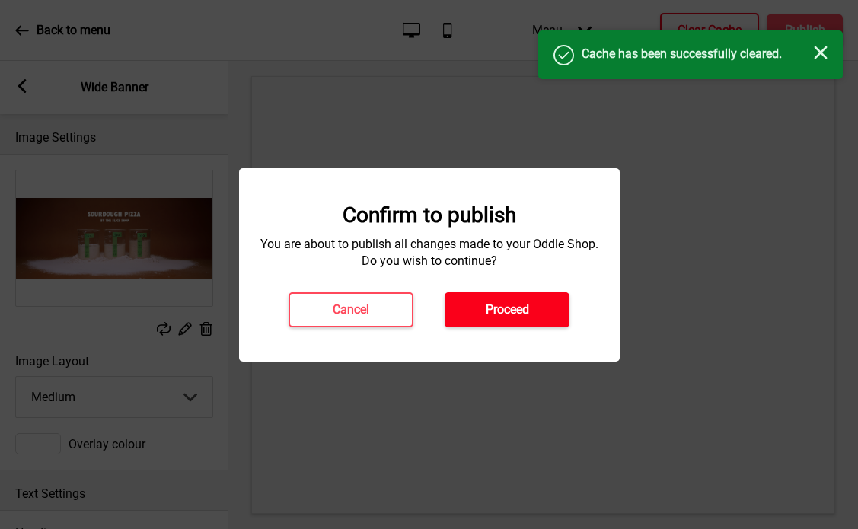
click at [520, 301] on h4 "Proceed" at bounding box center [507, 309] width 43 height 17
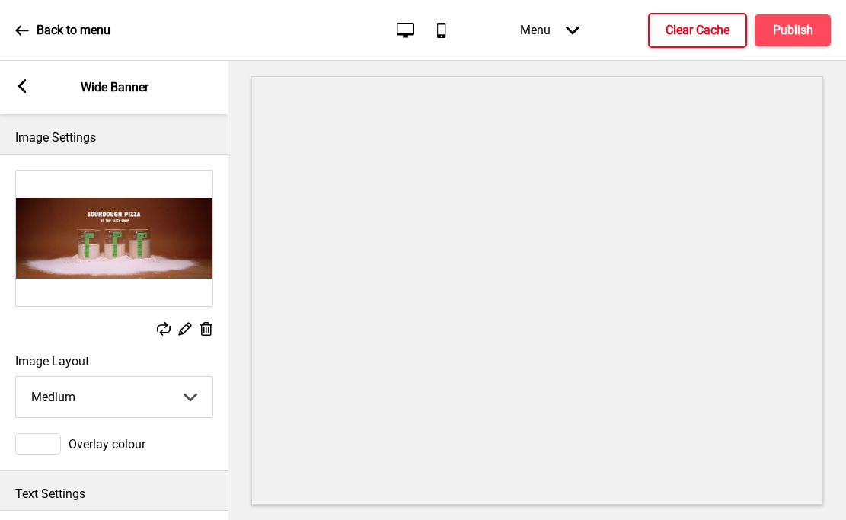
click at [23, 30] on icon at bounding box center [21, 30] width 13 height 10
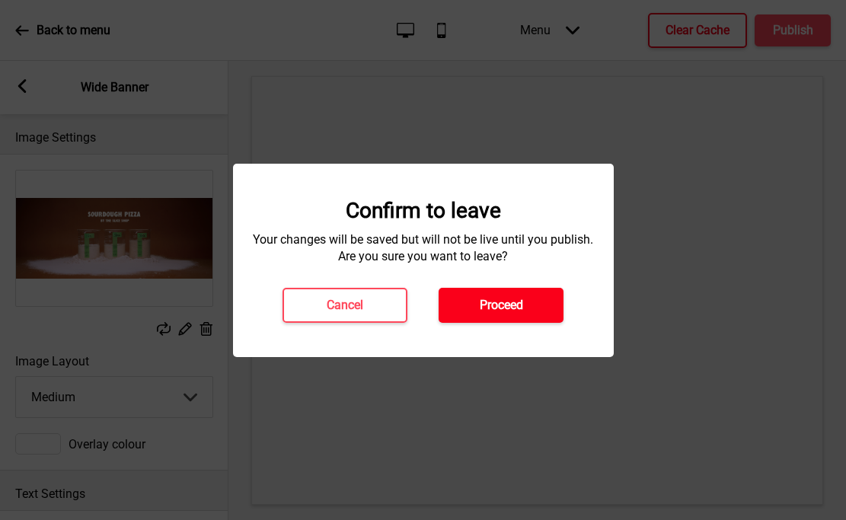
click at [532, 310] on button "Proceed" at bounding box center [500, 305] width 125 height 35
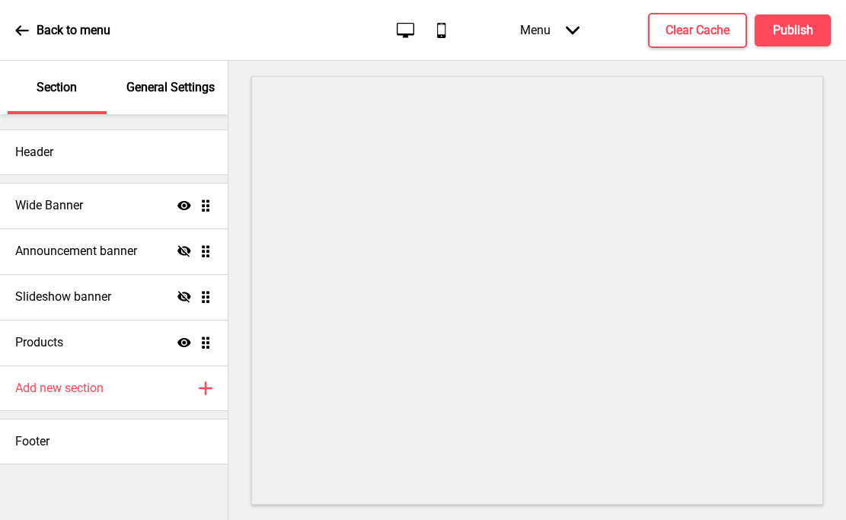
click at [185, 98] on div "General Settings" at bounding box center [171, 87] width 99 height 53
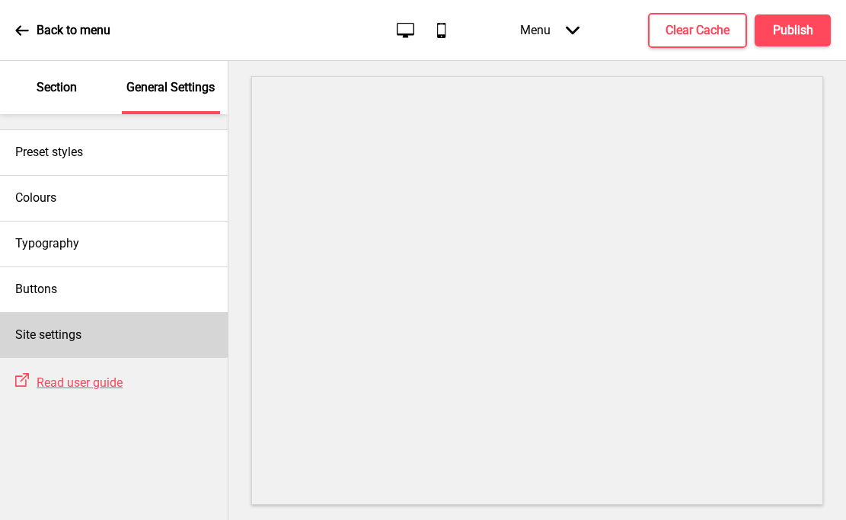
click at [68, 337] on h4 "Site settings" at bounding box center [48, 335] width 66 height 17
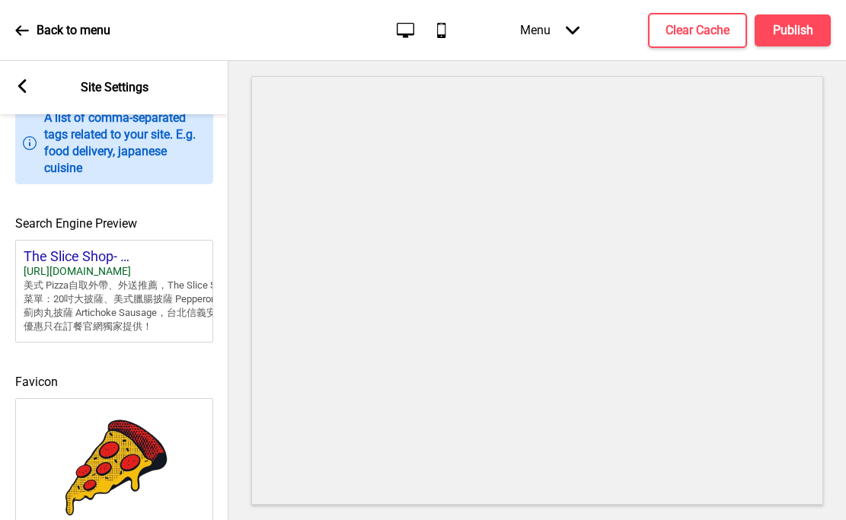
scroll to position [690, 0]
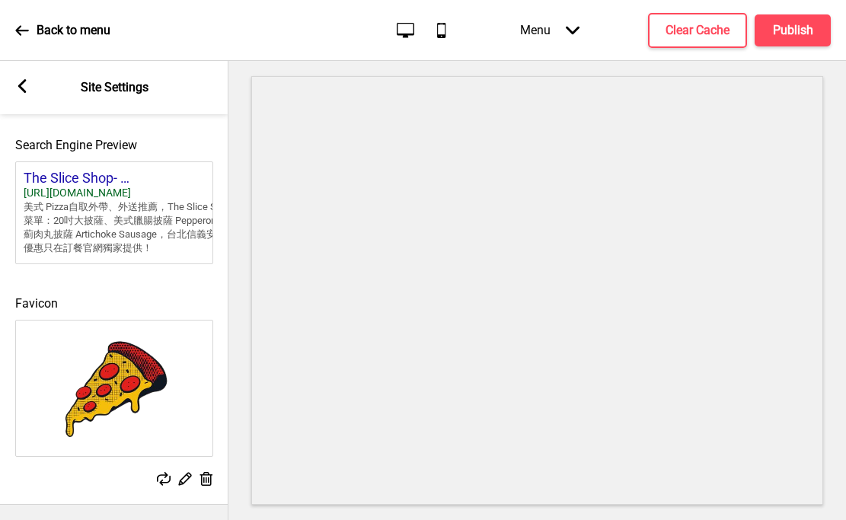
click at [163, 483] on icon at bounding box center [164, 479] width 14 height 14
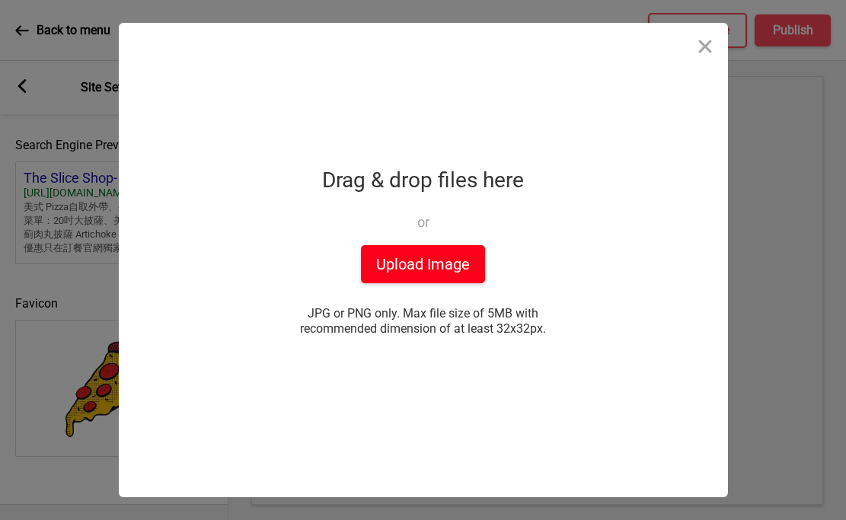
click at [438, 264] on button "Upload Image" at bounding box center [423, 264] width 124 height 38
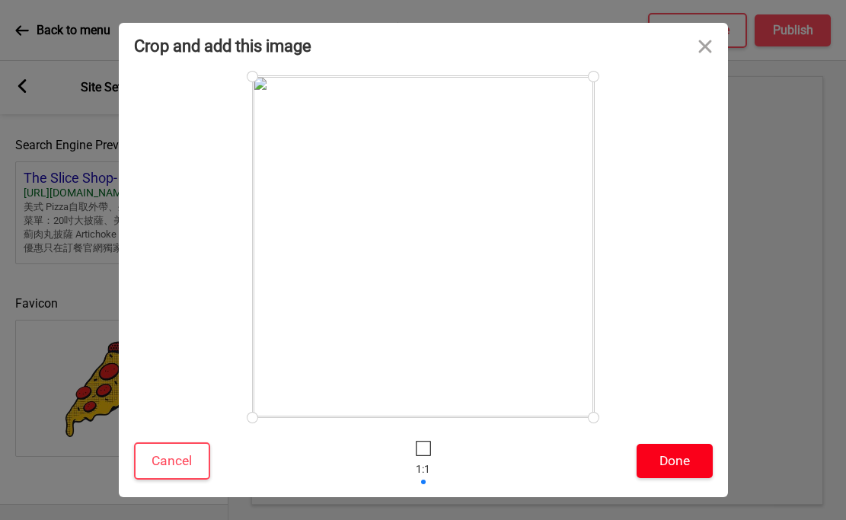
click at [663, 458] on button "Done" at bounding box center [674, 461] width 76 height 34
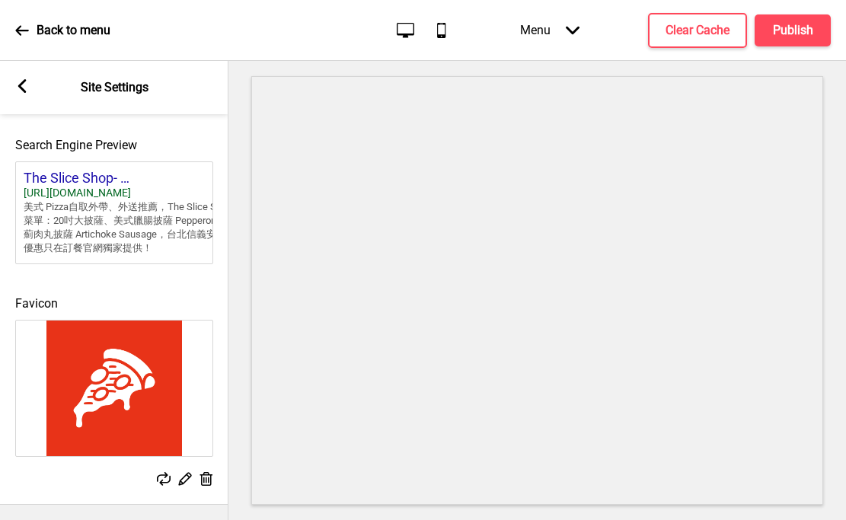
click at [161, 484] on icon at bounding box center [164, 479] width 14 height 14
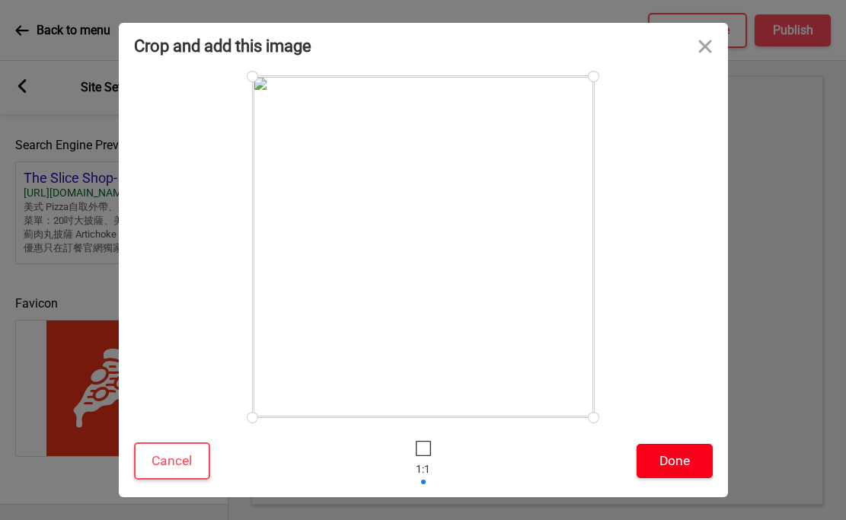
drag, startPoint x: 662, startPoint y: 460, endPoint x: 655, endPoint y: 453, distance: 10.8
click at [661, 457] on button "Done" at bounding box center [674, 461] width 76 height 34
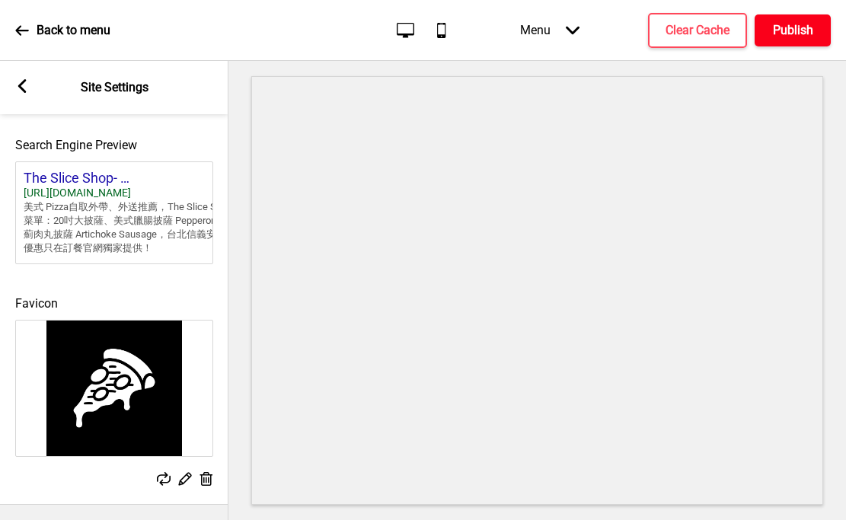
click at [782, 27] on h4 "Publish" at bounding box center [793, 30] width 40 height 17
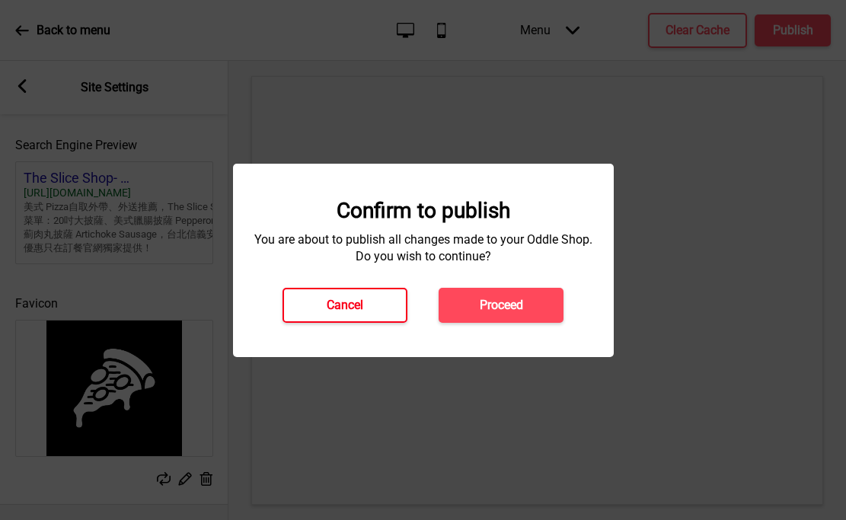
click at [319, 314] on button "Cancel" at bounding box center [344, 305] width 125 height 35
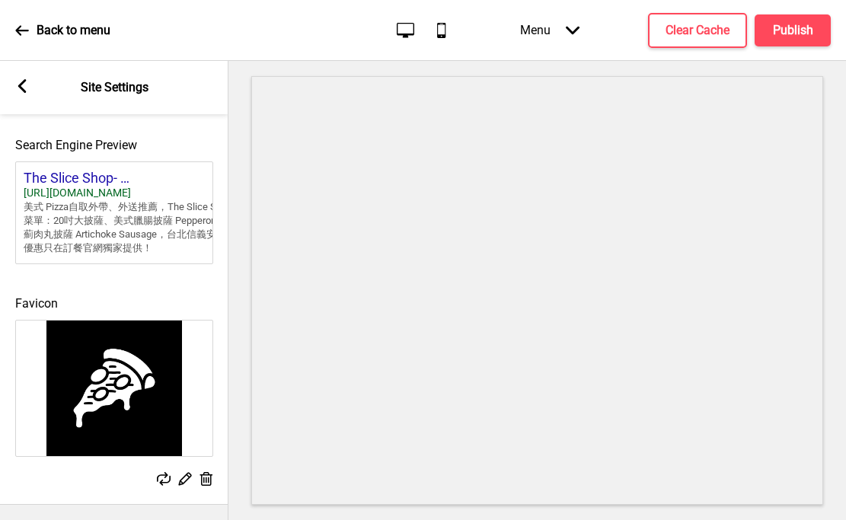
click at [161, 477] on rect at bounding box center [164, 479] width 14 height 14
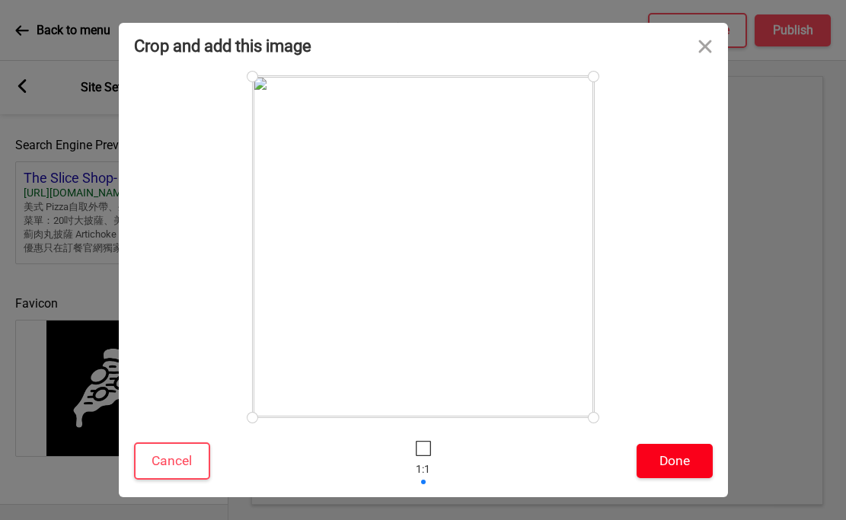
click at [677, 452] on button "Done" at bounding box center [674, 461] width 76 height 34
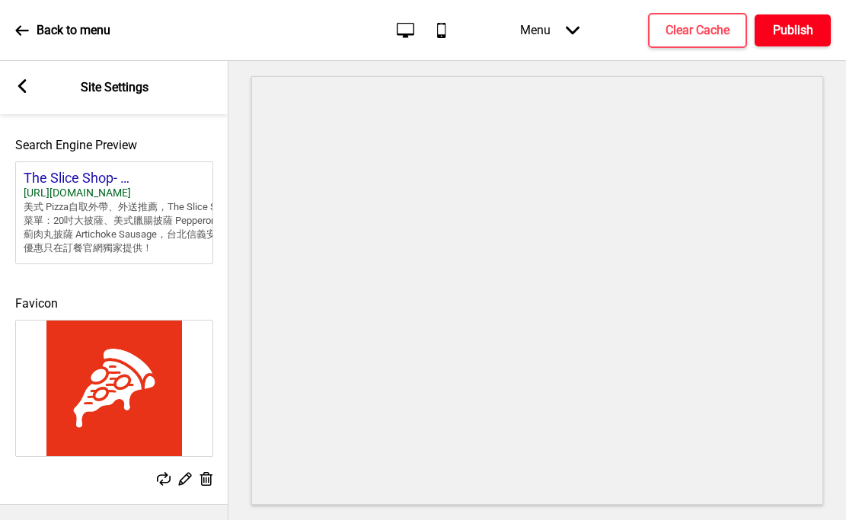
click at [804, 34] on h4 "Publish" at bounding box center [793, 30] width 40 height 17
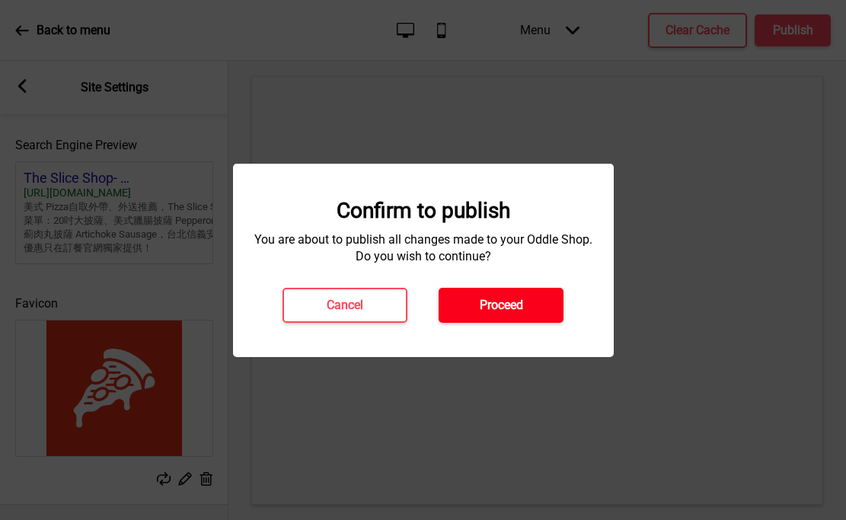
click at [503, 293] on button "Proceed" at bounding box center [500, 305] width 125 height 35
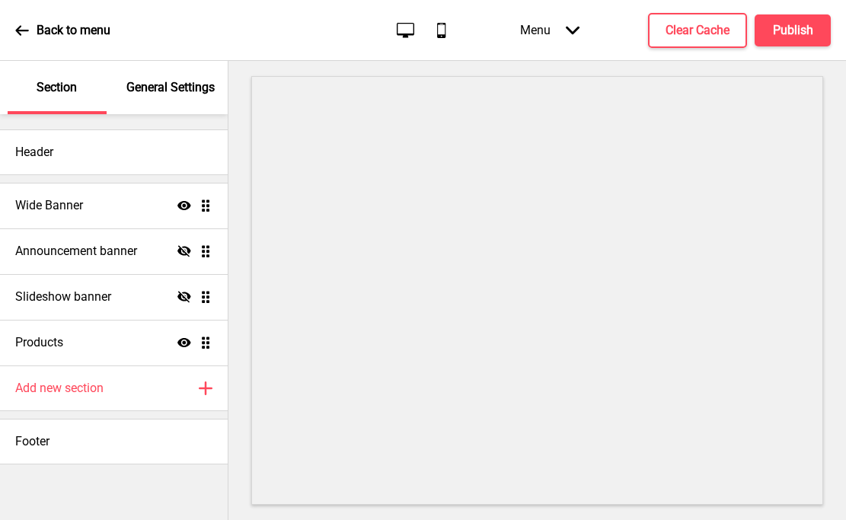
click at [169, 94] on p "General Settings" at bounding box center [170, 87] width 88 height 17
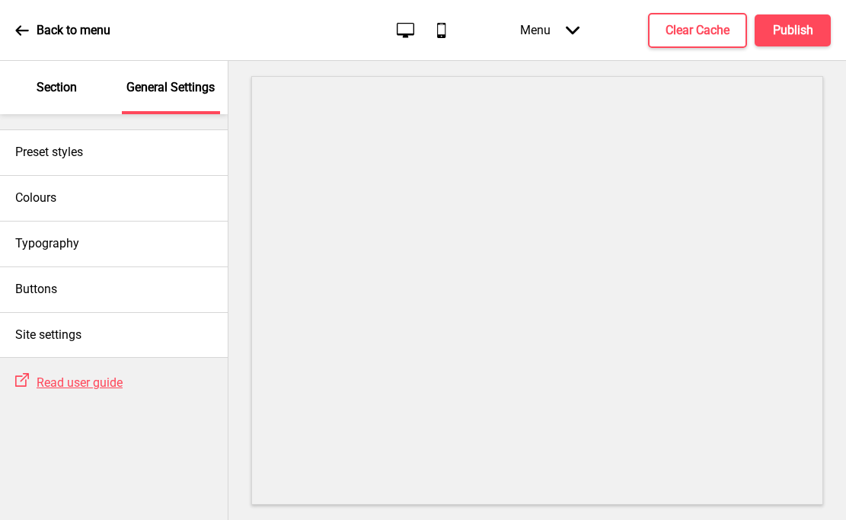
click at [561, 36] on div "Menu Arrow down" at bounding box center [550, 30] width 90 height 45
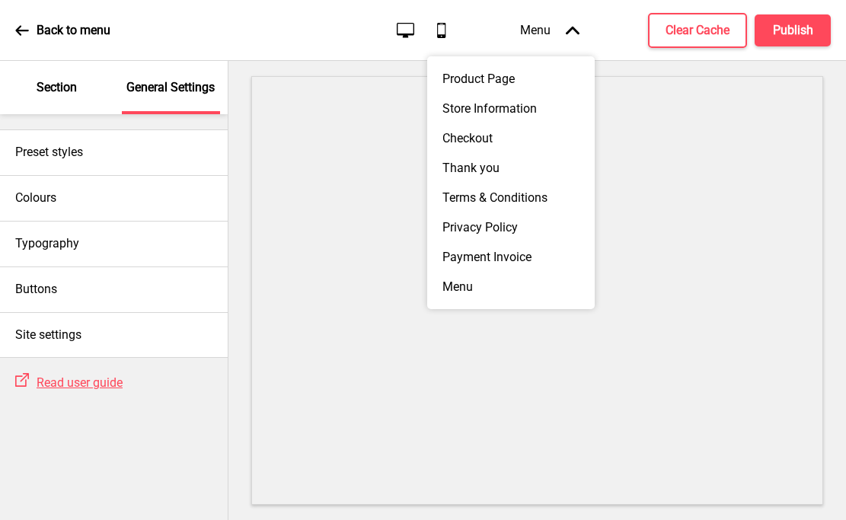
click at [562, 30] on div "Menu Arrow up" at bounding box center [550, 30] width 90 height 45
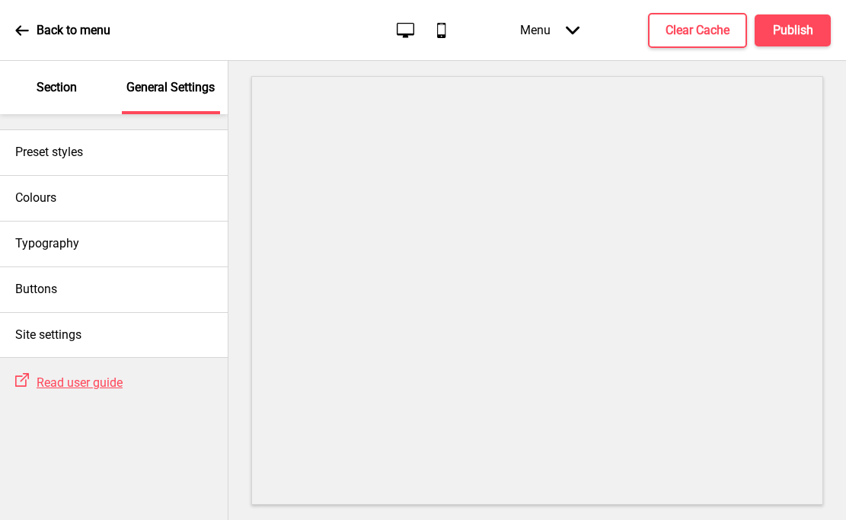
click at [439, 28] on icon "Mobile" at bounding box center [441, 30] width 21 height 21
click at [397, 33] on icon at bounding box center [406, 29] width 18 height 15
click at [447, 30] on icon "Mobile" at bounding box center [441, 30] width 21 height 21
click at [402, 31] on icon "Desktop" at bounding box center [405, 30] width 21 height 21
click at [437, 28] on icon at bounding box center [441, 30] width 8 height 15
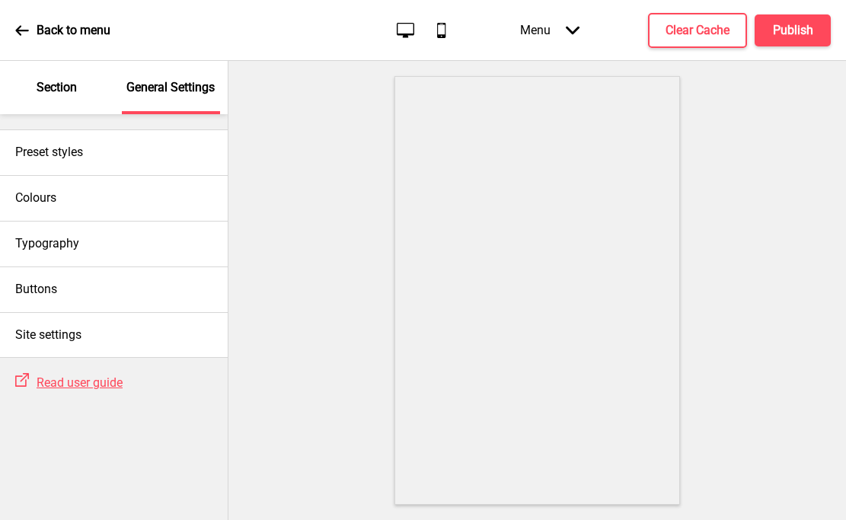
click at [79, 90] on div "Section" at bounding box center [57, 87] width 99 height 53
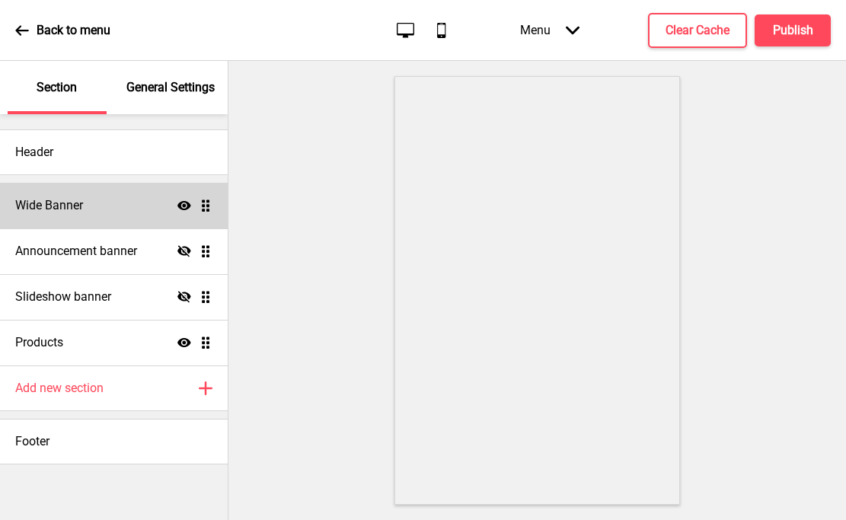
click at [62, 215] on div "Wide Banner Show Drag" at bounding box center [114, 206] width 228 height 46
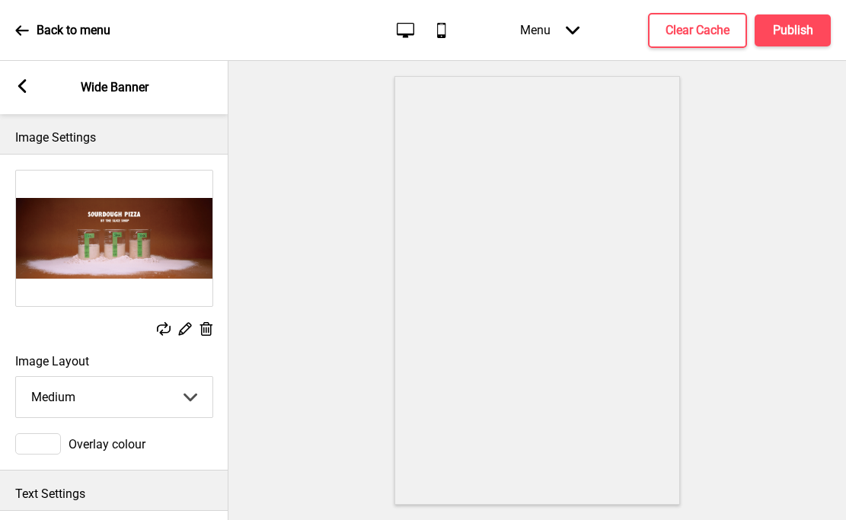
click at [132, 395] on select "Small Medium Large" at bounding box center [114, 397] width 196 height 40
click at [16, 377] on select "Small Medium Large" at bounding box center [114, 397] width 196 height 40
click at [114, 396] on select "Small Medium Large" at bounding box center [114, 397] width 196 height 40
select select "medium"
click at [16, 377] on select "Small Medium Large" at bounding box center [114, 397] width 196 height 40
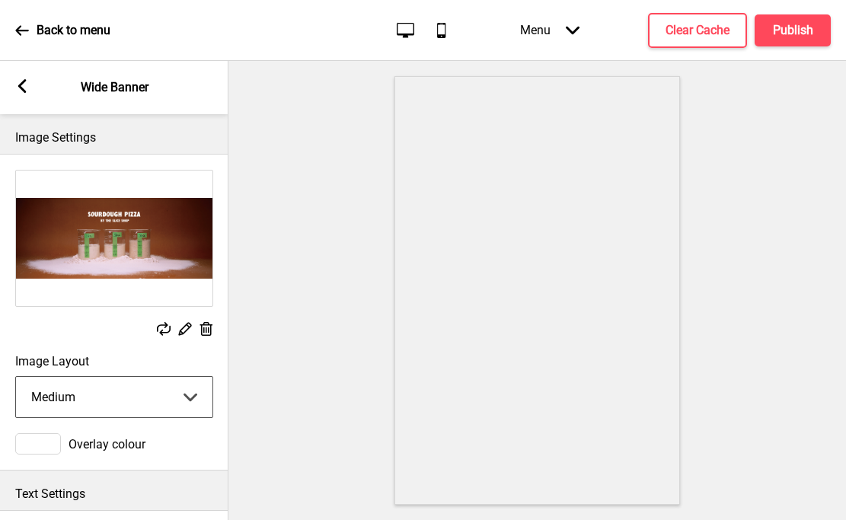
click at [398, 27] on icon "Desktop" at bounding box center [405, 30] width 21 height 21
click at [562, 30] on div "Menu Arrow down" at bounding box center [550, 30] width 90 height 45
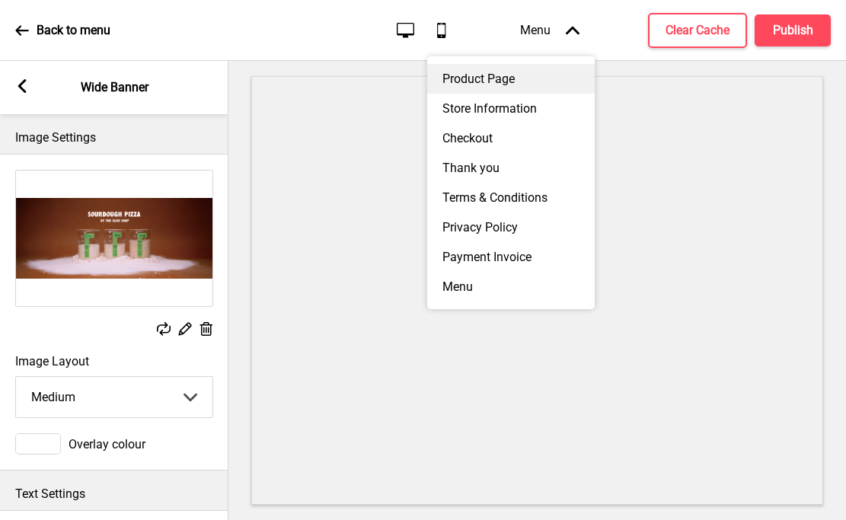
click at [511, 83] on div "Product Page" at bounding box center [510, 79] width 167 height 30
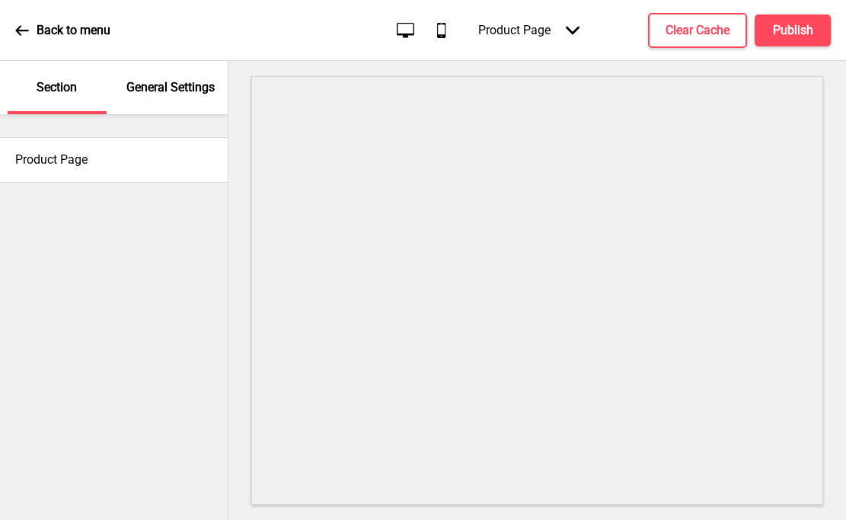
click at [540, 30] on div "Product Page Arrow down" at bounding box center [529, 30] width 132 height 45
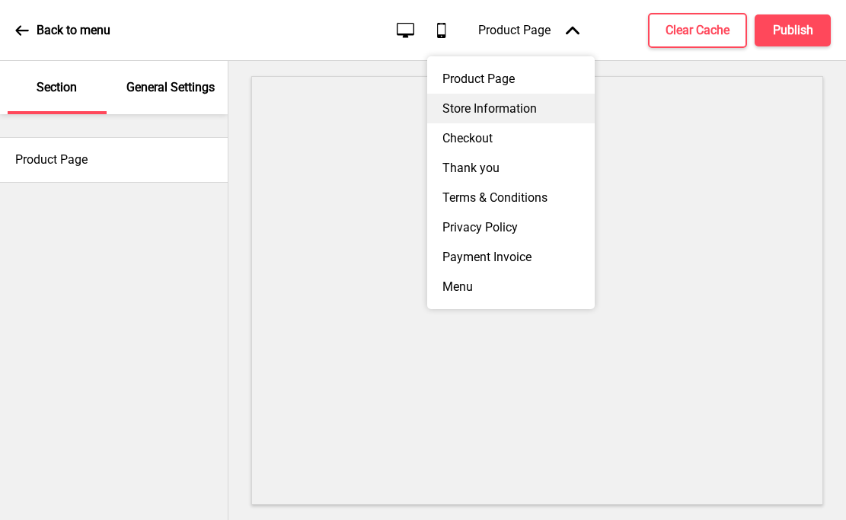
click at [514, 111] on div "Store Information" at bounding box center [510, 109] width 167 height 30
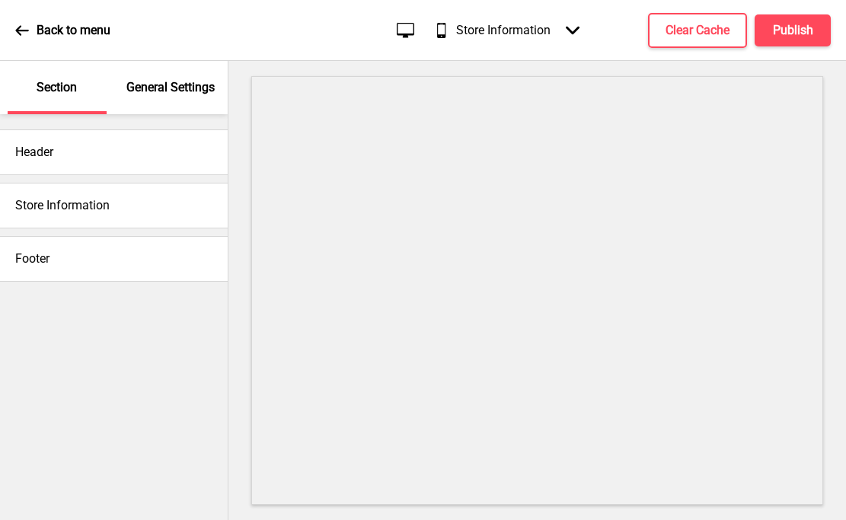
click at [507, 30] on div "Store Information Arrow down" at bounding box center [518, 30] width 154 height 45
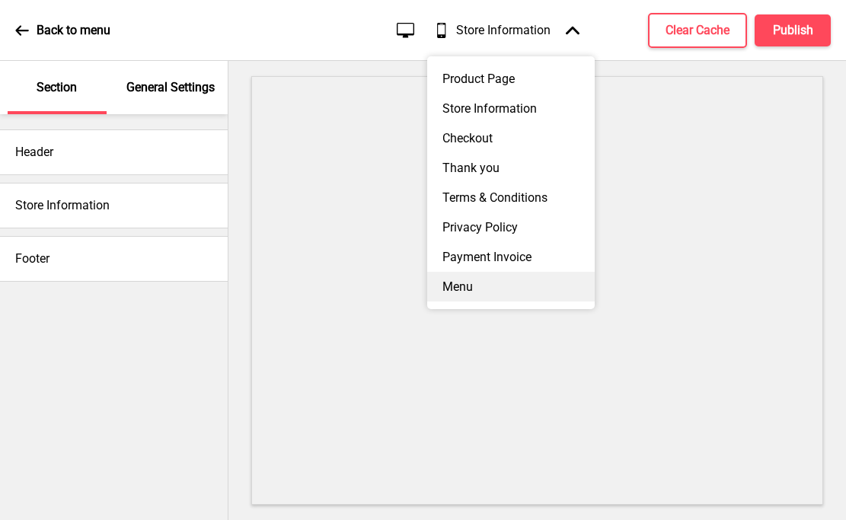
click at [477, 283] on div "Menu" at bounding box center [510, 287] width 167 height 30
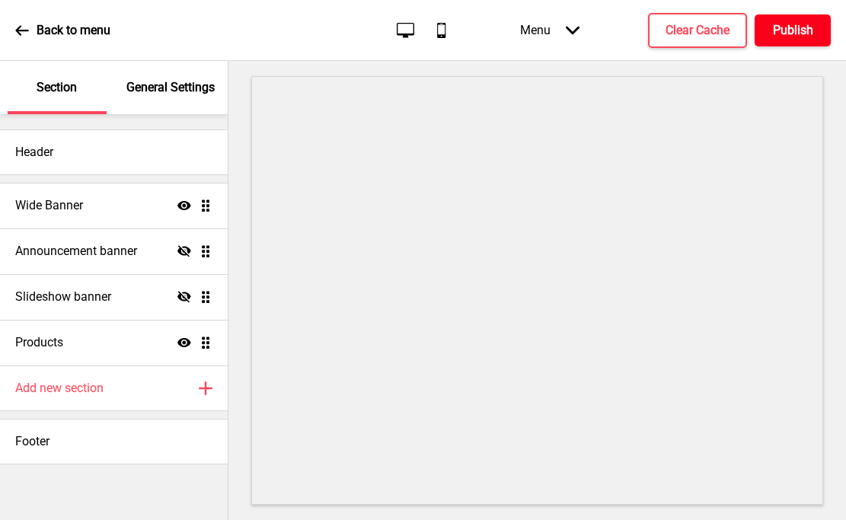
click at [797, 31] on h4 "Publish" at bounding box center [793, 30] width 40 height 17
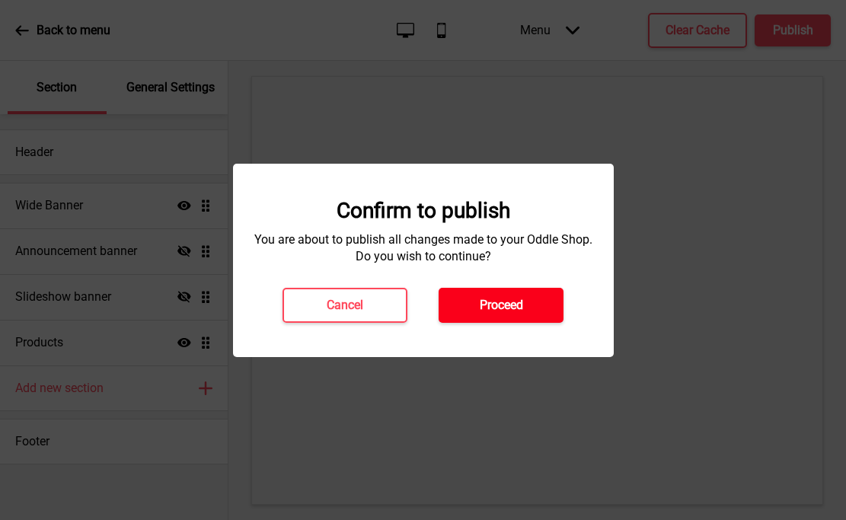
click at [515, 301] on h4 "Proceed" at bounding box center [500, 305] width 43 height 17
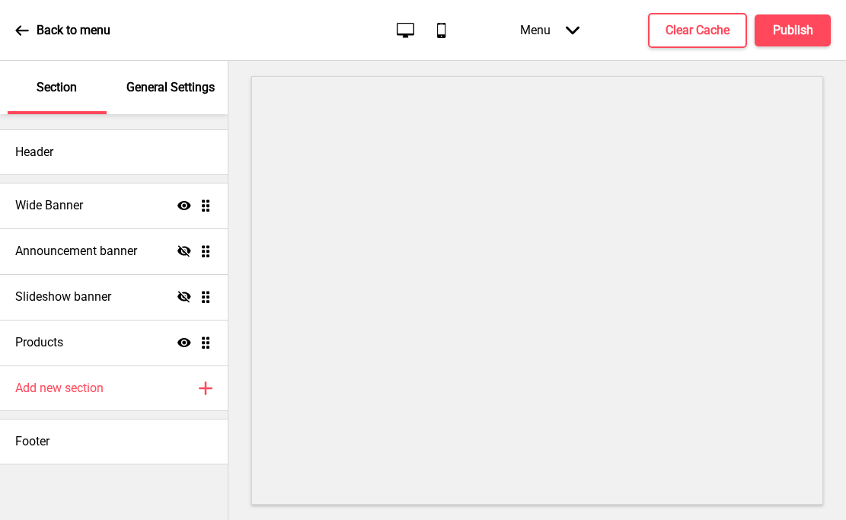
click at [83, 40] on div "Back to menu" at bounding box center [62, 30] width 95 height 41
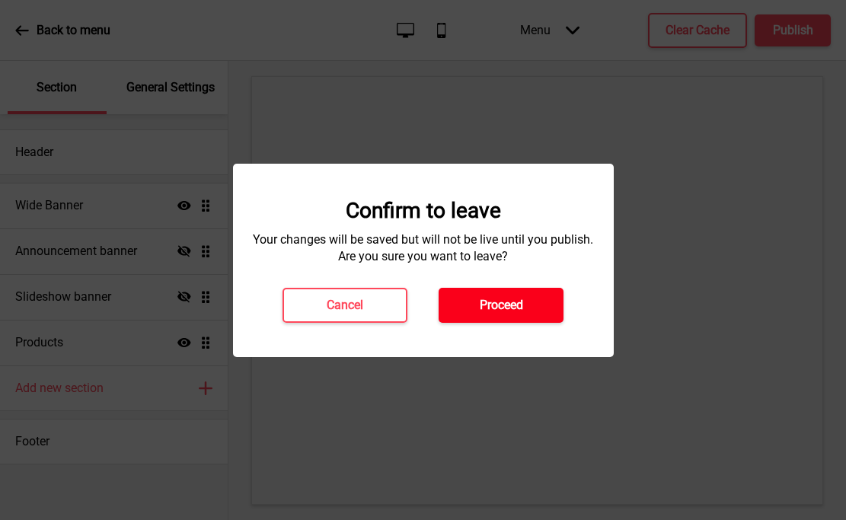
click at [516, 307] on h4 "Proceed" at bounding box center [500, 305] width 43 height 17
